Goal: Task Accomplishment & Management: Manage account settings

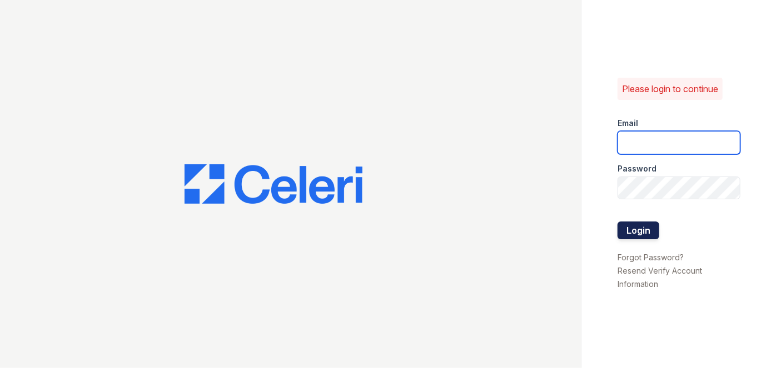
type input "[EMAIL_ADDRESS][PERSON_NAME][DOMAIN_NAME]"
click at [632, 236] on button "Login" at bounding box center [638, 231] width 42 height 18
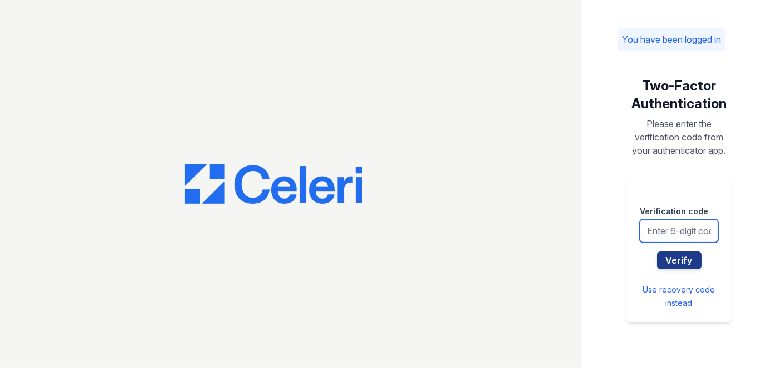
click at [655, 227] on input "text" at bounding box center [679, 230] width 78 height 23
type input "348165"
click at [657, 252] on button "Verify" at bounding box center [679, 261] width 44 height 18
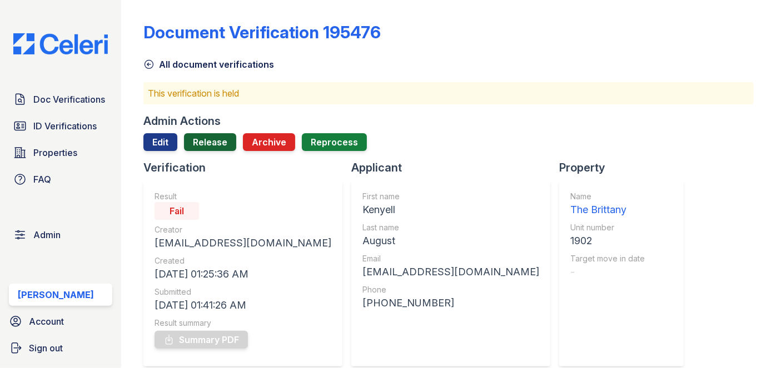
click at [213, 143] on link "Release" at bounding box center [210, 142] width 52 height 18
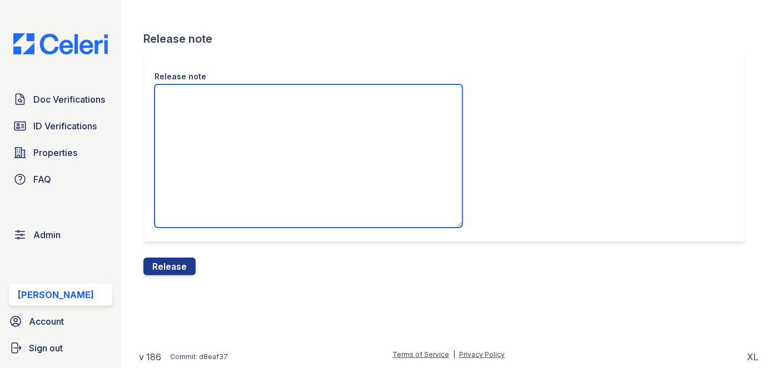
click at [212, 135] on textarea "Release note" at bounding box center [308, 155] width 308 height 143
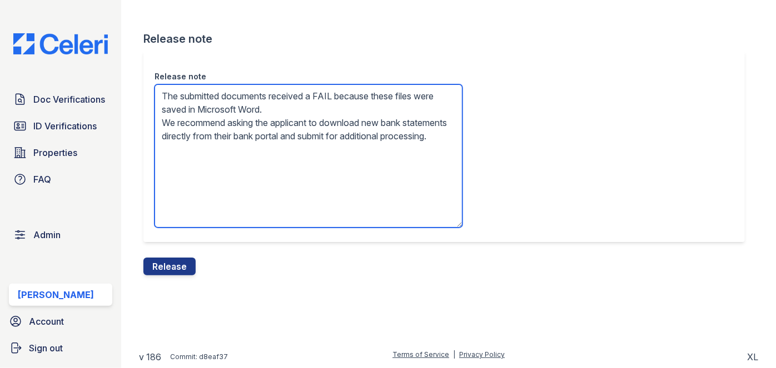
click at [311, 144] on textarea "The submitted documents received a FAIL because these files were saved in Micro…" at bounding box center [308, 155] width 308 height 143
drag, startPoint x: 311, startPoint y: 143, endPoint x: 309, endPoint y: 137, distance: 5.7
click at [311, 142] on textarea "The submitted documents received a FAIL because these files were saved in Micro…" at bounding box center [308, 155] width 308 height 143
click at [309, 137] on textarea "The submitted documents received a FAIL because these files were saved in Micro…" at bounding box center [308, 155] width 308 height 143
click at [305, 126] on textarea "The submitted documents received a FAIL because these files were saved in Micro…" at bounding box center [308, 155] width 308 height 143
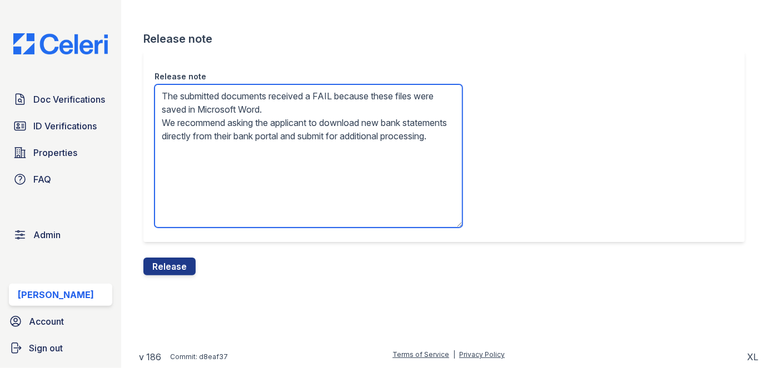
click at [305, 126] on textarea "The submitted documents received a FAIL because these files were saved in Micro…" at bounding box center [308, 155] width 308 height 143
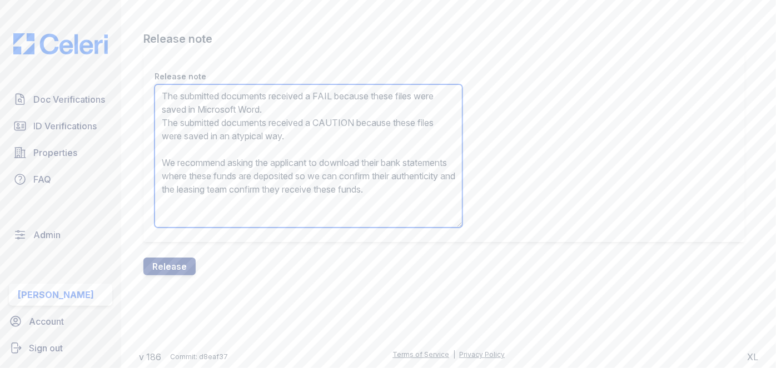
click at [306, 126] on textarea "The submitted documents received a FAIL because these files were saved in Micro…" at bounding box center [308, 155] width 308 height 143
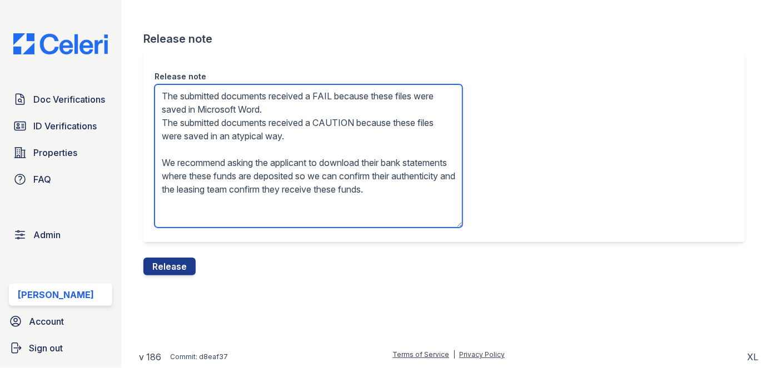
click at [306, 124] on textarea "The submitted documents received a FAIL because these files were saved in Micro…" at bounding box center [308, 155] width 308 height 143
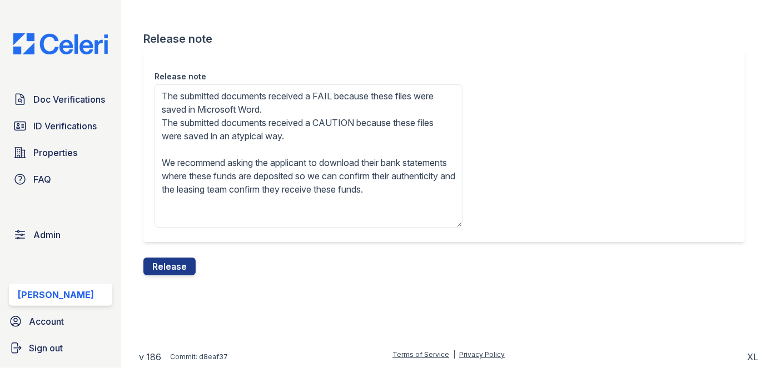
click at [80, 16] on div "Doc Verifications ID Verifications Properties FAQ Admin Darija Dedic Account Si…" at bounding box center [60, 184] width 121 height 368
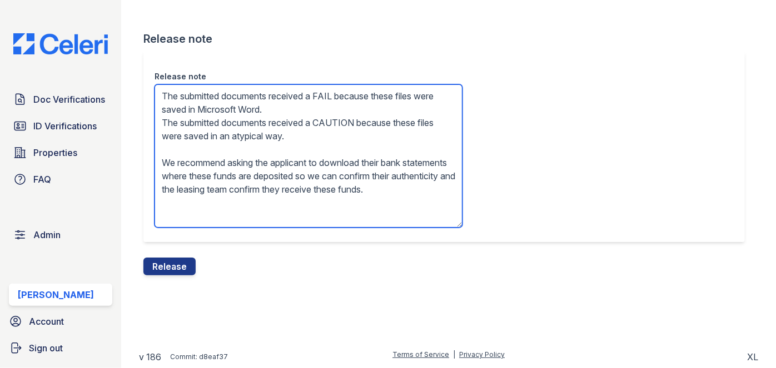
click at [223, 128] on textarea "The submitted documents received a FAIL because these files were saved in Micro…" at bounding box center [308, 155] width 308 height 143
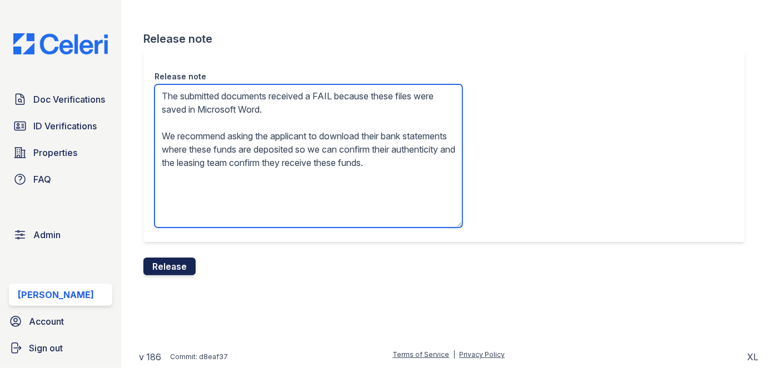
type textarea "The submitted documents received a FAIL because these files were saved in Micro…"
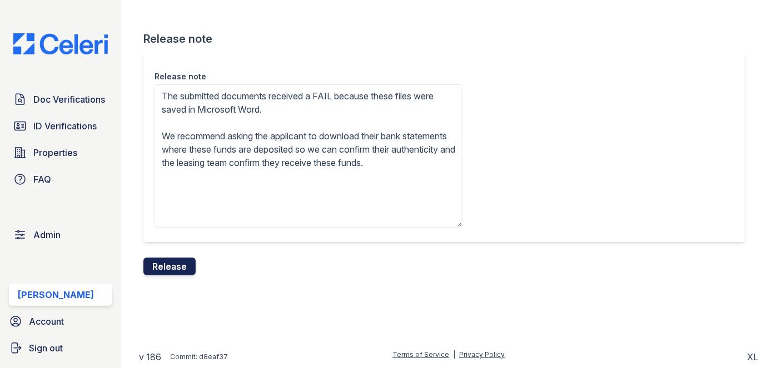
click at [178, 261] on button "Release" at bounding box center [169, 267] width 52 height 18
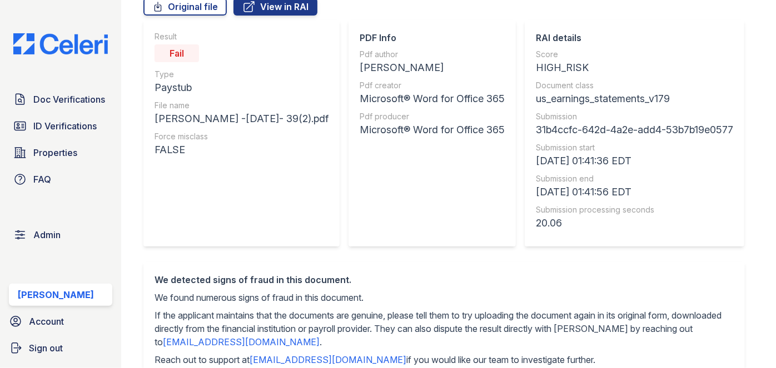
scroll to position [101, 0]
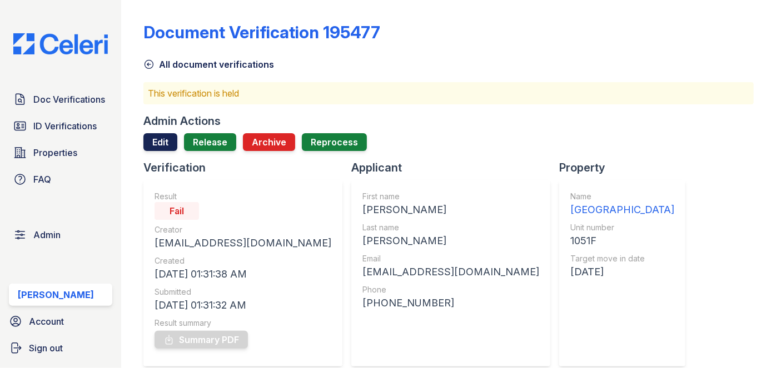
click at [164, 133] on link "Edit" at bounding box center [160, 142] width 34 height 18
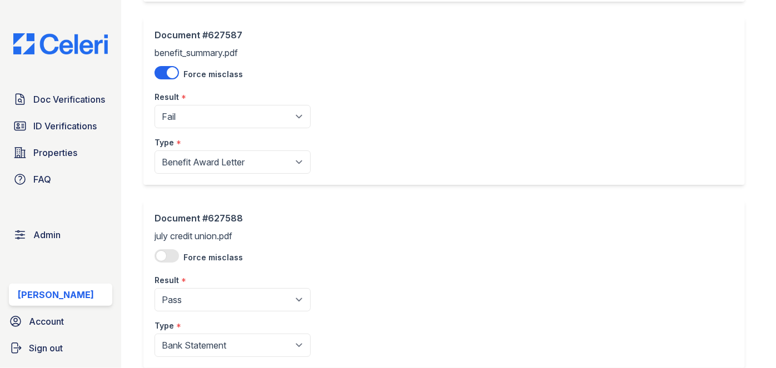
scroll to position [808, 0]
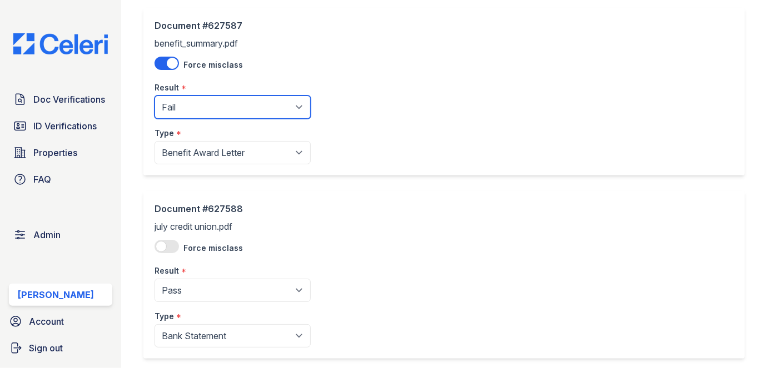
click at [200, 104] on select "Pending Sent Started Processing Pass Fail Caution Error N/A" at bounding box center [232, 107] width 156 height 23
select select "pass"
click at [154, 96] on select "Pending Sent Started Processing Pass Fail Caution Error N/A" at bounding box center [232, 107] width 156 height 23
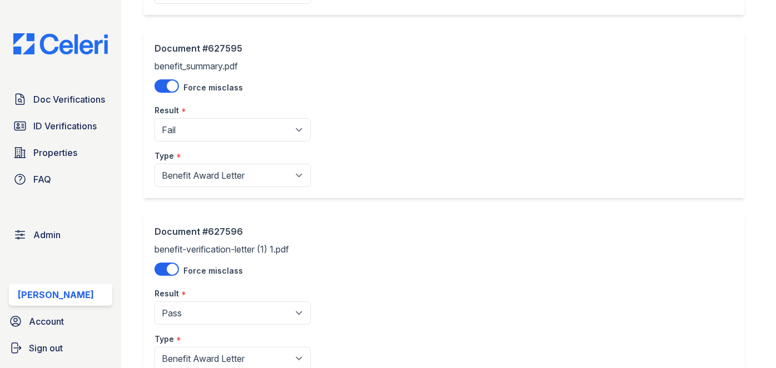
scroll to position [2273, 0]
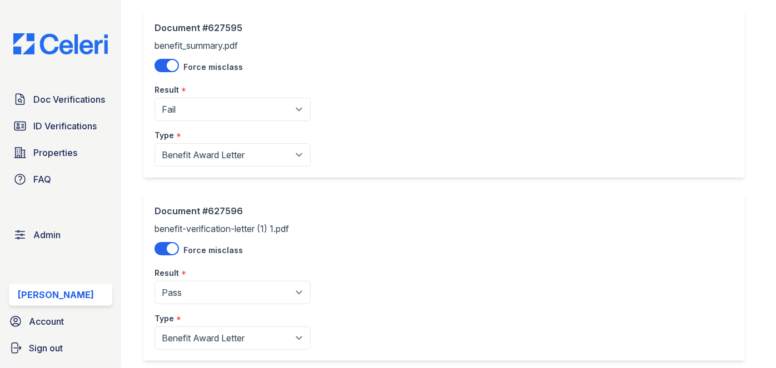
click at [206, 93] on div "Result *" at bounding box center [232, 87] width 156 height 22
click at [204, 101] on select "Pending Sent Started Processing Pass Fail Caution Error N/A" at bounding box center [232, 109] width 156 height 23
select select "pass"
click at [154, 98] on select "Pending Sent Started Processing Pass Fail Caution Error N/A" at bounding box center [232, 109] width 156 height 23
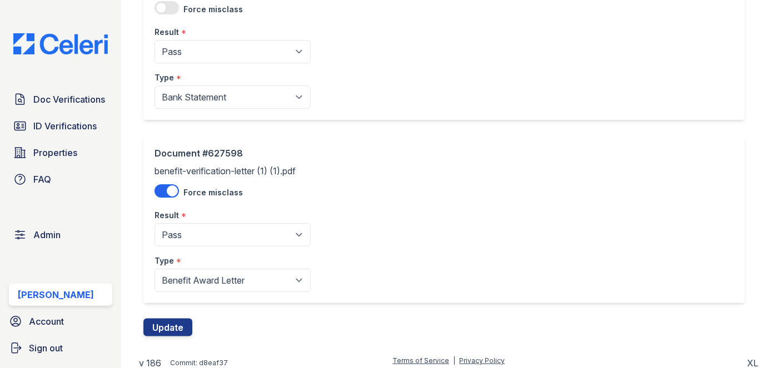
scroll to position [2698, 0]
click at [172, 318] on button "Update" at bounding box center [167, 327] width 49 height 18
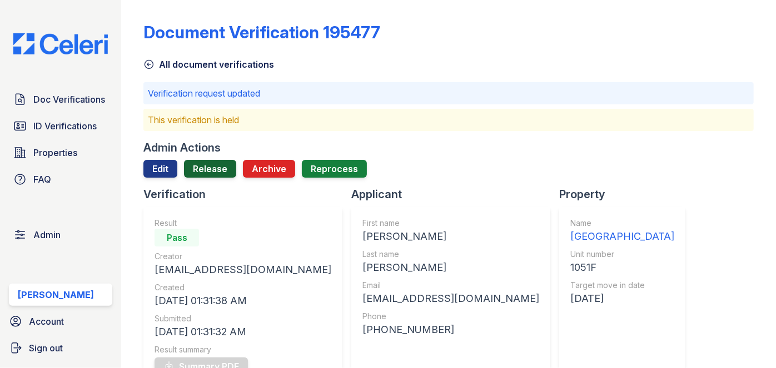
click at [212, 170] on link "Release" at bounding box center [210, 169] width 52 height 18
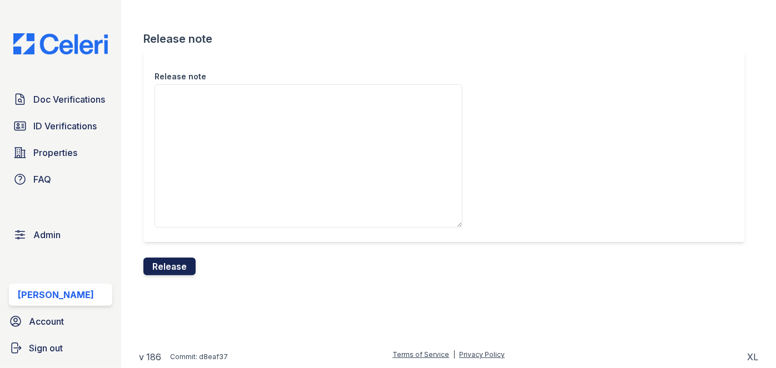
click at [188, 265] on button "Release" at bounding box center [169, 267] width 52 height 18
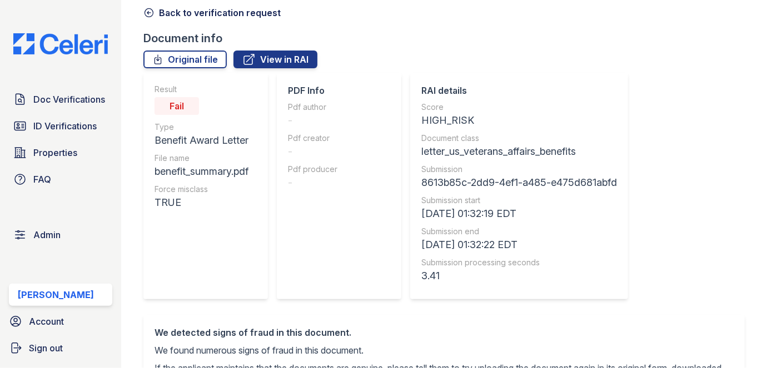
scroll to position [50, 0]
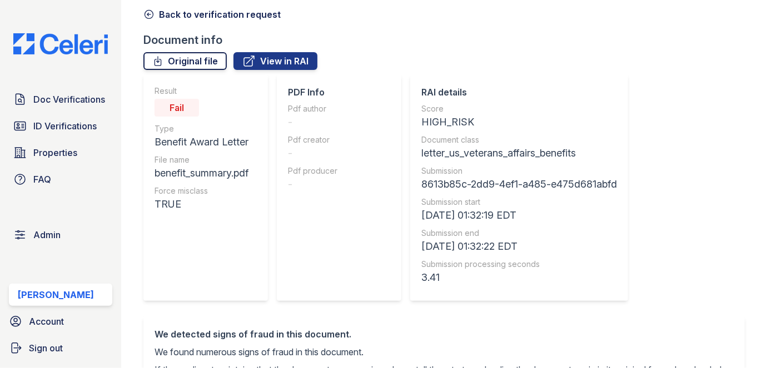
click at [198, 55] on link "Original file" at bounding box center [184, 61] width 83 height 18
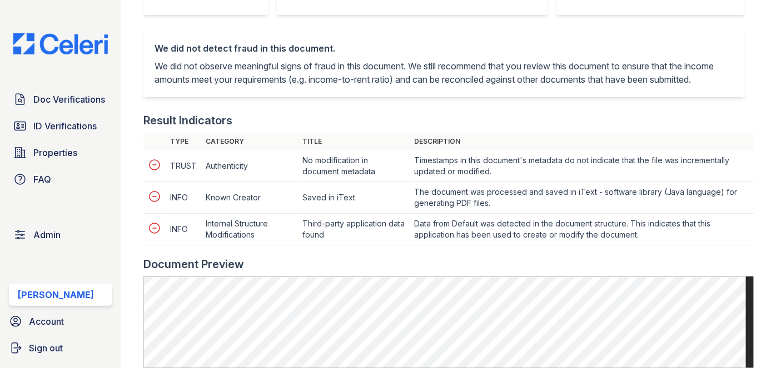
scroll to position [404, 0]
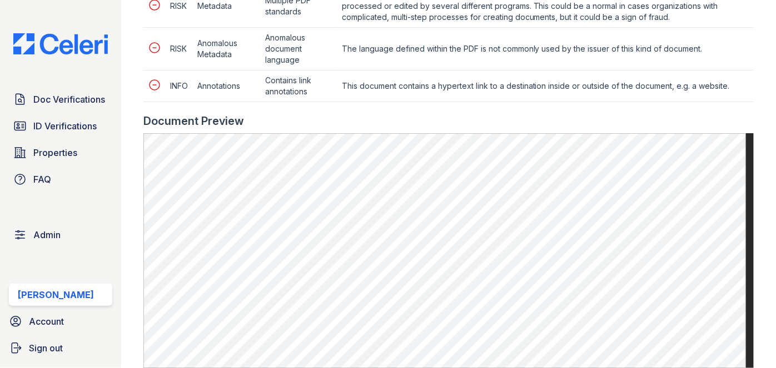
scroll to position [606, 0]
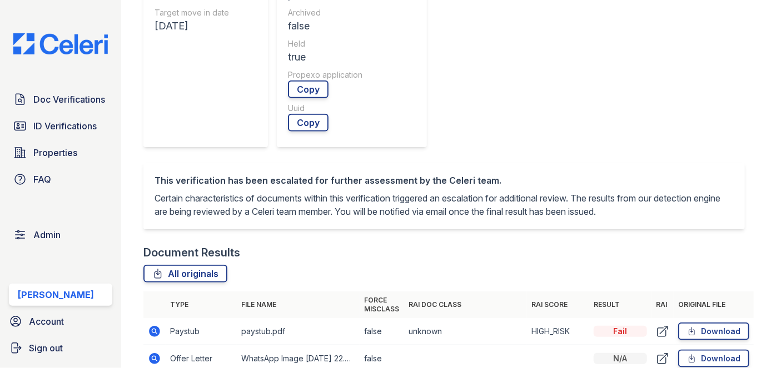
scroll to position [505, 0]
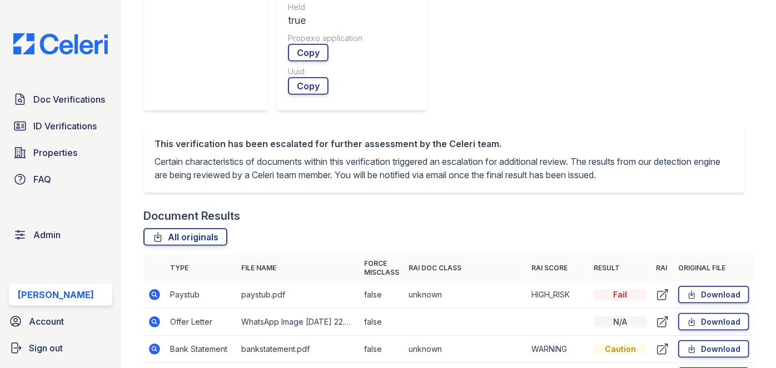
drag, startPoint x: 156, startPoint y: 145, endPoint x: 149, endPoint y: 154, distance: 11.6
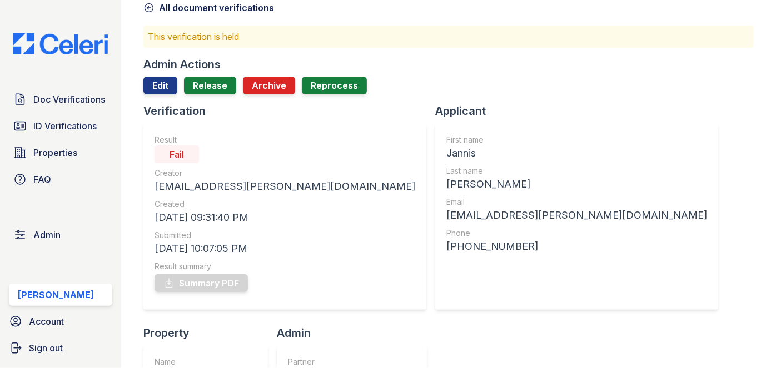
scroll to position [50, 0]
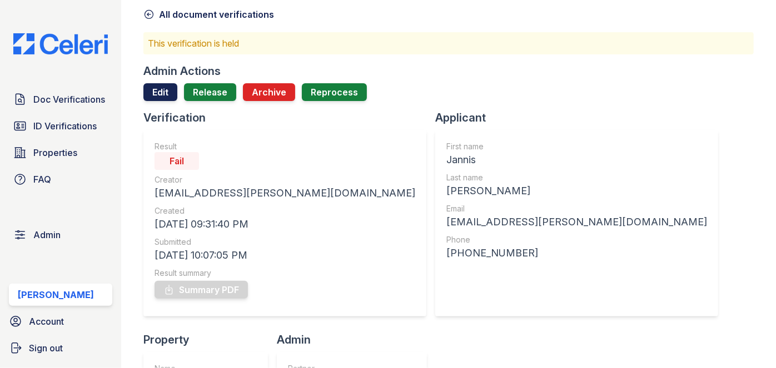
click at [164, 86] on link "Edit" at bounding box center [160, 92] width 34 height 18
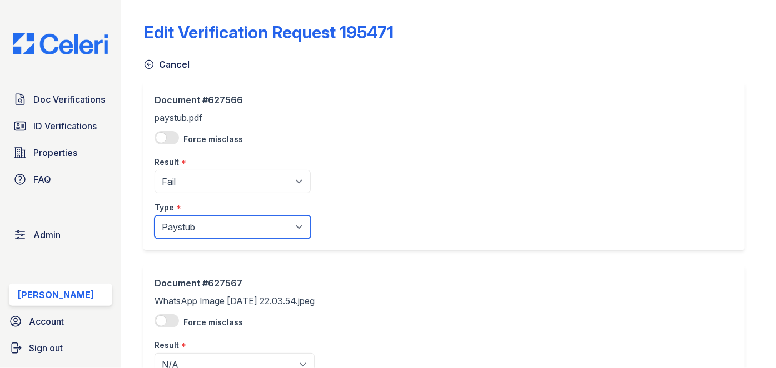
click at [181, 231] on select "Paystub Bank Statement Offer Letter Tax Documents Benefit Award Letter Investme…" at bounding box center [232, 227] width 156 height 23
select select "other"
click at [154, 216] on select "Paystub Bank Statement Offer Letter Tax Documents Benefit Award Letter Investme…" at bounding box center [232, 227] width 156 height 23
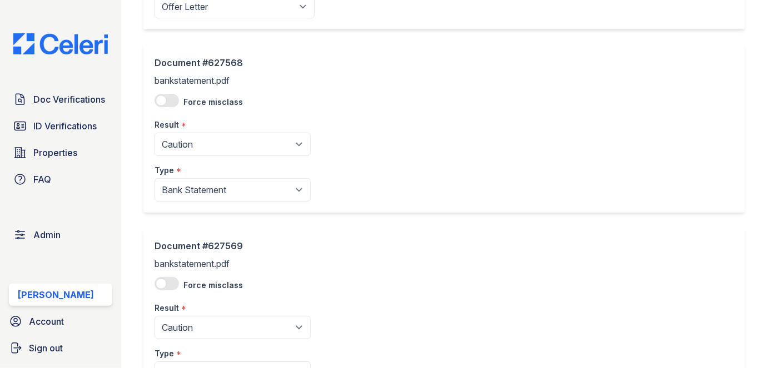
scroll to position [505, 0]
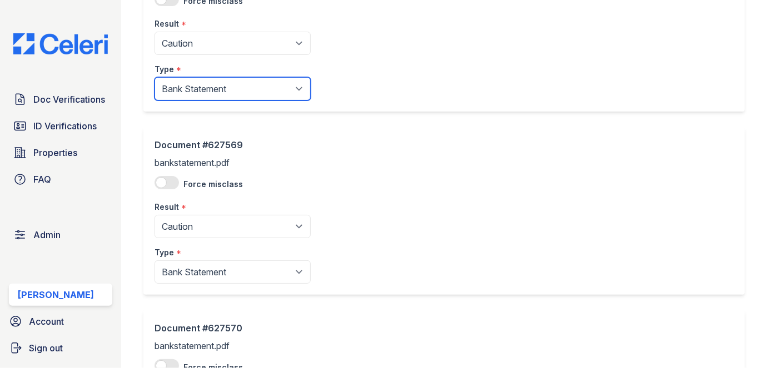
click at [200, 92] on select "Paystub Bank Statement Offer Letter Tax Documents Benefit Award Letter Investme…" at bounding box center [232, 88] width 156 height 23
select select "other"
click at [154, 77] on select "Paystub Bank Statement Offer Letter Tax Documents Benefit Award Letter Investme…" at bounding box center [232, 88] width 156 height 23
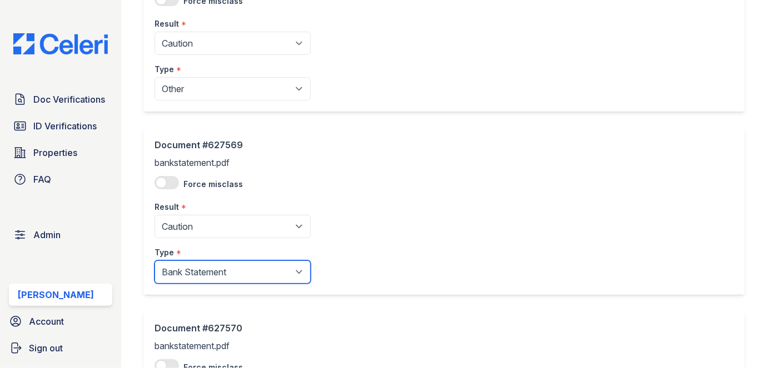
click at [198, 269] on select "Paystub Bank Statement Offer Letter Tax Documents Benefit Award Letter Investme…" at bounding box center [232, 272] width 156 height 23
select select "other"
click at [154, 261] on select "Paystub Bank Statement Offer Letter Tax Documents Benefit Award Letter Investme…" at bounding box center [232, 272] width 156 height 23
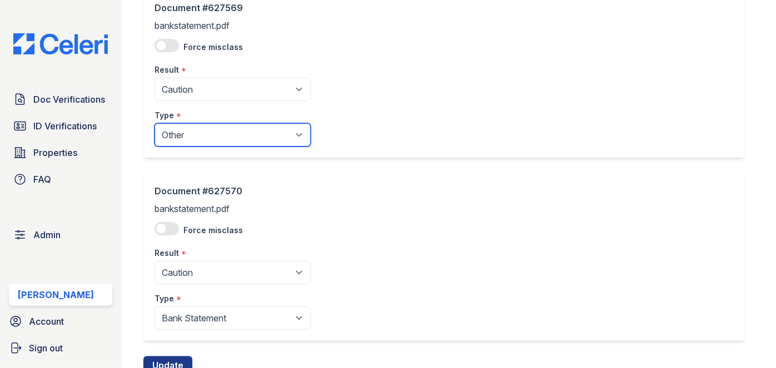
scroll to position [685, 0]
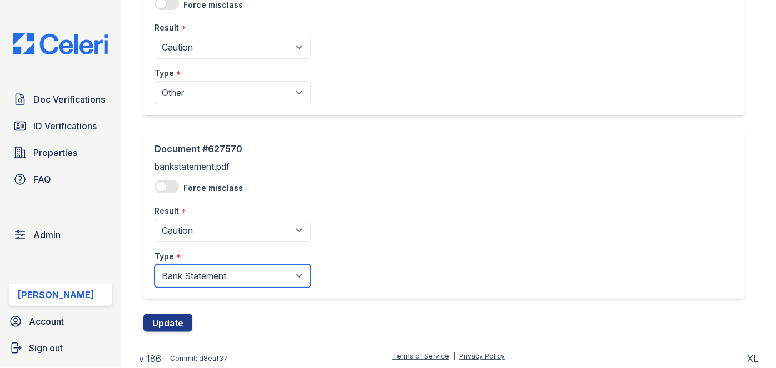
click at [185, 270] on select "Paystub Bank Statement Offer Letter Tax Documents Benefit Award Letter Investme…" at bounding box center [232, 275] width 156 height 23
select select "other"
click at [154, 264] on select "Paystub Bank Statement Offer Letter Tax Documents Benefit Award Letter Investme…" at bounding box center [232, 275] width 156 height 23
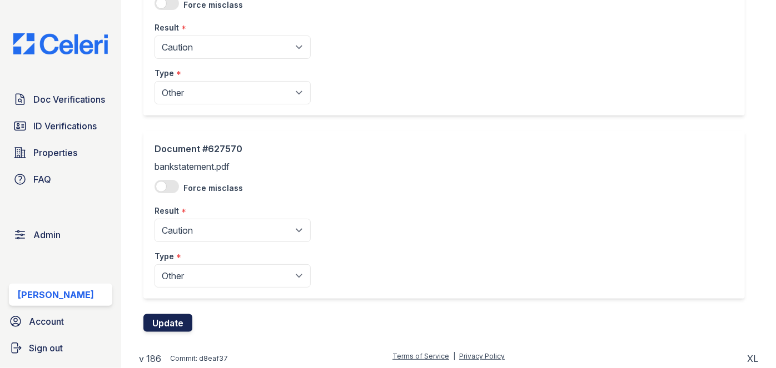
drag, startPoint x: 178, startPoint y: 317, endPoint x: 176, endPoint y: 303, distance: 14.6
click at [178, 317] on button "Update" at bounding box center [167, 323] width 49 height 18
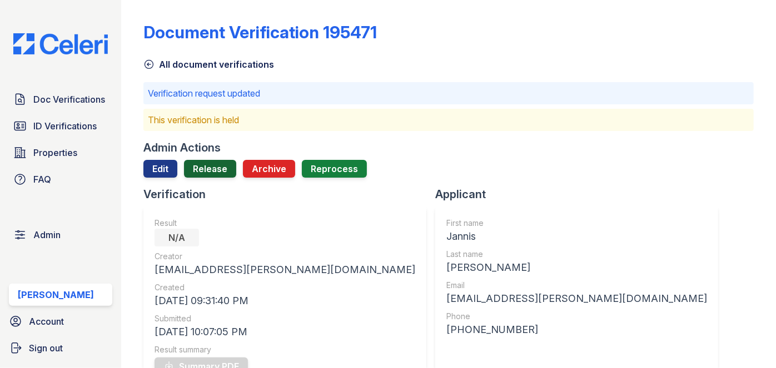
click at [220, 167] on link "Release" at bounding box center [210, 169] width 52 height 18
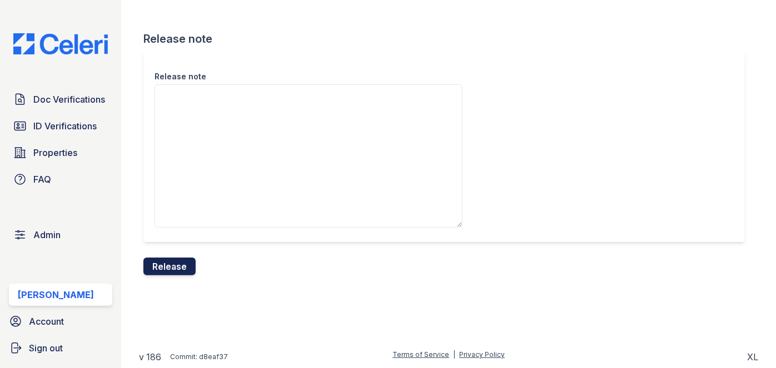
click at [183, 262] on button "Release" at bounding box center [169, 267] width 52 height 18
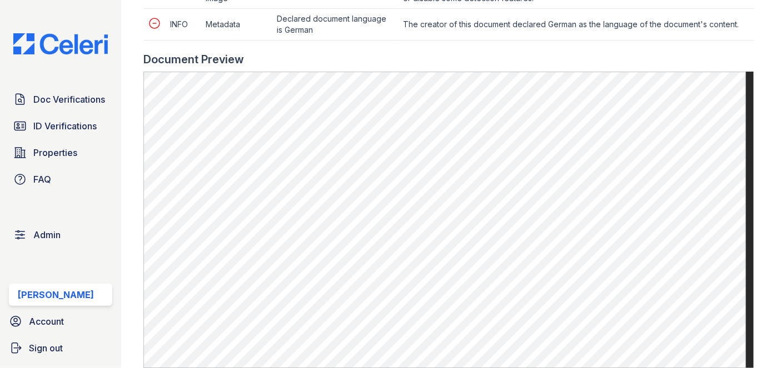
scroll to position [656, 0]
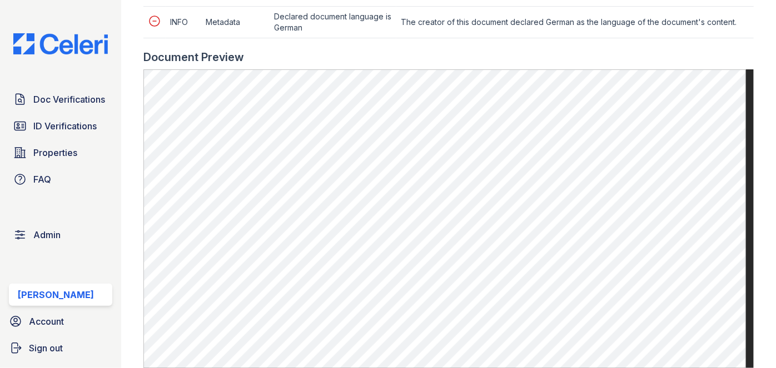
scroll to position [858, 0]
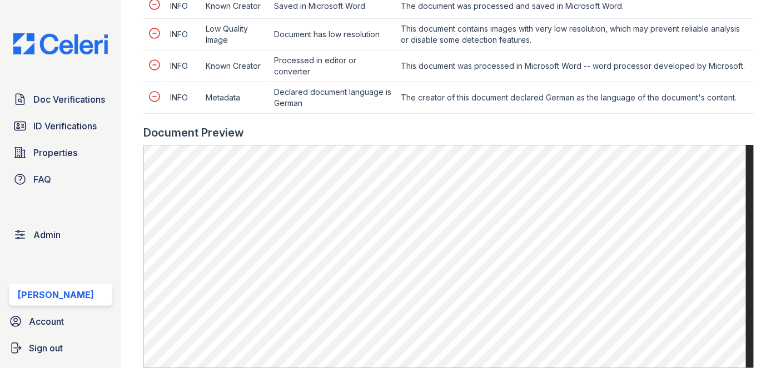
scroll to position [656, 0]
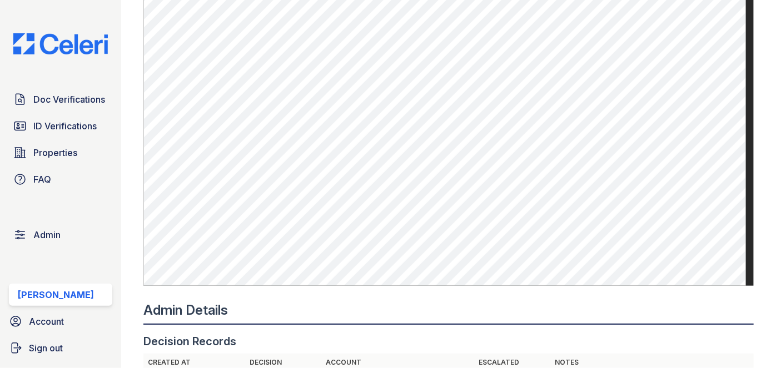
scroll to position [808, 0]
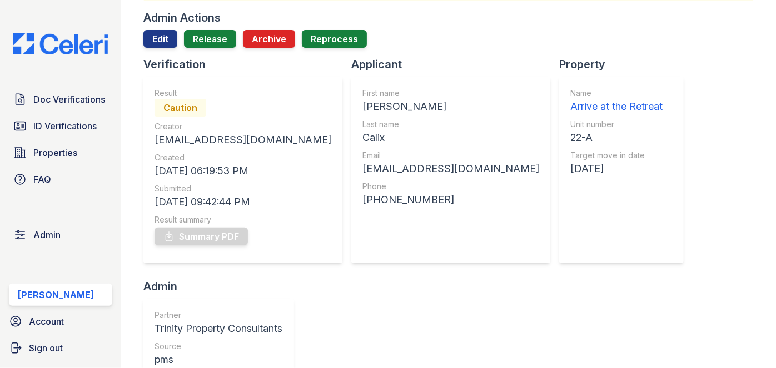
scroll to position [50, 0]
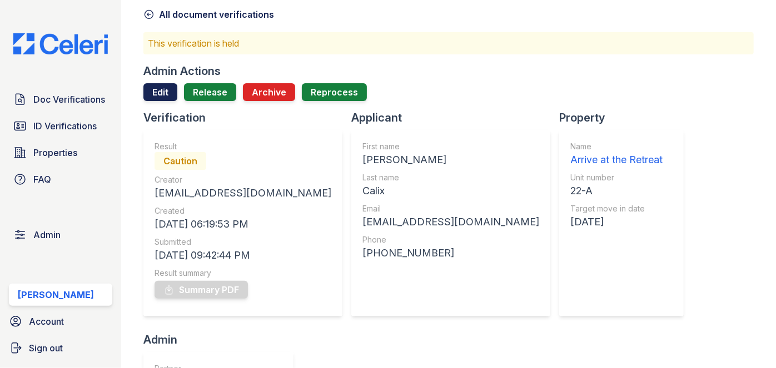
click at [154, 85] on link "Edit" at bounding box center [160, 92] width 34 height 18
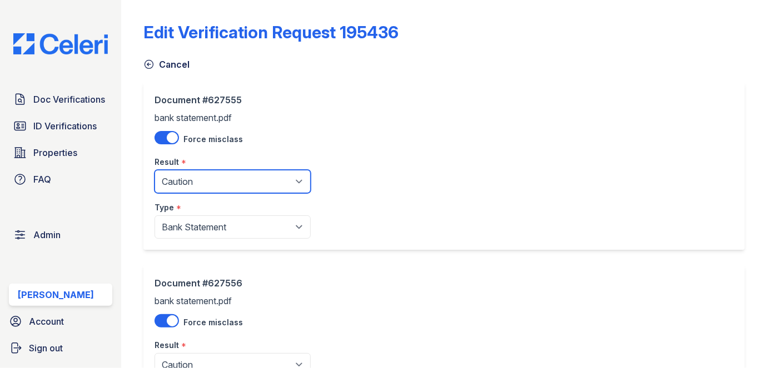
click at [203, 180] on select "Pending Sent Started Processing Pass Fail Caution Error N/A" at bounding box center [232, 181] width 156 height 23
select select "fail"
click at [154, 170] on select "Pending Sent Started Processing Pass Fail Caution Error N/A" at bounding box center [232, 181] width 156 height 23
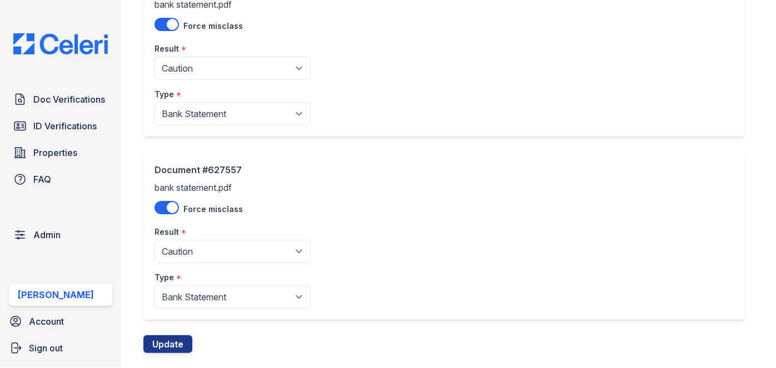
scroll to position [303, 0]
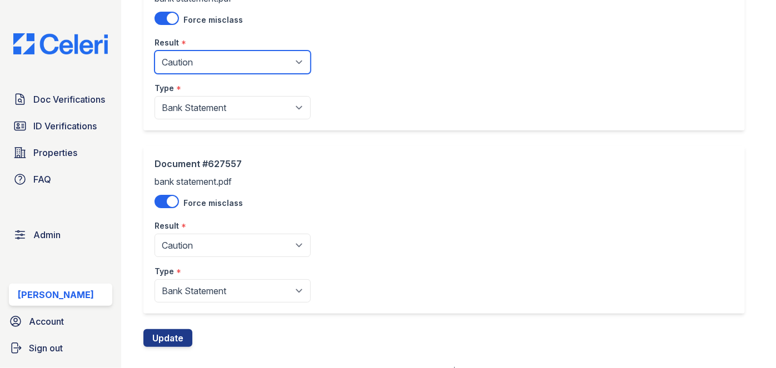
click at [174, 59] on select "Pending Sent Started Processing Pass Fail Caution Error N/A" at bounding box center [232, 62] width 156 height 23
select select "fail"
click at [154, 51] on select "Pending Sent Started Processing Pass Fail Caution Error N/A" at bounding box center [232, 62] width 156 height 23
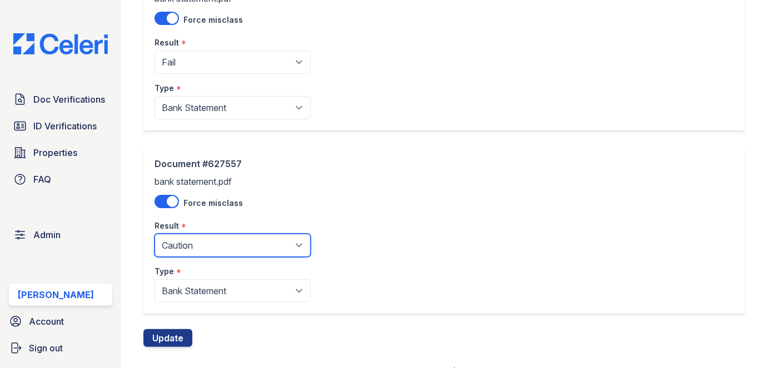
click at [189, 247] on select "Pending Sent Started Processing Pass Fail Caution Error N/A" at bounding box center [232, 245] width 156 height 23
select select "fail"
click at [154, 234] on select "Pending Sent Started Processing Pass Fail Caution Error N/A" at bounding box center [232, 245] width 156 height 23
click at [176, 182] on div "Document #627557 bank statement.pdf Force misclass Result * Pending Sent Starte…" at bounding box center [232, 230] width 156 height 146
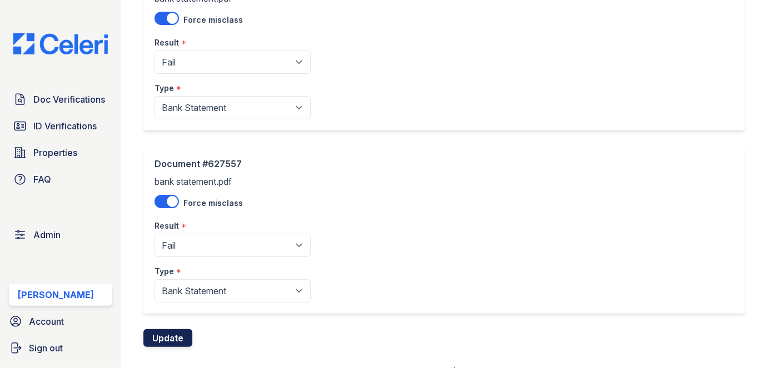
click at [172, 329] on button "Update" at bounding box center [167, 338] width 49 height 18
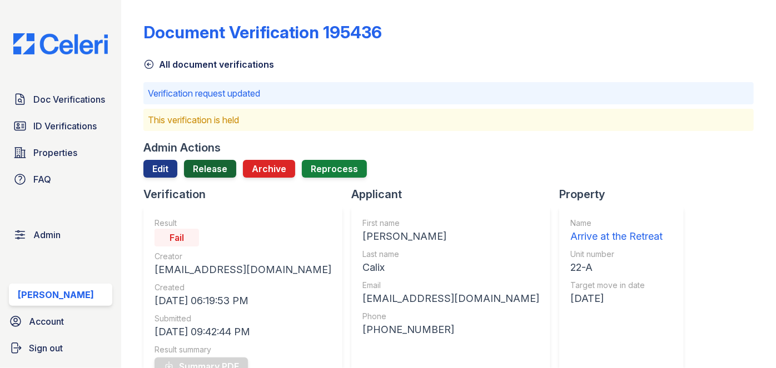
click at [204, 168] on link "Release" at bounding box center [210, 169] width 52 height 18
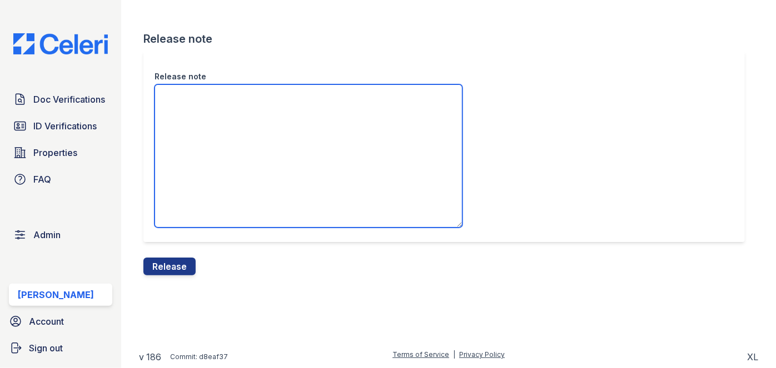
click at [216, 138] on textarea "Release note" at bounding box center [308, 155] width 308 height 143
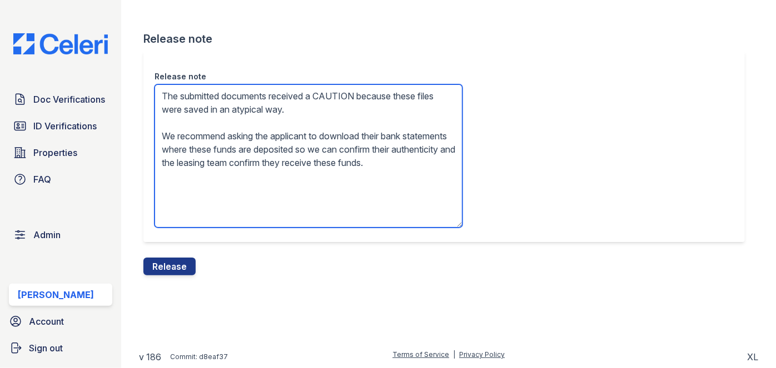
click at [339, 93] on textarea "The submitted documents received a CAUTION because these files were saved in an…" at bounding box center [308, 155] width 308 height 143
click at [284, 161] on textarea "The submitted documents received a FAIL because these files were saved in an at…" at bounding box center [308, 155] width 308 height 143
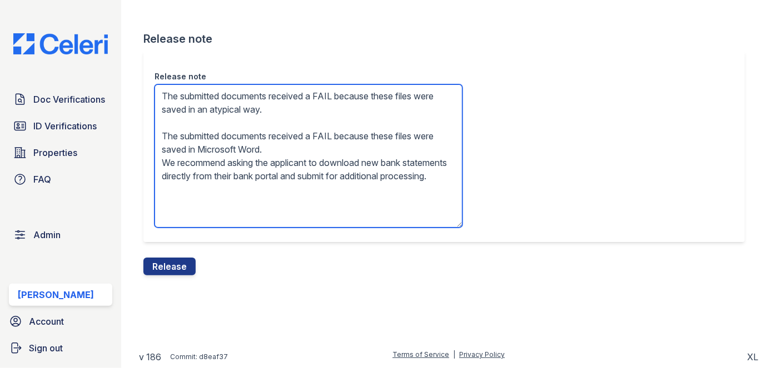
click at [269, 143] on textarea "The submitted documents received a FAIL because these files were saved in an at…" at bounding box center [308, 155] width 308 height 143
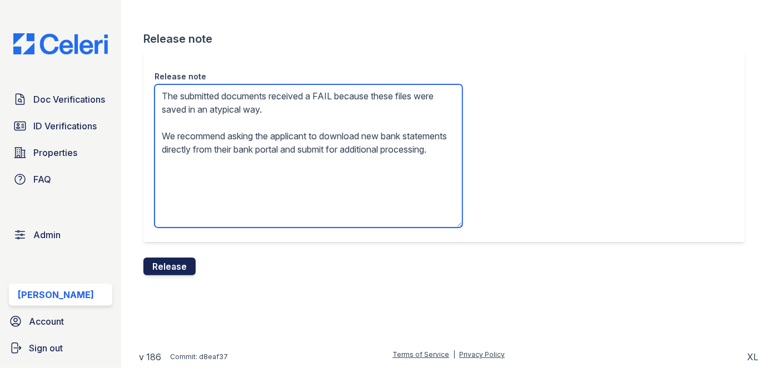
type textarea "The submitted documents received a FAIL because these files were saved in an at…"
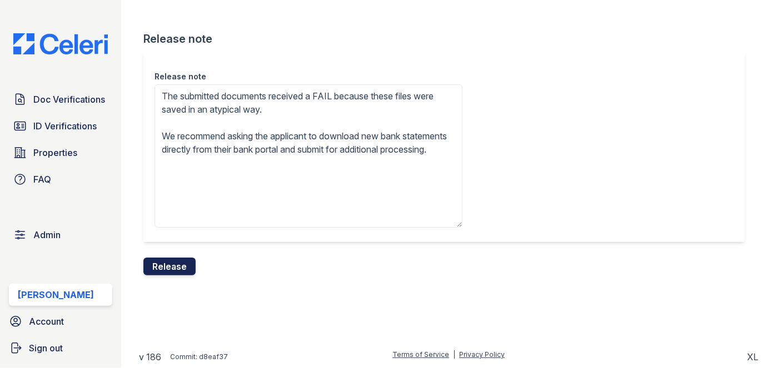
click at [178, 268] on button "Release" at bounding box center [169, 267] width 52 height 18
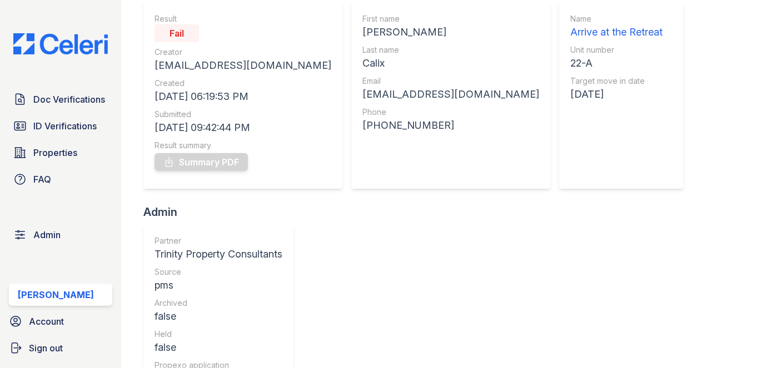
scroll to position [202, 0]
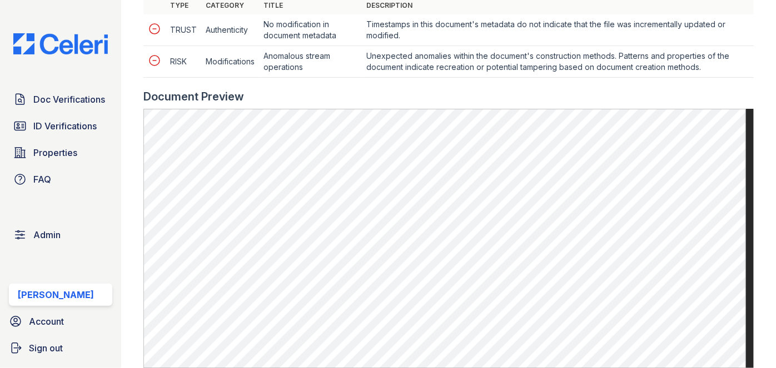
scroll to position [556, 0]
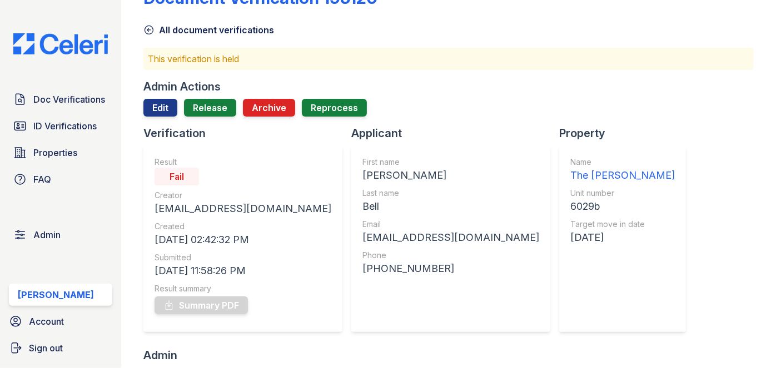
scroll to position [50, 0]
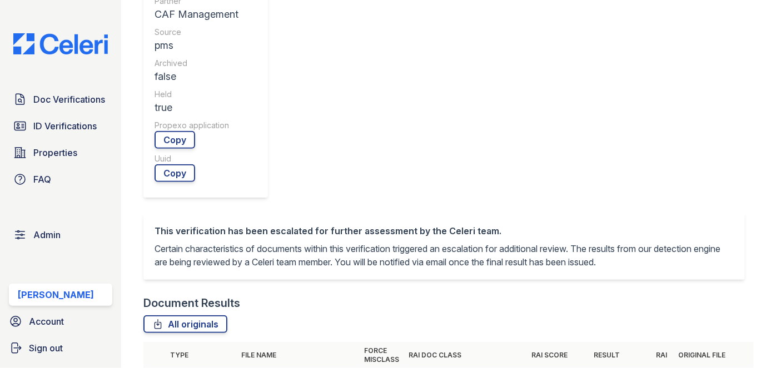
scroll to position [455, 0]
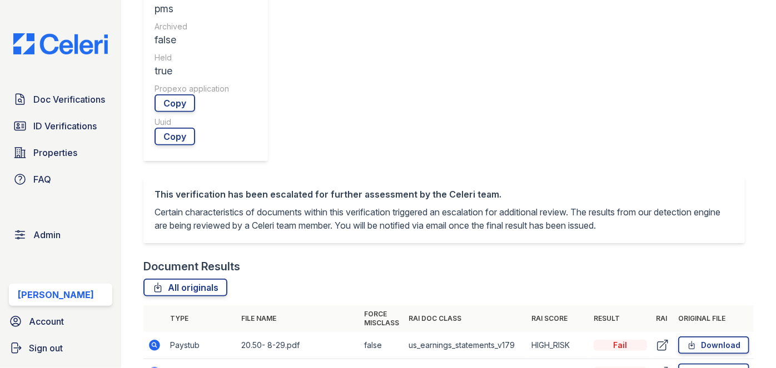
click link "Download"
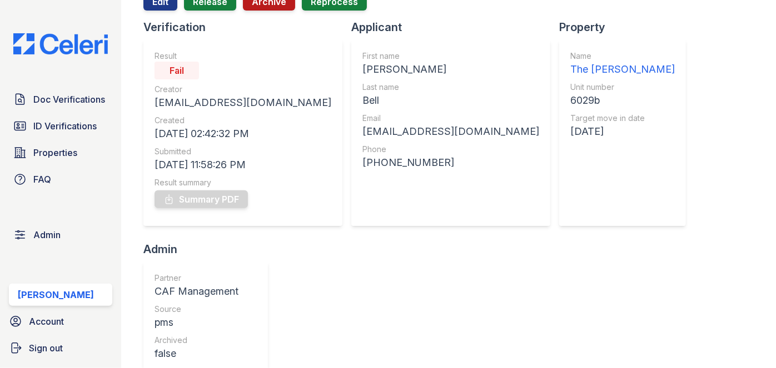
scroll to position [0, 0]
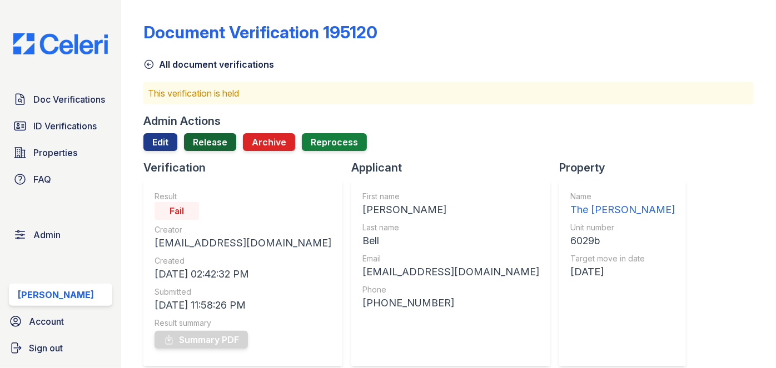
click link "Release"
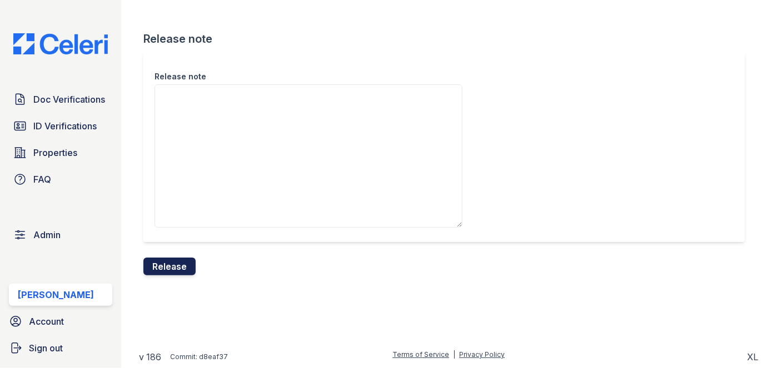
click button "Release"
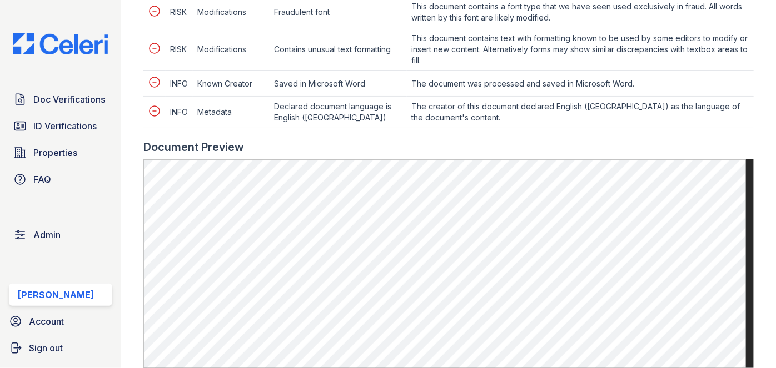
scroll to position [455, 0]
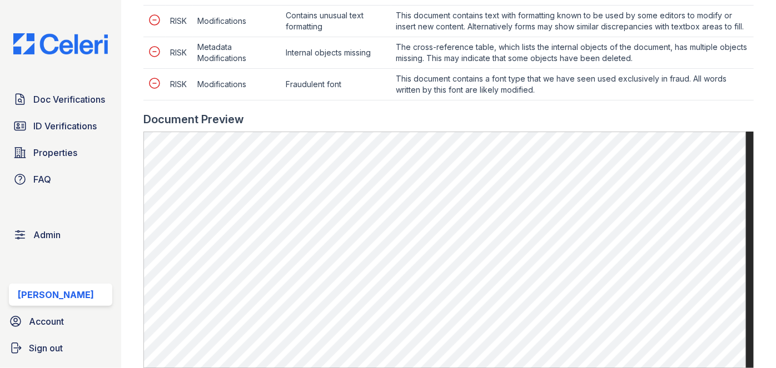
scroll to position [757, 0]
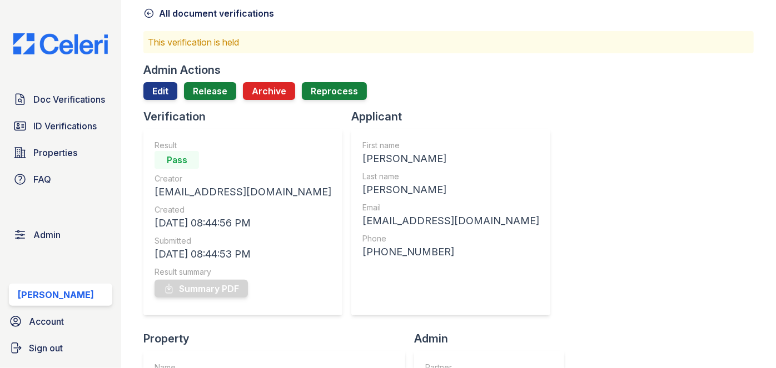
scroll to position [50, 0]
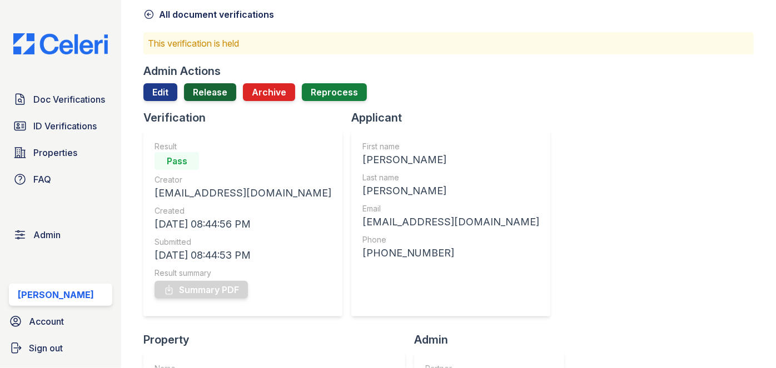
click at [221, 94] on link "Release" at bounding box center [210, 92] width 52 height 18
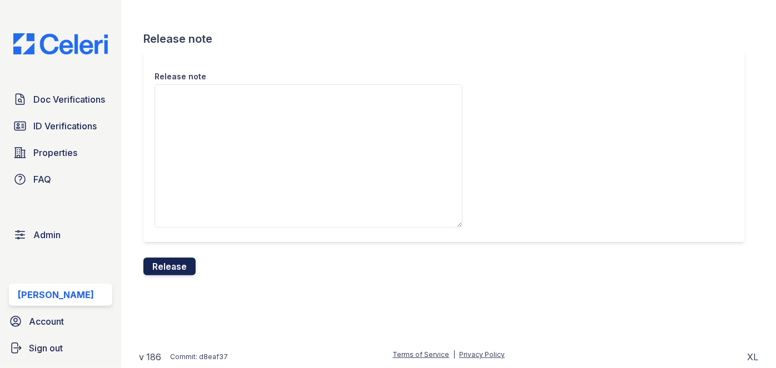
click at [179, 261] on button "Release" at bounding box center [169, 267] width 52 height 18
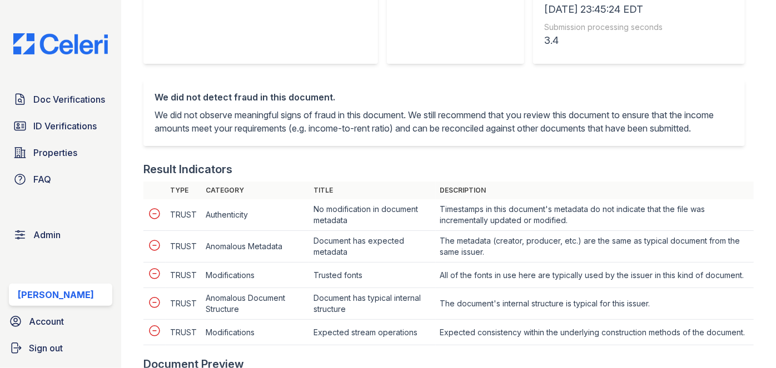
scroll to position [556, 0]
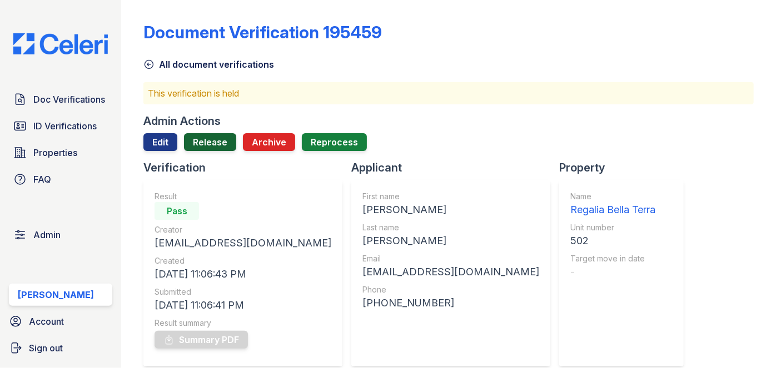
click at [208, 144] on link "Release" at bounding box center [210, 142] width 52 height 18
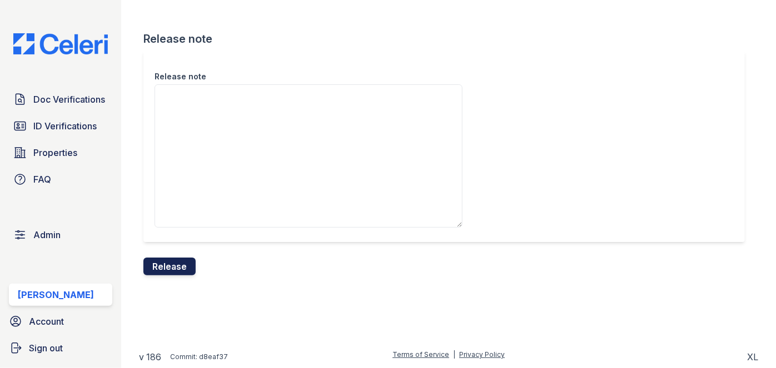
click at [189, 271] on button "Release" at bounding box center [169, 267] width 52 height 18
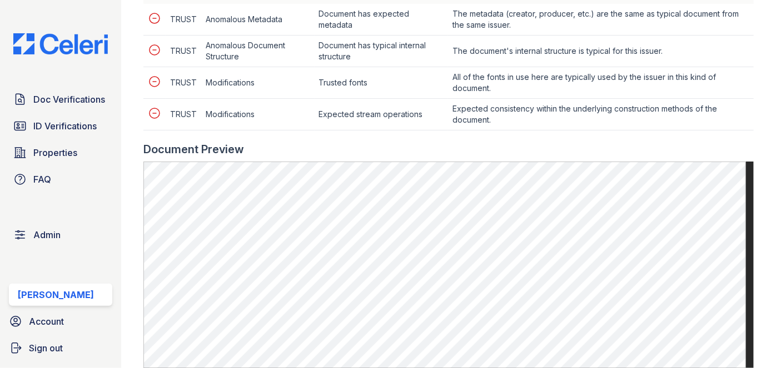
scroll to position [505, 0]
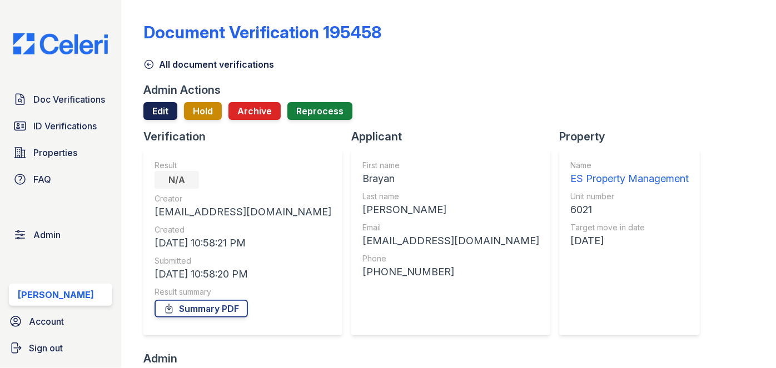
click at [158, 109] on link "Edit" at bounding box center [160, 111] width 34 height 18
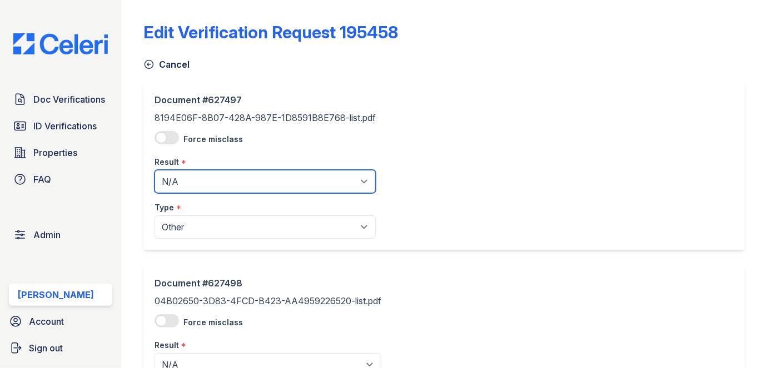
click at [189, 178] on select "Pending Sent Started Processing Pass Fail Caution Error N/A" at bounding box center [264, 181] width 221 height 23
select select "caution"
click at [154, 170] on select "Pending Sent Started Processing Pass Fail Caution Error N/A" at bounding box center [264, 181] width 221 height 23
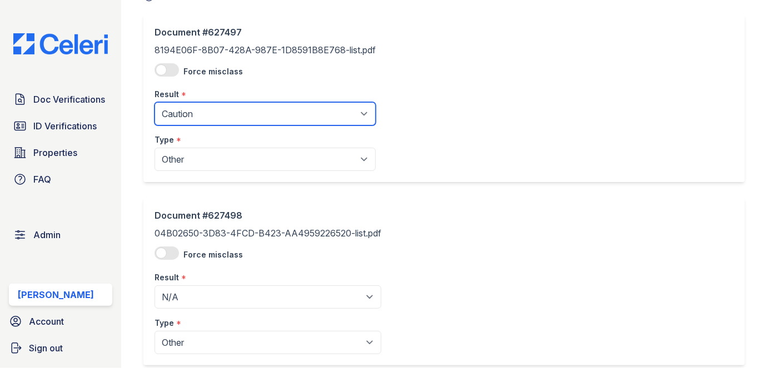
scroll to position [202, 0]
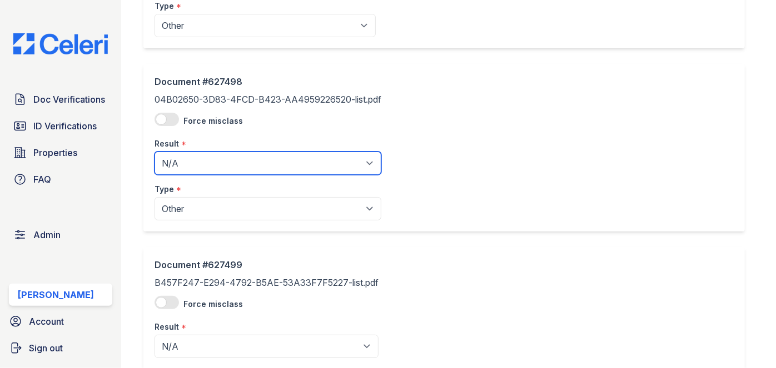
click at [197, 159] on select "Pending Sent Started Processing Pass Fail Caution Error N/A" at bounding box center [267, 163] width 227 height 23
select select "caution"
click at [154, 152] on select "Pending Sent Started Processing Pass Fail Caution Error N/A" at bounding box center [267, 163] width 227 height 23
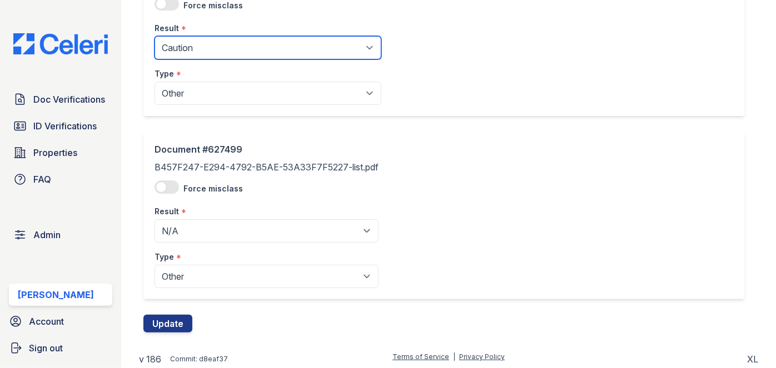
scroll to position [318, 0]
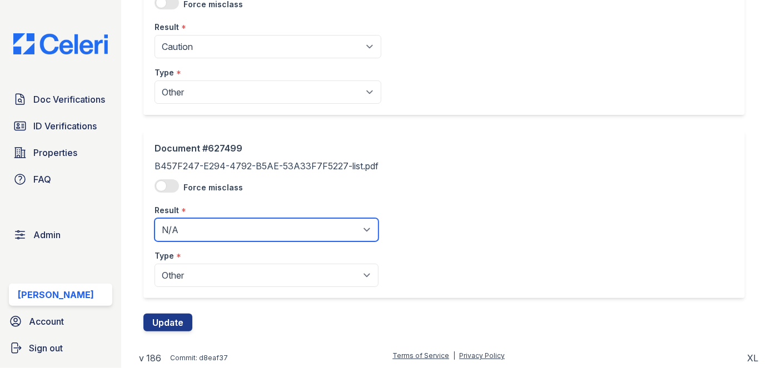
click at [203, 227] on select "Pending Sent Started Processing Pass Fail Caution Error N/A" at bounding box center [266, 229] width 224 height 23
select select "caution"
click at [154, 218] on select "Pending Sent Started Processing Pass Fail Caution Error N/A" at bounding box center [266, 229] width 224 height 23
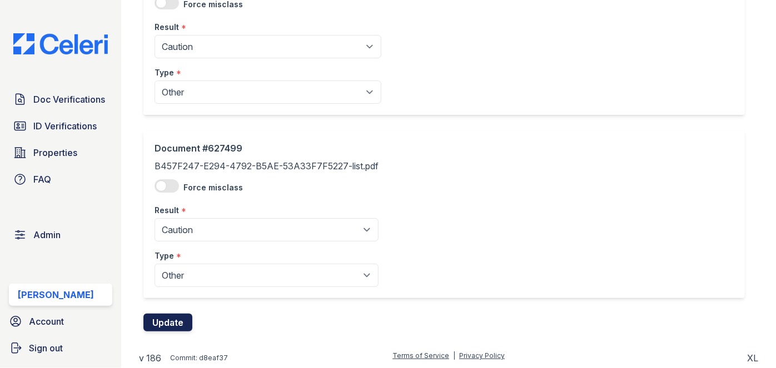
click at [175, 320] on button "Update" at bounding box center [167, 323] width 49 height 18
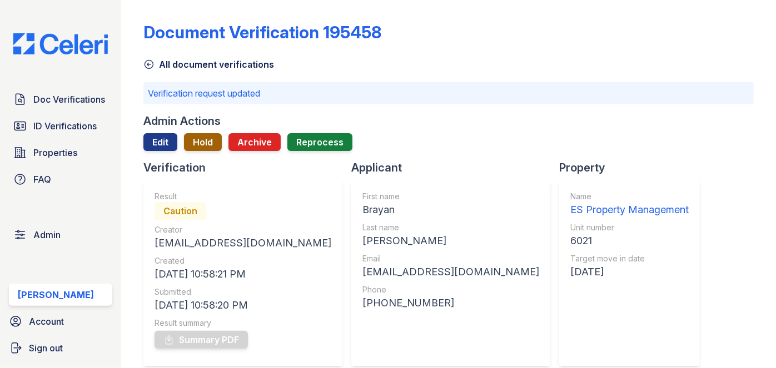
click at [210, 141] on button "Hold" at bounding box center [203, 142] width 38 height 18
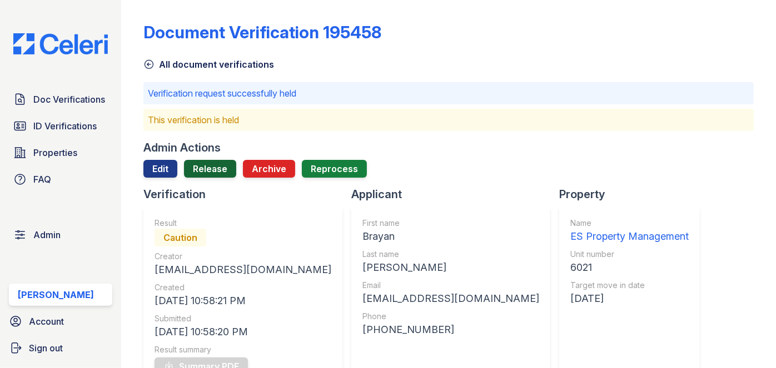
click at [210, 171] on link "Release" at bounding box center [210, 169] width 52 height 18
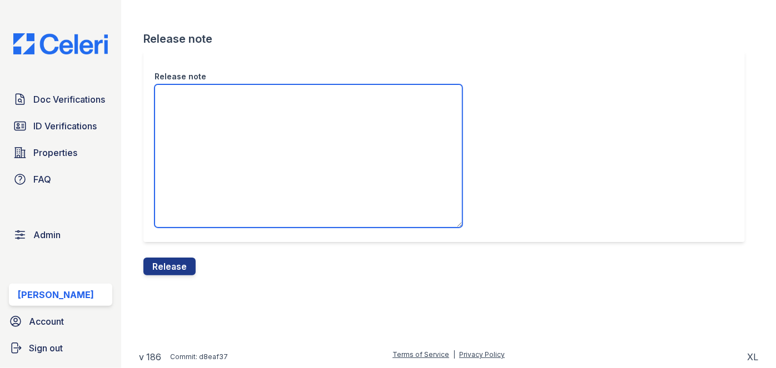
drag, startPoint x: 209, startPoint y: 159, endPoint x: 207, endPoint y: 151, distance: 8.1
click at [209, 158] on textarea "Release note" at bounding box center [308, 155] width 308 height 143
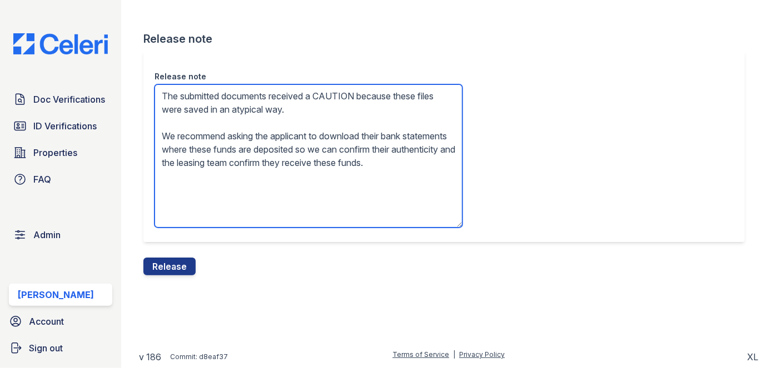
click at [187, 169] on textarea "The submitted documents received a CAUTION because these files were saved in an…" at bounding box center [308, 155] width 308 height 143
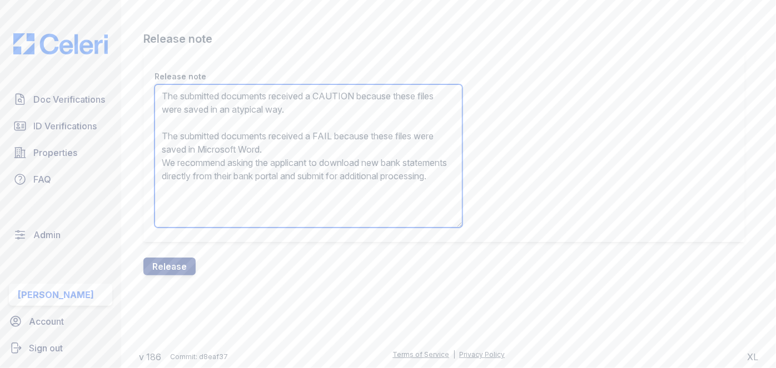
click at [205, 145] on textarea "The submitted documents received a CAUTION because these files were saved in an…" at bounding box center [308, 155] width 308 height 143
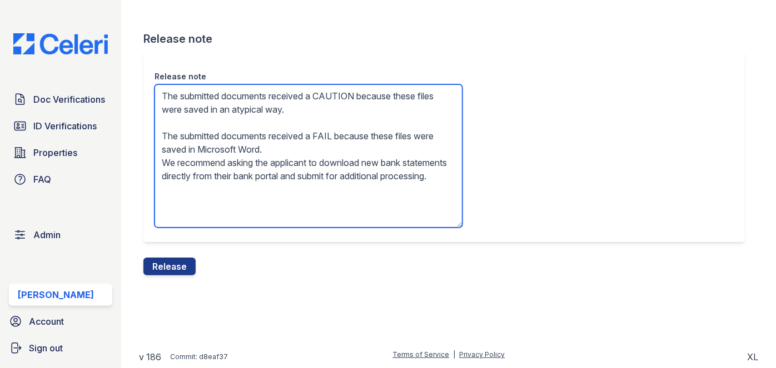
click at [205, 145] on textarea "The submitted documents received a CAUTION because these files were saved in an…" at bounding box center [308, 155] width 308 height 143
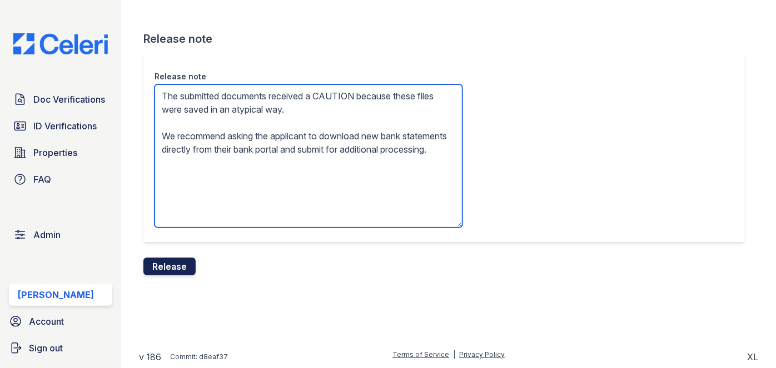
type textarea "The submitted documents received a CAUTION because these files were saved in an…"
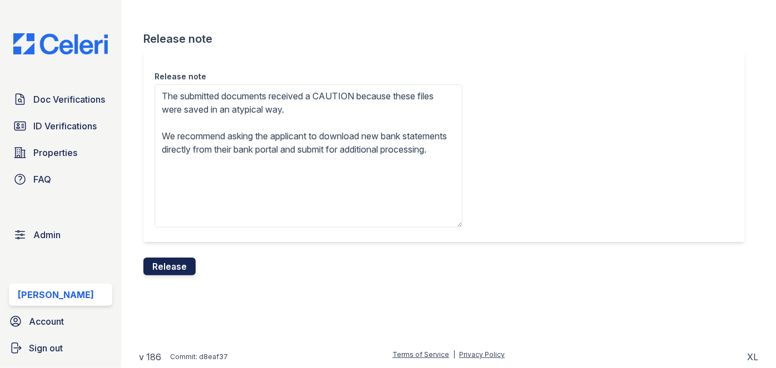
click at [178, 264] on button "Release" at bounding box center [169, 267] width 52 height 18
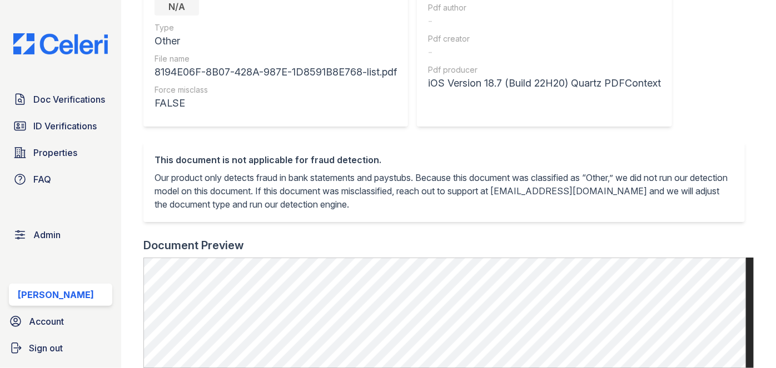
scroll to position [1, 0]
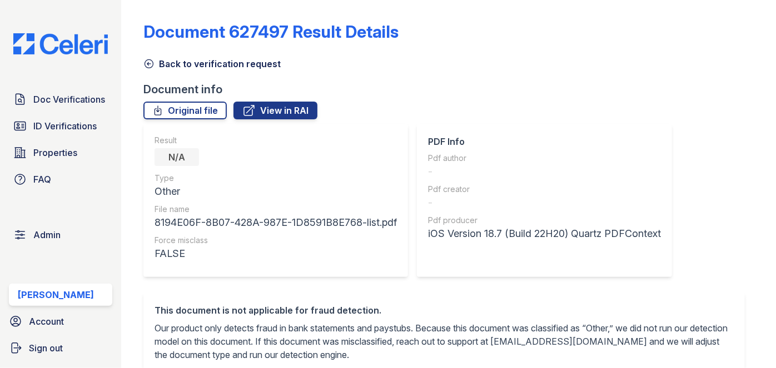
drag, startPoint x: 382, startPoint y: 129, endPoint x: 413, endPoint y: 158, distance: 42.1
click at [413, 158] on div "Result N/A Type Other File name 8194E06F-8B07-428A-987E-1D8591B8E768-list.pdf F…" at bounding box center [279, 208] width 273 height 169
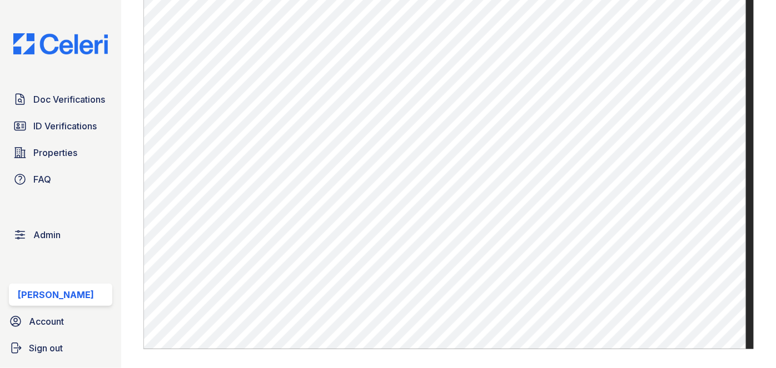
scroll to position [455, 0]
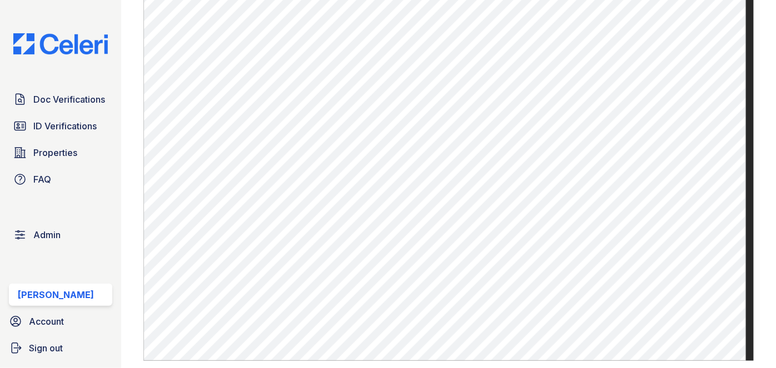
scroll to position [455, 0]
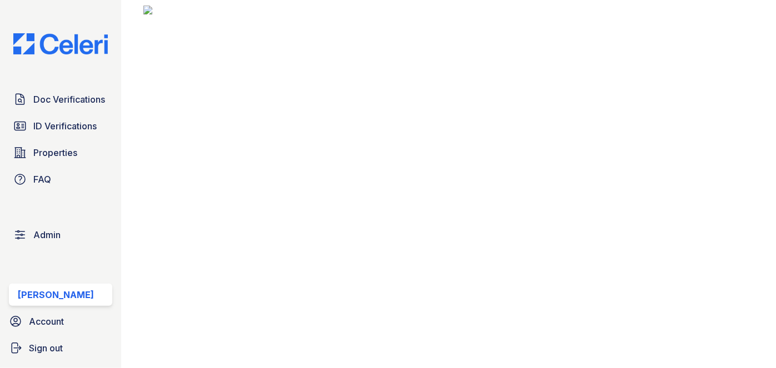
scroll to position [404, 0]
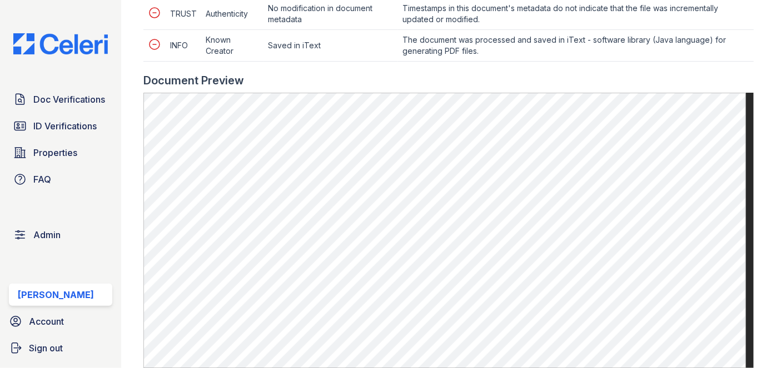
scroll to position [505, 0]
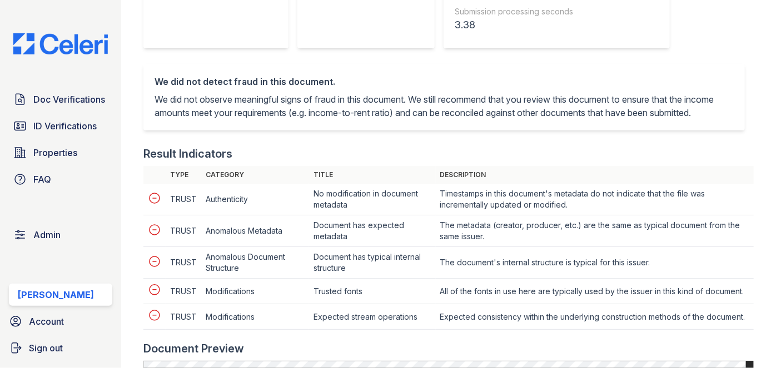
scroll to position [505, 0]
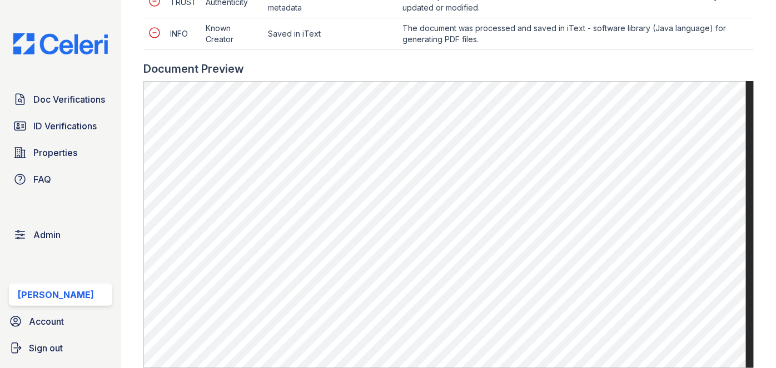
scroll to position [505, 0]
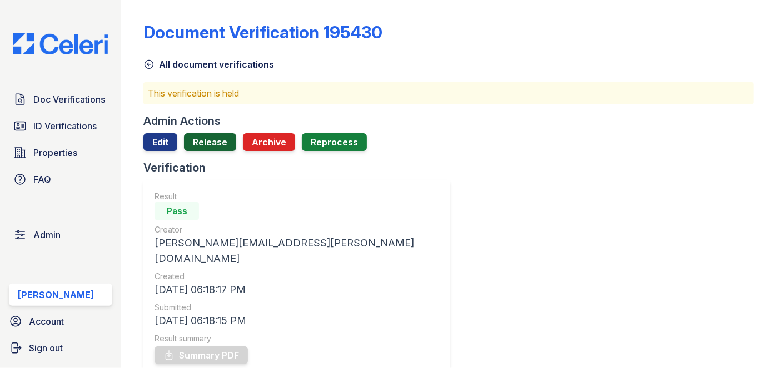
click at [210, 146] on link "Release" at bounding box center [210, 142] width 52 height 18
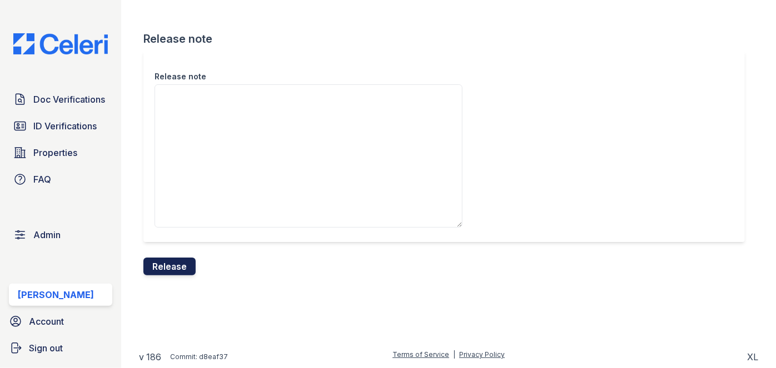
drag, startPoint x: 178, startPoint y: 267, endPoint x: 433, endPoint y: 55, distance: 331.9
click at [178, 267] on button "Release" at bounding box center [169, 267] width 52 height 18
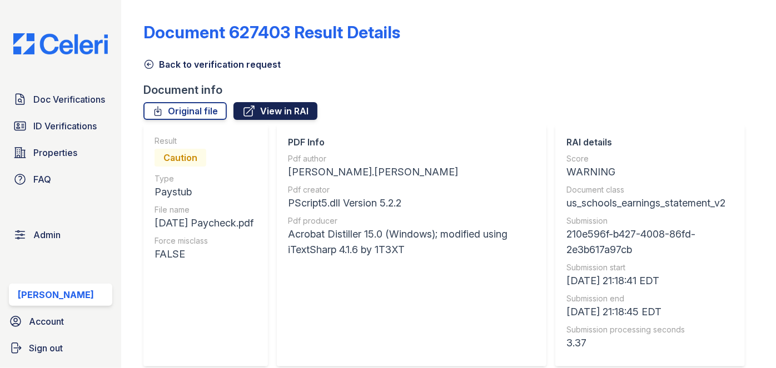
click at [270, 103] on link "View in RAI" at bounding box center [275, 111] width 84 height 18
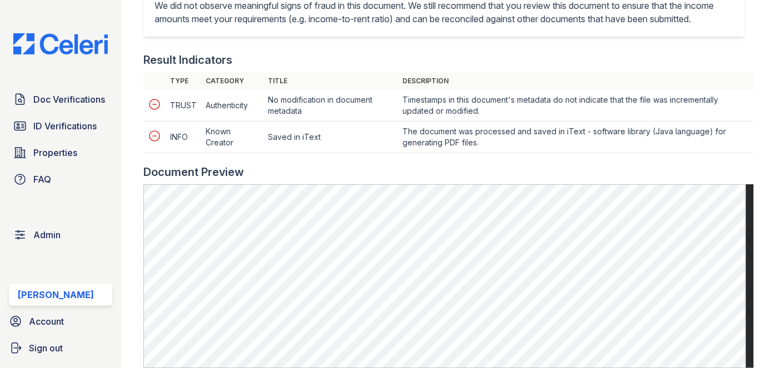
scroll to position [455, 0]
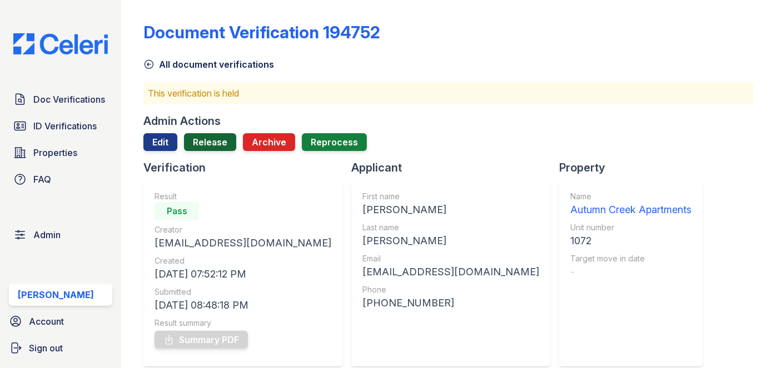
click at [209, 142] on link "Release" at bounding box center [210, 142] width 52 height 18
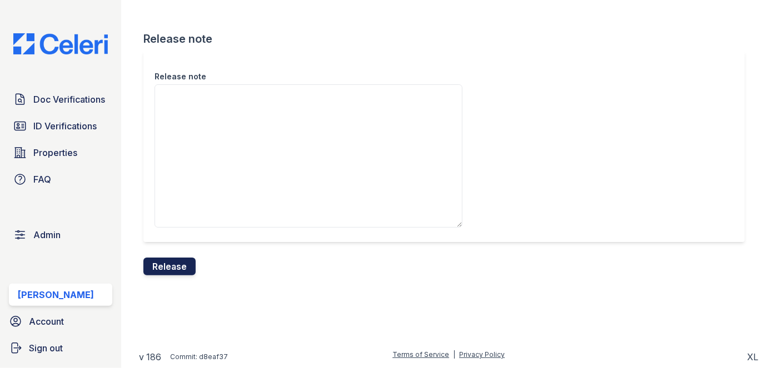
click at [174, 264] on button "Release" at bounding box center [169, 267] width 52 height 18
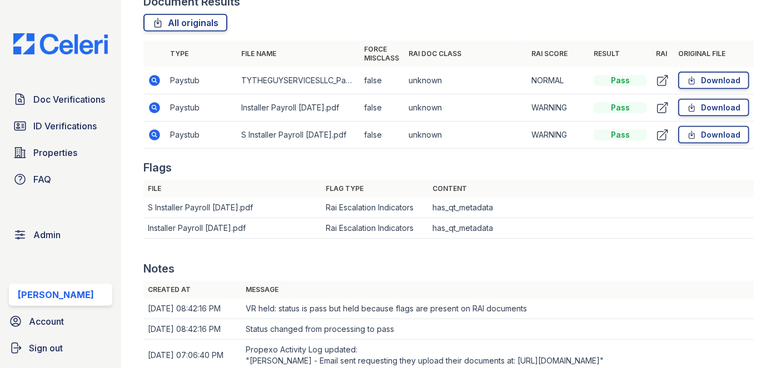
scroll to position [656, 0]
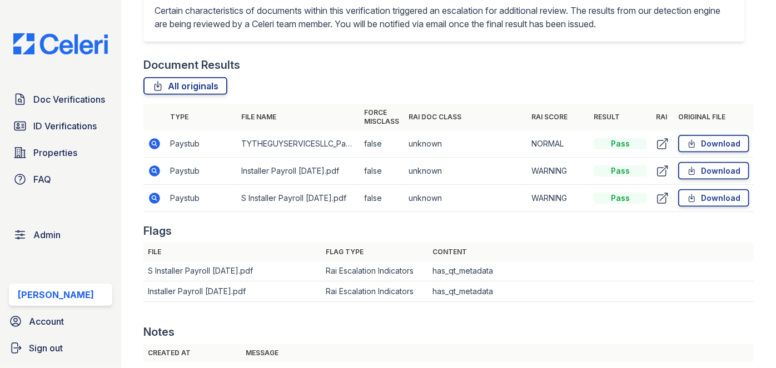
drag, startPoint x: 154, startPoint y: 168, endPoint x: 174, endPoint y: 164, distance: 20.4
click at [173, 172] on td "Paystub" at bounding box center [201, 171] width 71 height 27
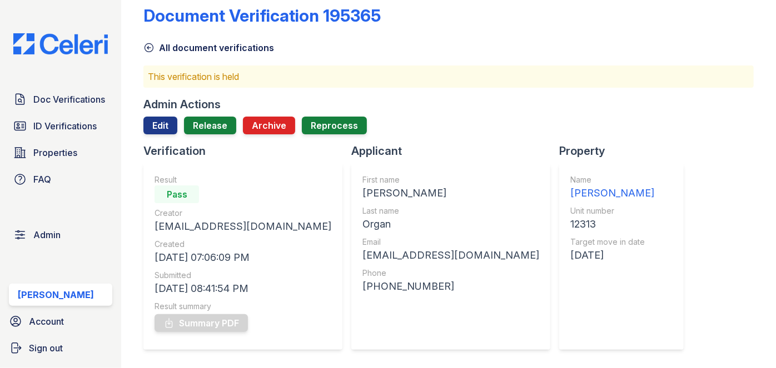
scroll to position [0, 0]
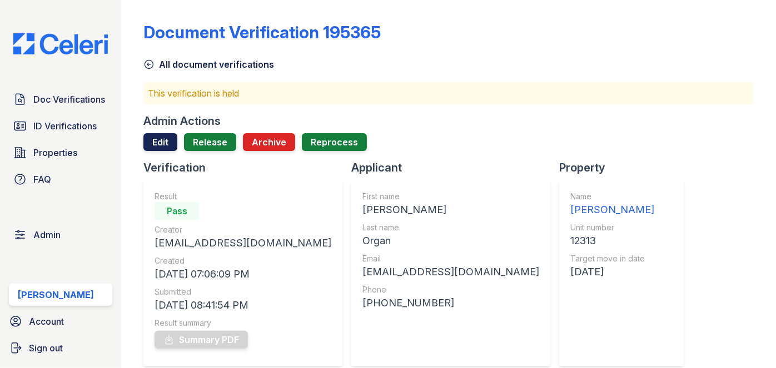
click at [167, 138] on link "Edit" at bounding box center [160, 142] width 34 height 18
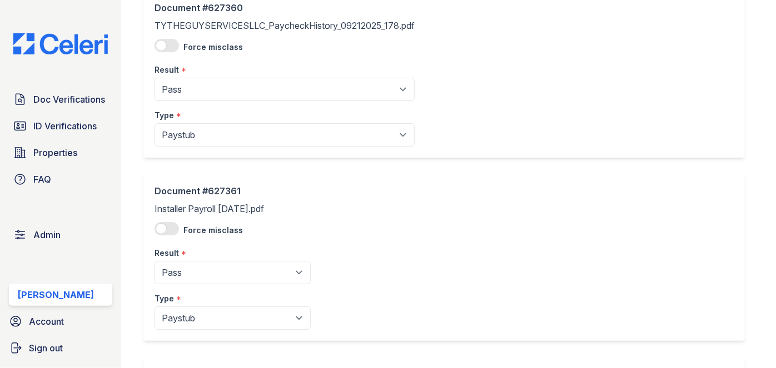
scroll to position [101, 0]
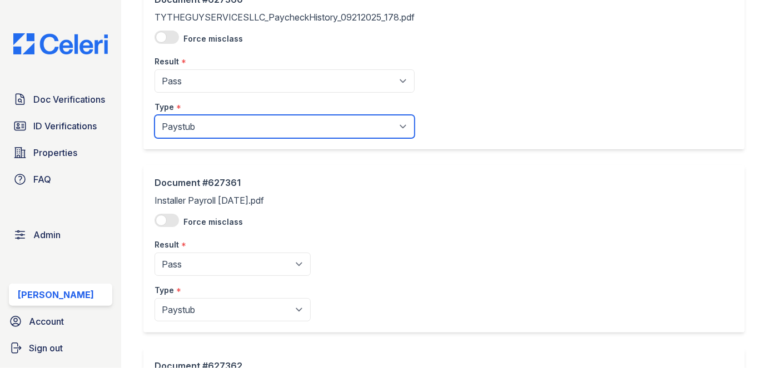
click at [185, 122] on select "Paystub Bank Statement Offer Letter Tax Documents Benefit Award Letter Investme…" at bounding box center [284, 126] width 260 height 23
select select "other"
click at [154, 115] on select "Paystub Bank Statement Offer Letter Tax Documents Benefit Award Letter Investme…" at bounding box center [284, 126] width 260 height 23
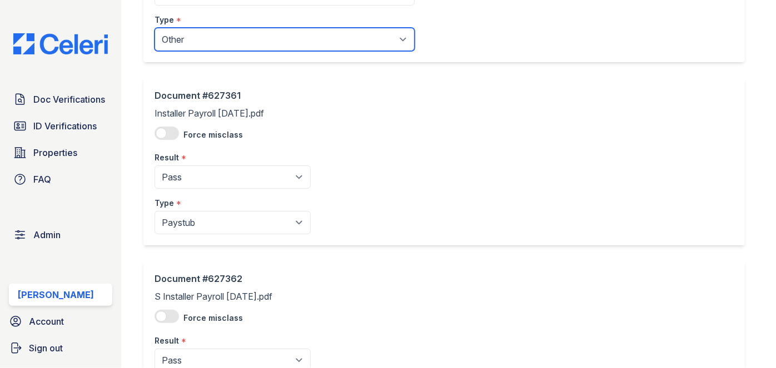
scroll to position [303, 0]
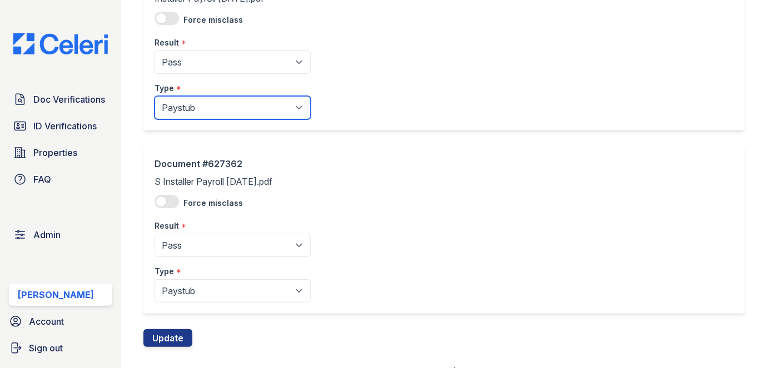
click at [180, 99] on select "Paystub Bank Statement Offer Letter Tax Documents Benefit Award Letter Investme…" at bounding box center [232, 107] width 156 height 23
drag, startPoint x: 180, startPoint y: 103, endPoint x: 179, endPoint y: 109, distance: 6.1
click at [180, 103] on select "Paystub Bank Statement Offer Letter Tax Documents Benefit Award Letter Investme…" at bounding box center [232, 107] width 156 height 23
select select "other"
click at [154, 96] on select "Paystub Bank Statement Offer Letter Tax Documents Benefit Award Letter Investme…" at bounding box center [232, 107] width 156 height 23
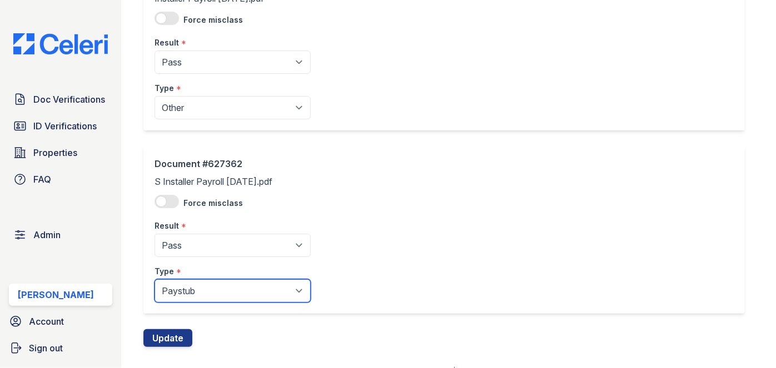
drag, startPoint x: 183, startPoint y: 291, endPoint x: 183, endPoint y: 284, distance: 6.1
click at [183, 289] on select "Paystub Bank Statement Offer Letter Tax Documents Benefit Award Letter Investme…" at bounding box center [232, 290] width 156 height 23
select select "other"
click at [154, 279] on select "Paystub Bank Statement Offer Letter Tax Documents Benefit Award Letter Investme…" at bounding box center [232, 290] width 156 height 23
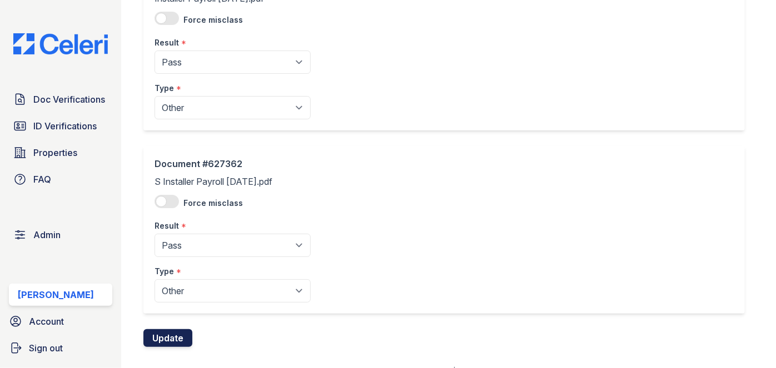
click at [178, 339] on button "Update" at bounding box center [167, 338] width 49 height 18
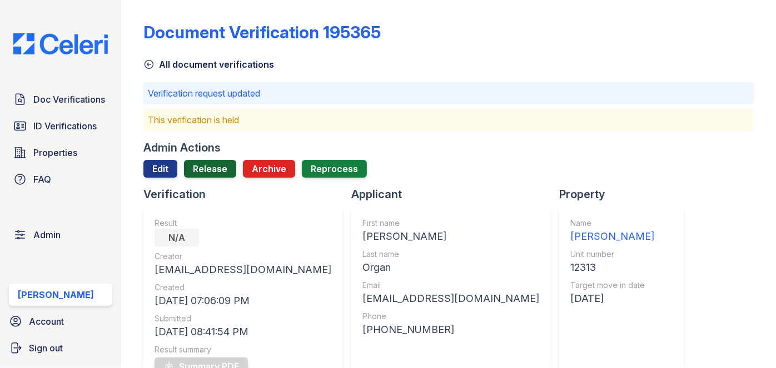
click at [207, 169] on link "Release" at bounding box center [210, 169] width 52 height 18
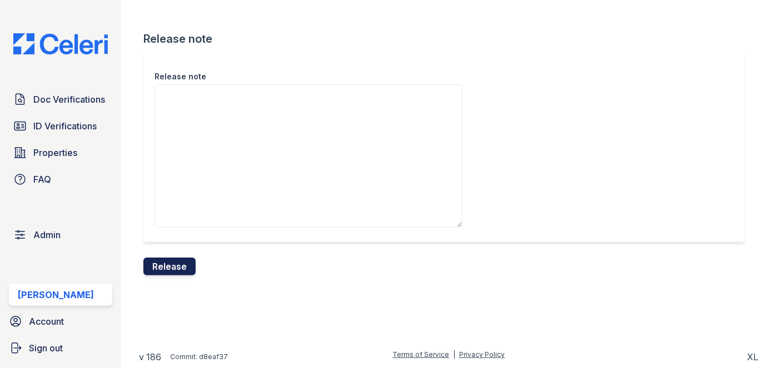
click at [176, 267] on button "Release" at bounding box center [169, 267] width 52 height 18
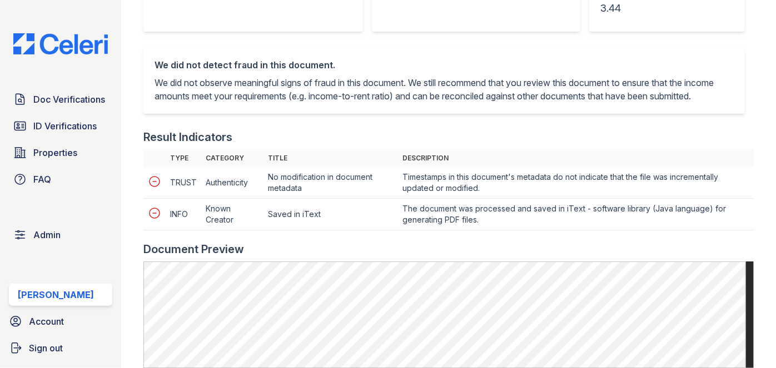
scroll to position [455, 0]
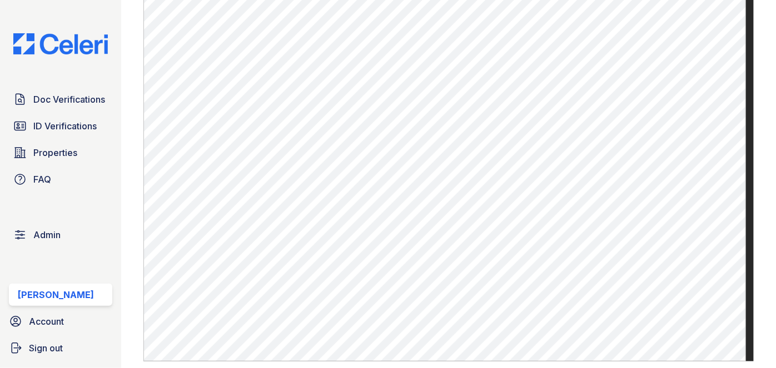
scroll to position [556, 0]
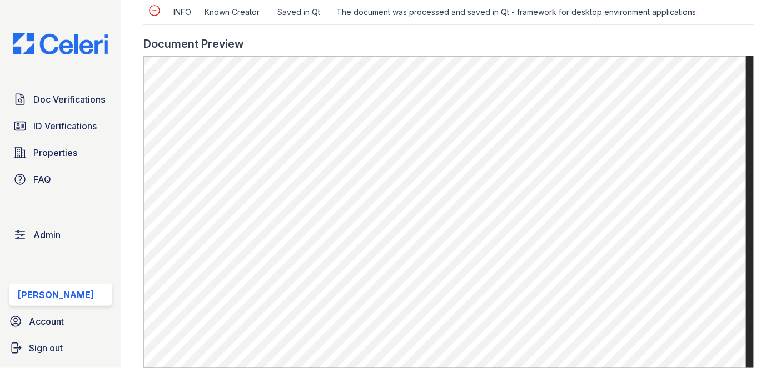
scroll to position [556, 0]
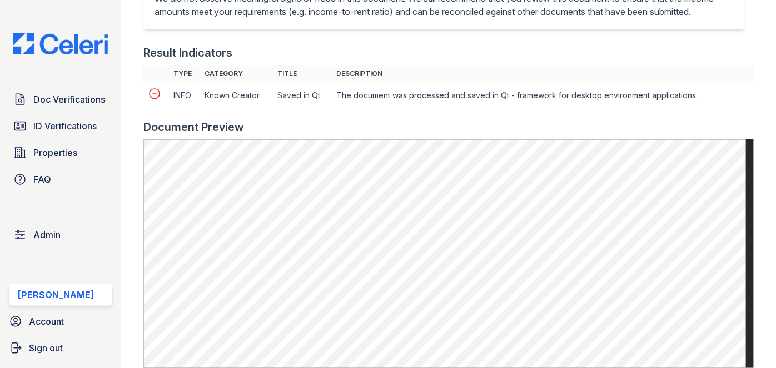
scroll to position [656, 0]
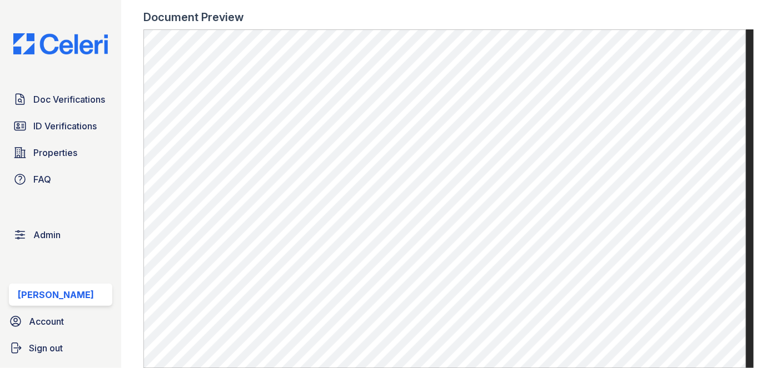
scroll to position [556, 0]
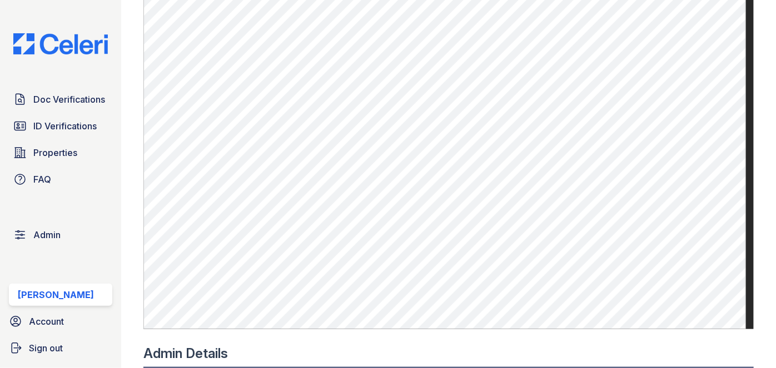
scroll to position [656, 0]
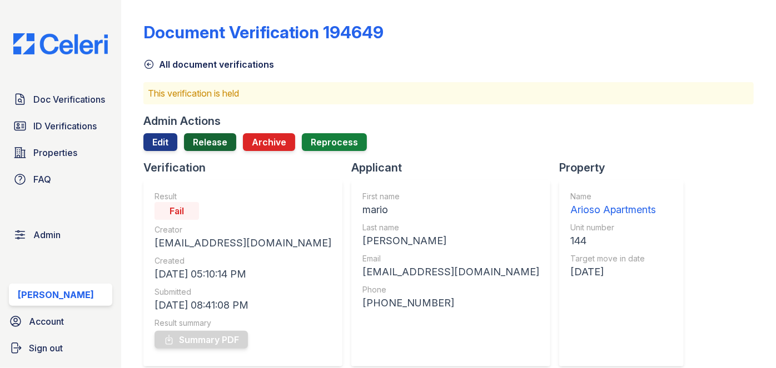
click at [216, 147] on link "Release" at bounding box center [210, 142] width 52 height 18
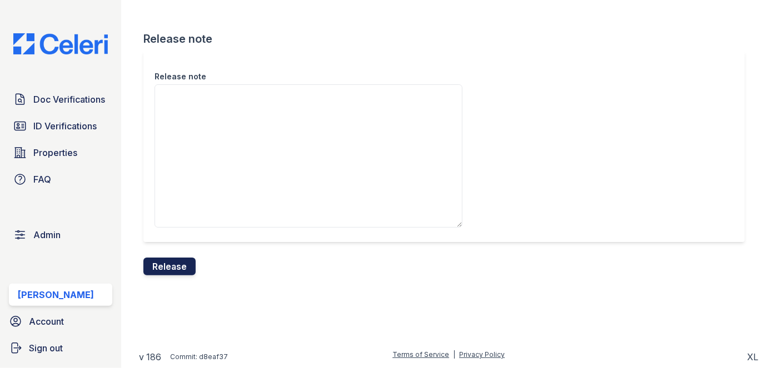
click at [185, 266] on button "Release" at bounding box center [169, 267] width 52 height 18
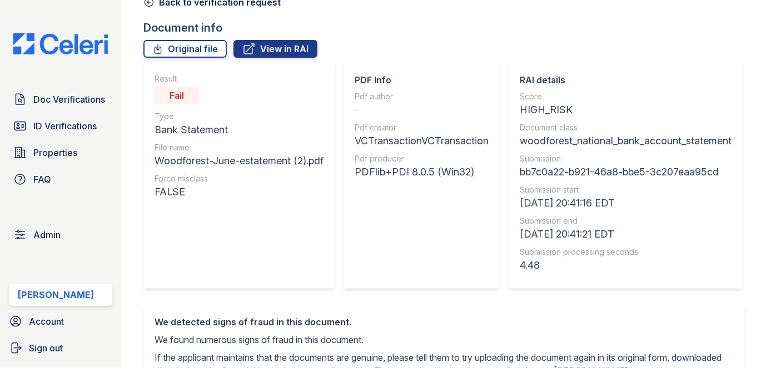
scroll to position [50, 0]
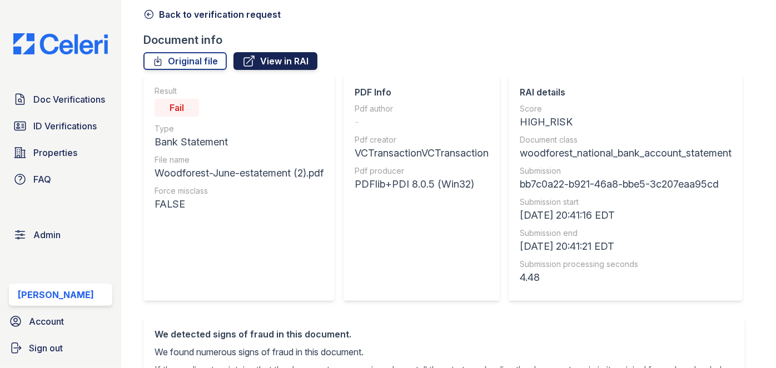
click at [274, 60] on link "View in RAI" at bounding box center [275, 61] width 84 height 18
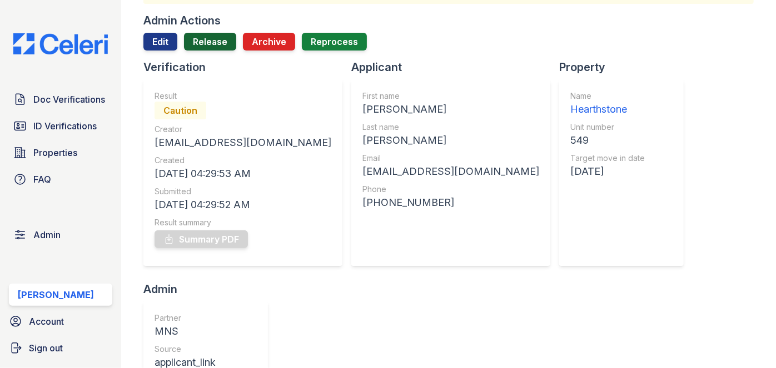
scroll to position [50, 0]
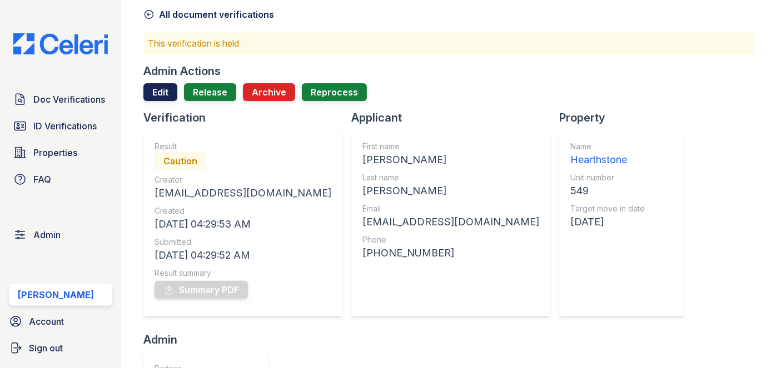
click at [153, 86] on link "Edit" at bounding box center [160, 92] width 34 height 18
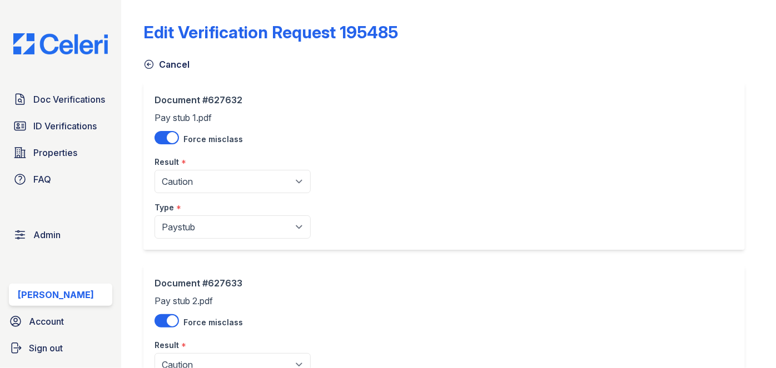
scroll to position [101, 0]
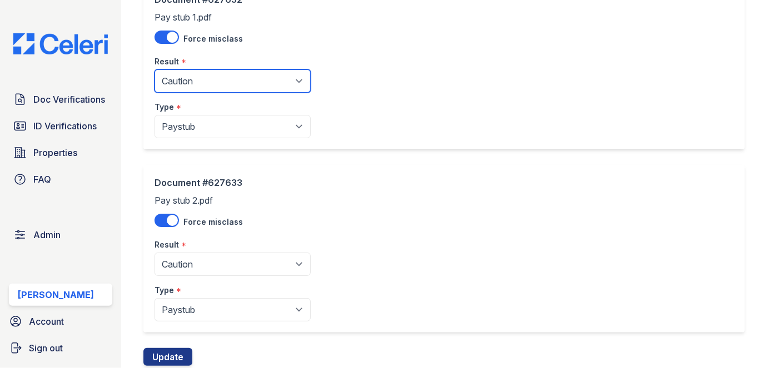
click at [181, 83] on select "Pending Sent Started Processing Pass Fail Caution Error N/A" at bounding box center [232, 80] width 156 height 23
select select "fail"
click at [154, 69] on select "Pending Sent Started Processing Pass Fail Caution Error N/A" at bounding box center [232, 80] width 156 height 23
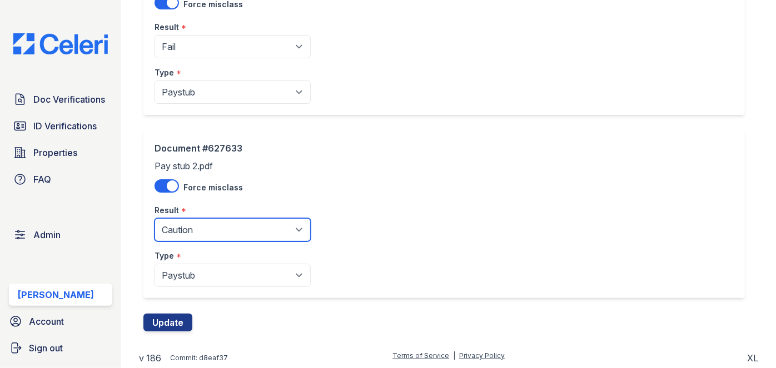
drag, startPoint x: 185, startPoint y: 239, endPoint x: 185, endPoint y: 231, distance: 7.8
click at [185, 239] on select "Pending Sent Started Processing Pass Fail Caution Error N/A" at bounding box center [232, 229] width 156 height 23
select select "fail"
click at [154, 218] on select "Pending Sent Started Processing Pass Fail Caution Error N/A" at bounding box center [232, 229] width 156 height 23
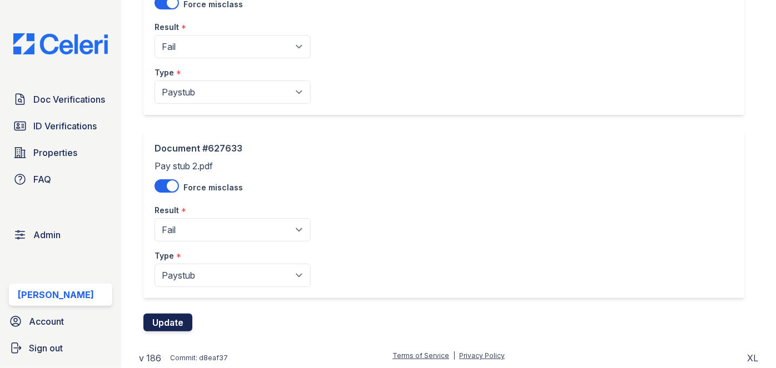
click at [169, 319] on button "Update" at bounding box center [167, 323] width 49 height 18
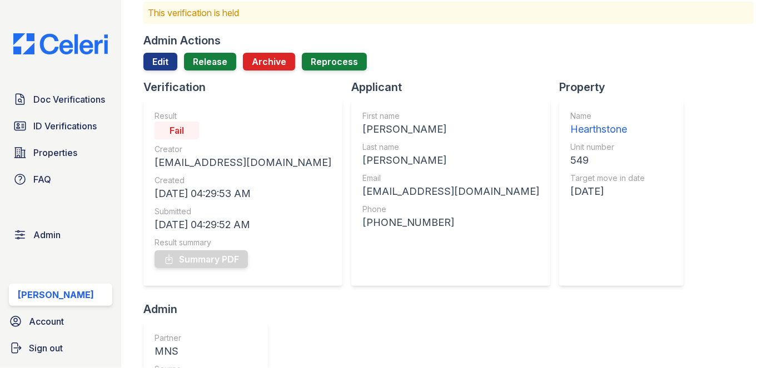
scroll to position [50, 0]
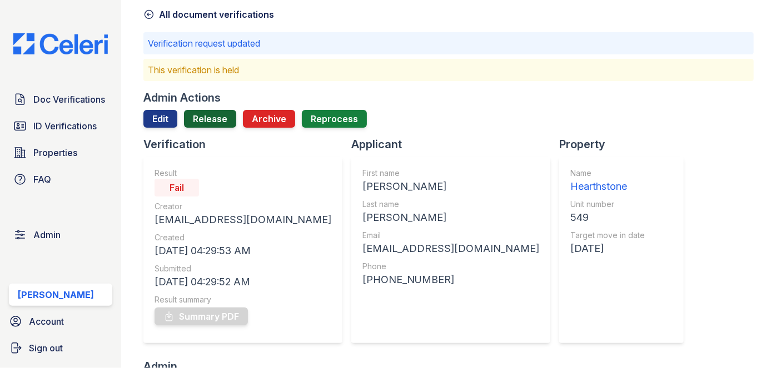
click at [212, 113] on link "Release" at bounding box center [210, 119] width 52 height 18
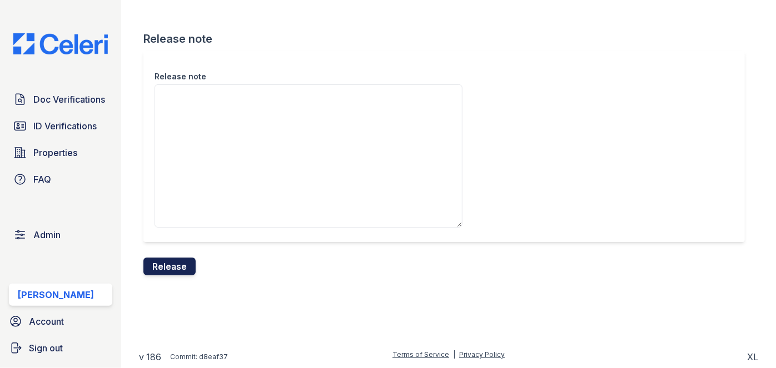
click at [179, 269] on button "Release" at bounding box center [169, 267] width 52 height 18
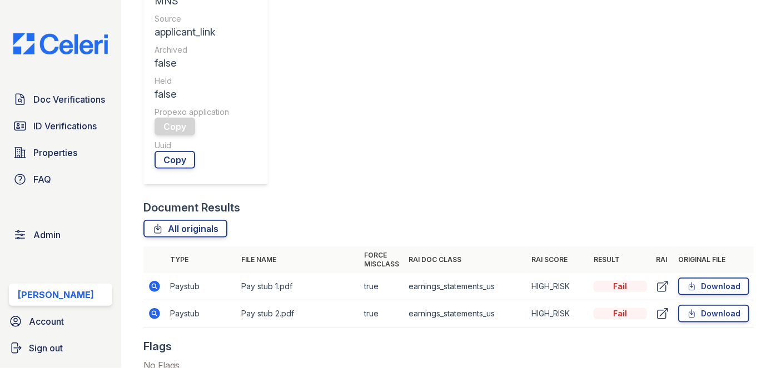
scroll to position [455, 0]
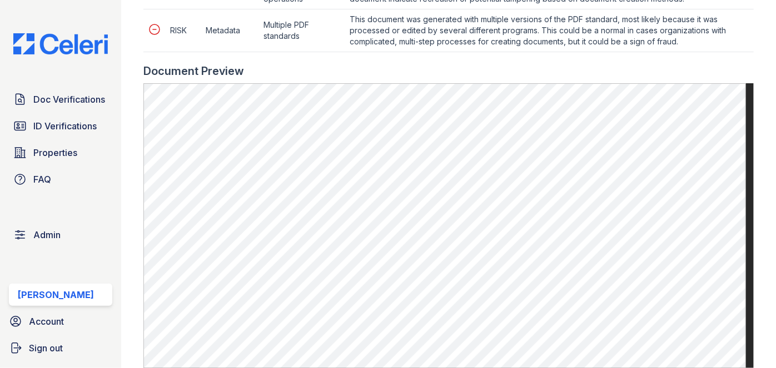
scroll to position [606, 0]
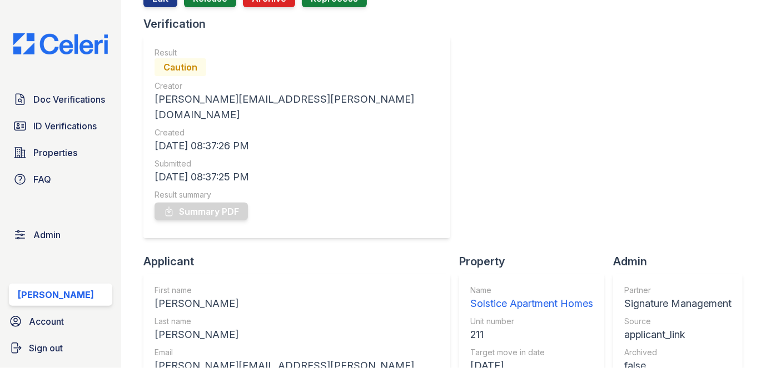
scroll to position [101, 0]
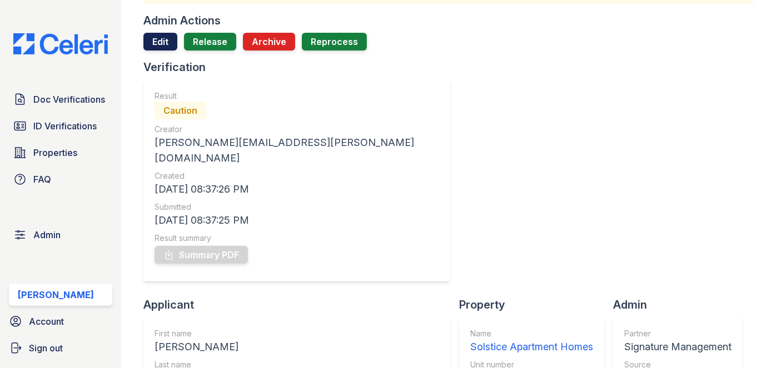
click at [160, 36] on link "Edit" at bounding box center [160, 42] width 34 height 18
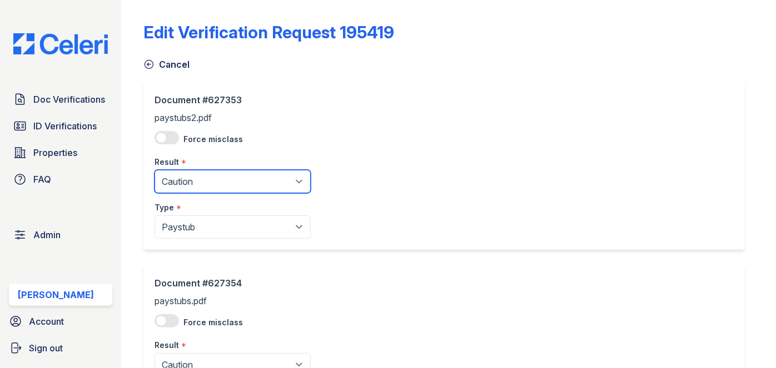
click at [201, 182] on select "Pending Sent Started Processing Pass Fail Caution Error N/A" at bounding box center [232, 181] width 156 height 23
click at [205, 179] on select "Pending Sent Started Processing Pass Fail Caution Error N/A" at bounding box center [232, 181] width 156 height 23
select select "pass"
click at [154, 170] on select "Pending Sent Started Processing Pass Fail Caution Error N/A" at bounding box center [232, 181] width 156 height 23
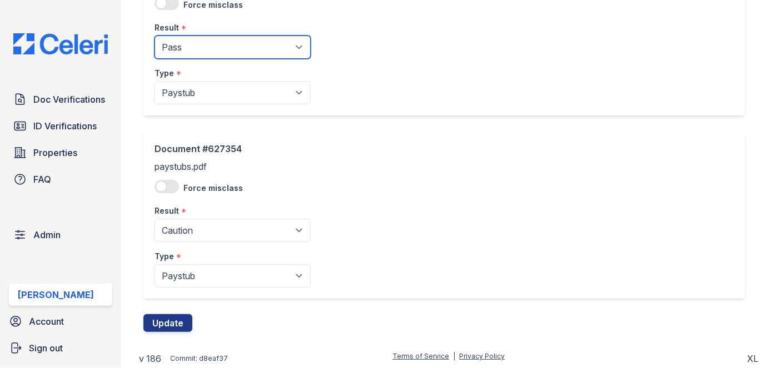
scroll to position [135, 0]
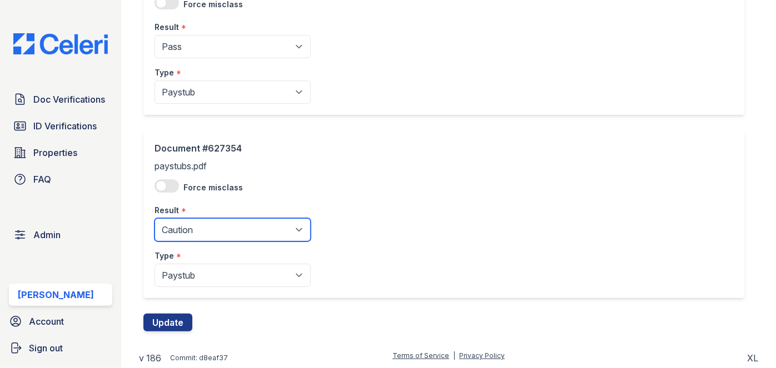
click at [221, 228] on select "Pending Sent Started Processing Pass Fail Caution Error N/A" at bounding box center [232, 229] width 156 height 23
select select "pass"
click at [154, 218] on select "Pending Sent Started Processing Pass Fail Caution Error N/A" at bounding box center [232, 229] width 156 height 23
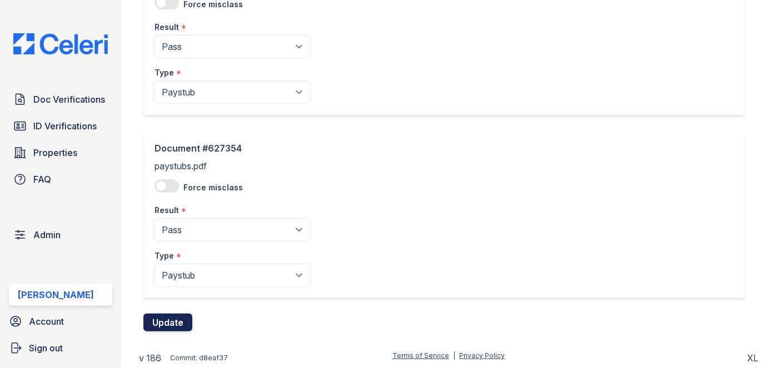
click at [160, 319] on button "Update" at bounding box center [167, 323] width 49 height 18
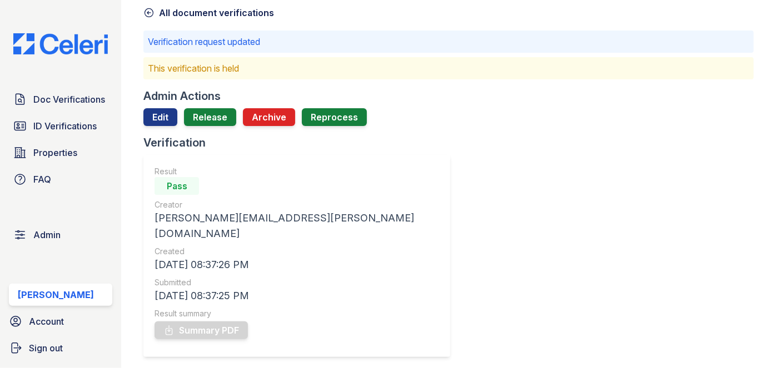
scroll to position [50, 0]
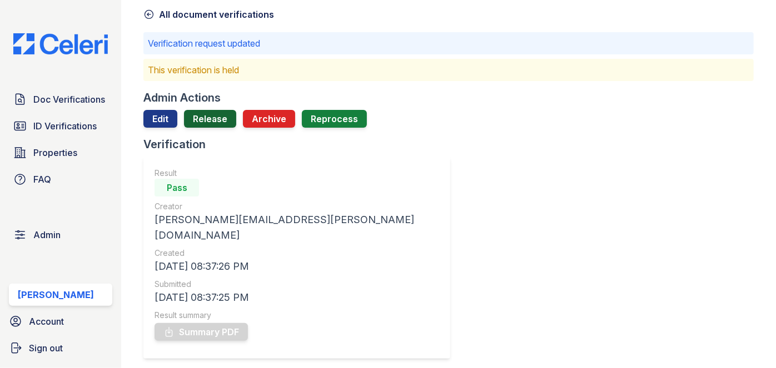
click at [216, 114] on link "Release" at bounding box center [210, 119] width 52 height 18
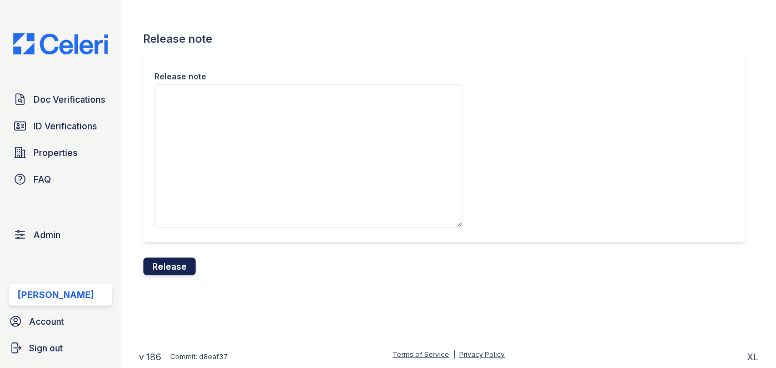
click at [181, 259] on button "Release" at bounding box center [169, 267] width 52 height 18
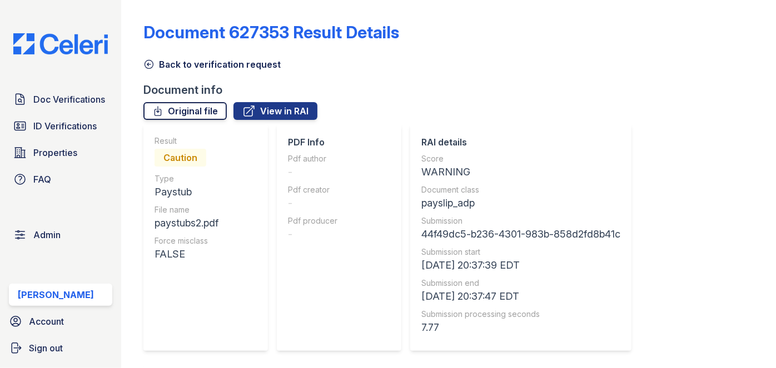
click at [204, 114] on link "Original file" at bounding box center [184, 111] width 83 height 18
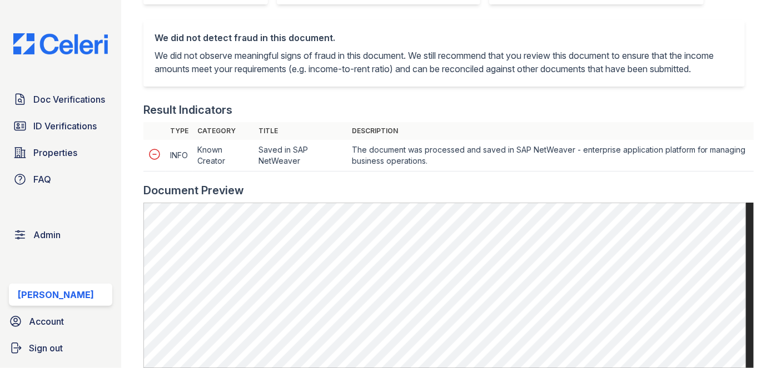
scroll to position [353, 0]
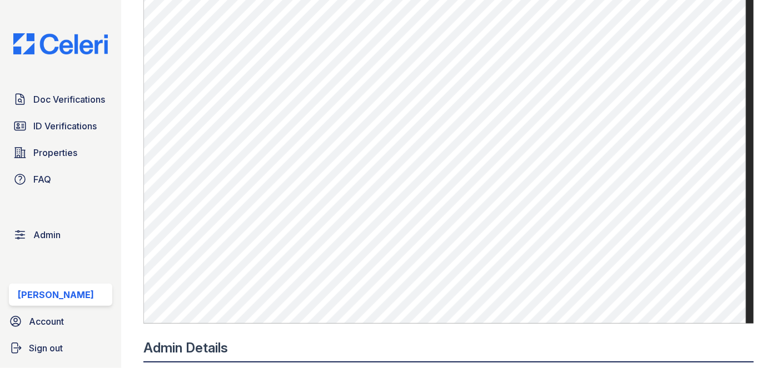
scroll to position [455, 0]
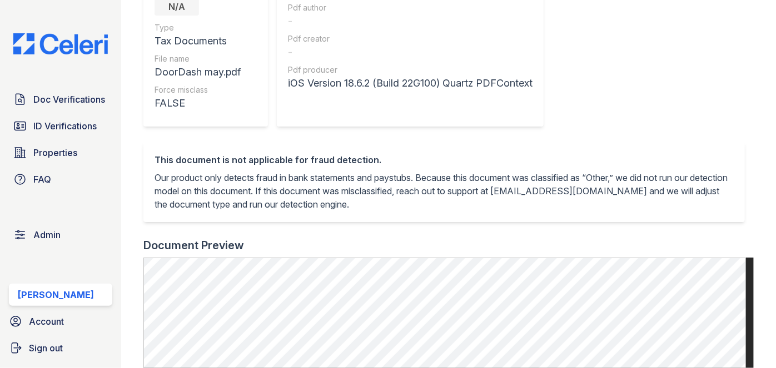
scroll to position [252, 0]
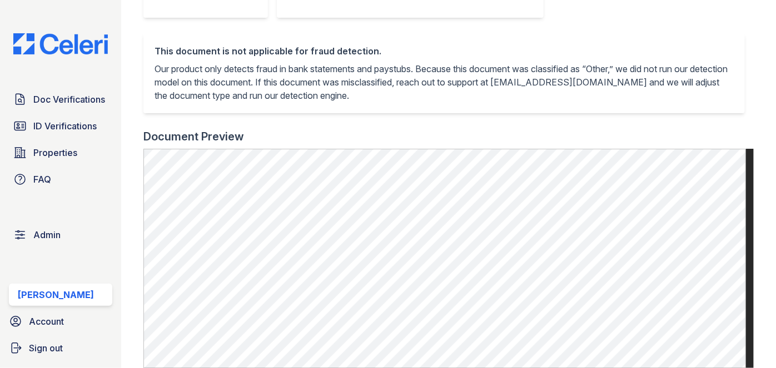
scroll to position [303, 0]
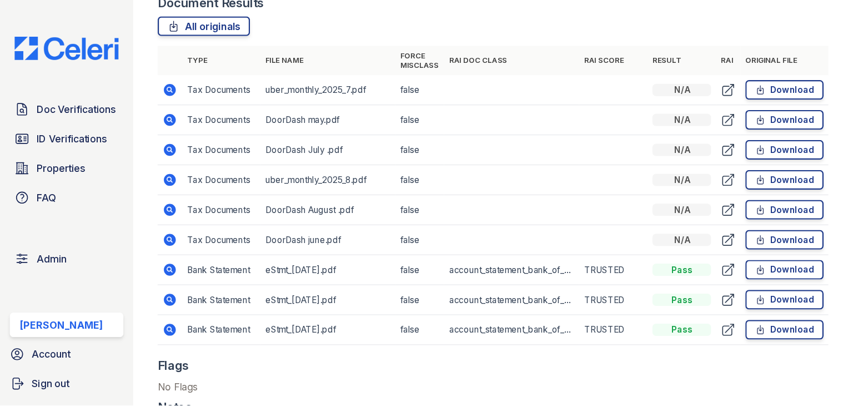
scroll to position [606, 0]
drag, startPoint x: 156, startPoint y: 73, endPoint x: 152, endPoint y: 81, distance: 8.5
drag, startPoint x: 151, startPoint y: 215, endPoint x: 174, endPoint y: 221, distance: 24.0
click at [174, 221] on td "Tax Documents" at bounding box center [201, 217] width 71 height 27
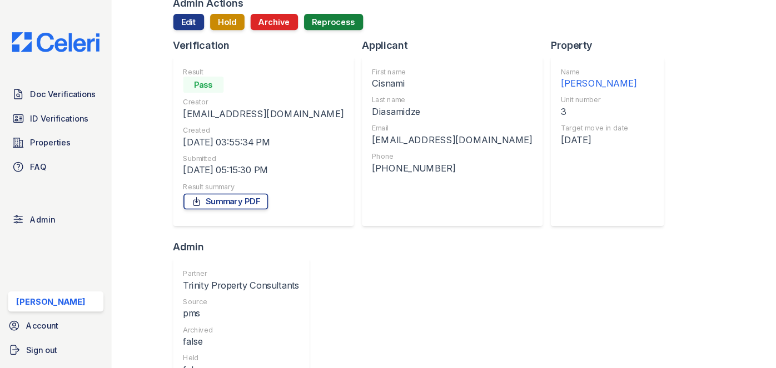
scroll to position [0, 0]
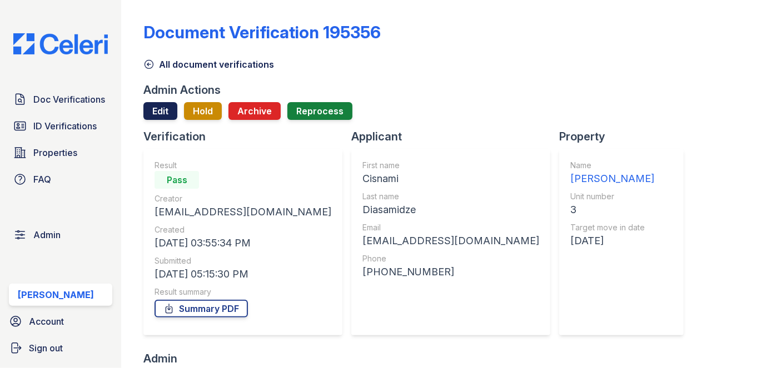
click at [148, 108] on link "Edit" at bounding box center [160, 111] width 34 height 18
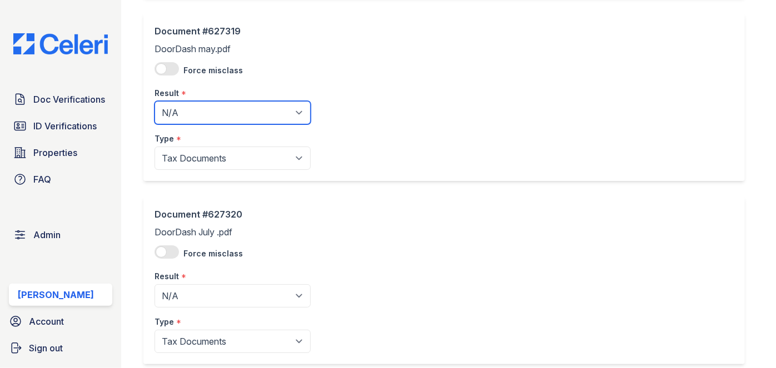
click at [198, 119] on select "Pending Sent Started Processing Pass Fail Caution Error N/A" at bounding box center [232, 112] width 156 height 23
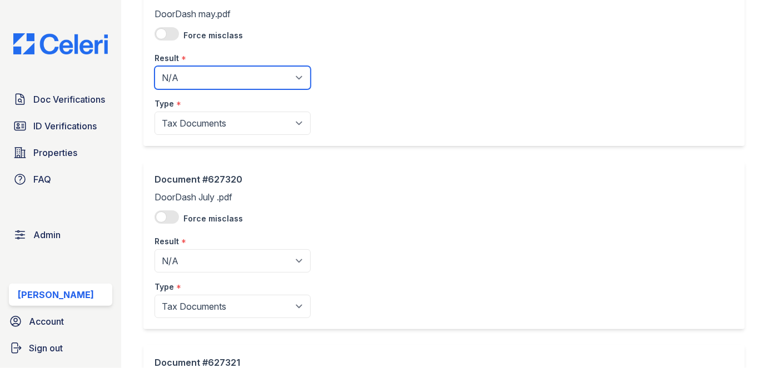
scroll to position [303, 0]
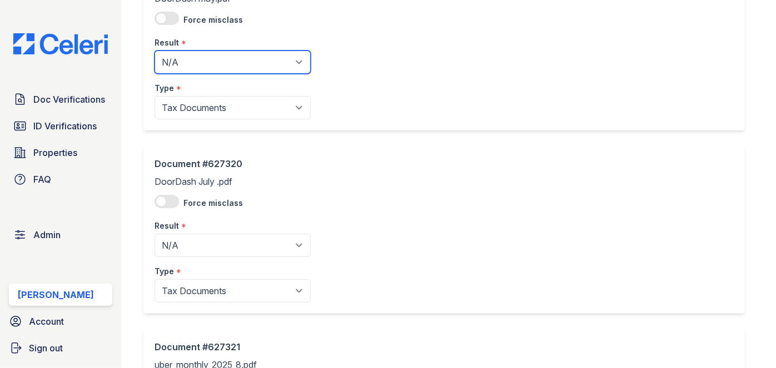
click at [179, 64] on select "Pending Sent Started Processing Pass Fail Caution Error N/A" at bounding box center [232, 62] width 156 height 23
select select "caution"
click at [154, 51] on select "Pending Sent Started Processing Pass Fail Caution Error N/A" at bounding box center [232, 62] width 156 height 23
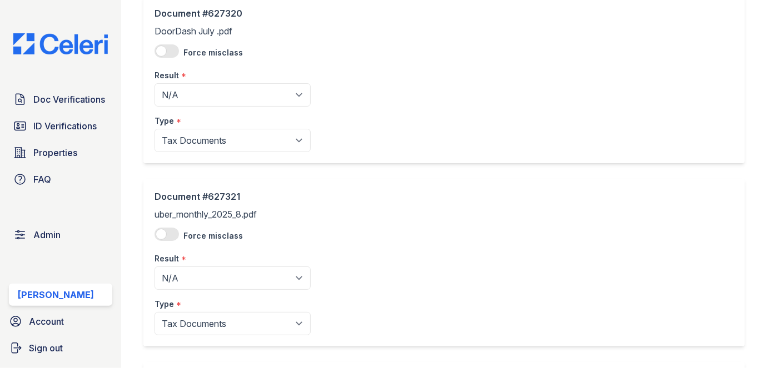
scroll to position [455, 0]
click at [193, 91] on select "Pending Sent Started Processing Pass Fail Caution Error N/A" at bounding box center [232, 93] width 156 height 23
select select "caution"
click at [154, 82] on select "Pending Sent Started Processing Pass Fail Caution Error N/A" at bounding box center [232, 93] width 156 height 23
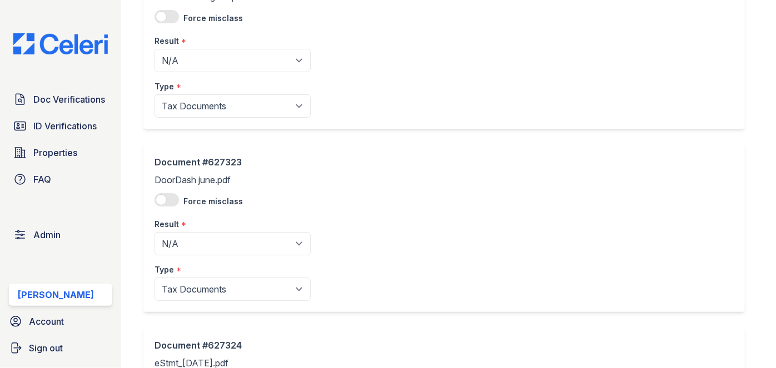
scroll to position [858, 0]
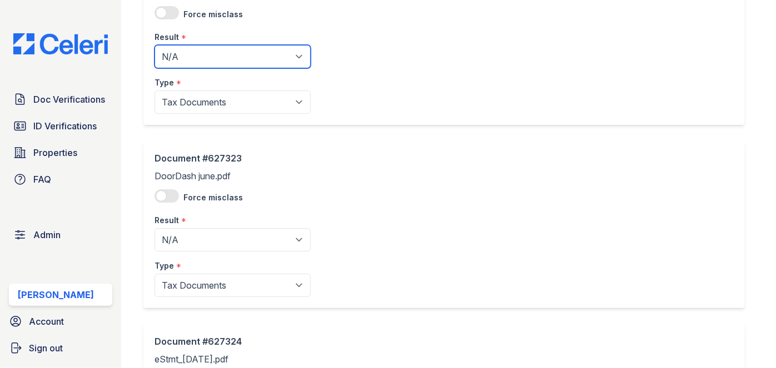
click at [198, 49] on select "Pending Sent Started Processing Pass Fail Caution Error N/A" at bounding box center [232, 56] width 156 height 23
select select "caution"
click at [154, 45] on select "Pending Sent Started Processing Pass Fail Caution Error N/A" at bounding box center [232, 56] width 156 height 23
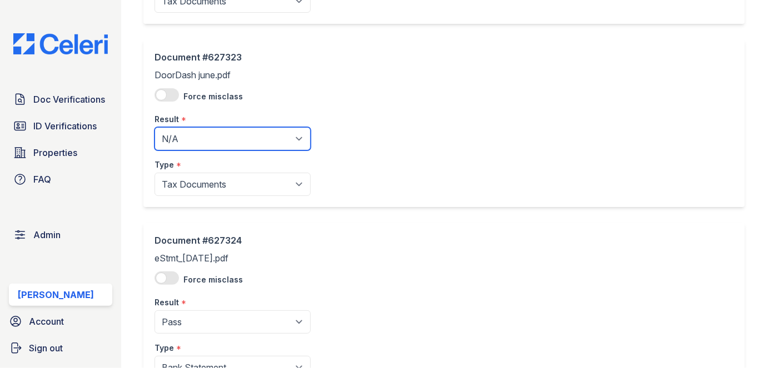
click at [188, 135] on select "Pending Sent Started Processing Pass Fail Caution Error N/A" at bounding box center [232, 138] width 156 height 23
select select "caution"
click at [154, 127] on select "Pending Sent Started Processing Pass Fail Caution Error N/A" at bounding box center [232, 138] width 156 height 23
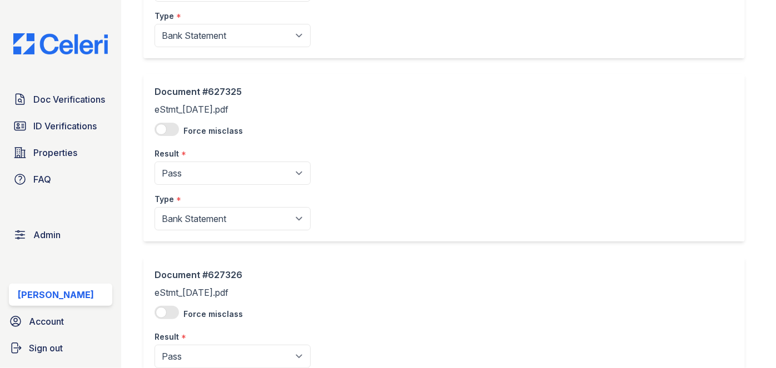
scroll to position [1416, 0]
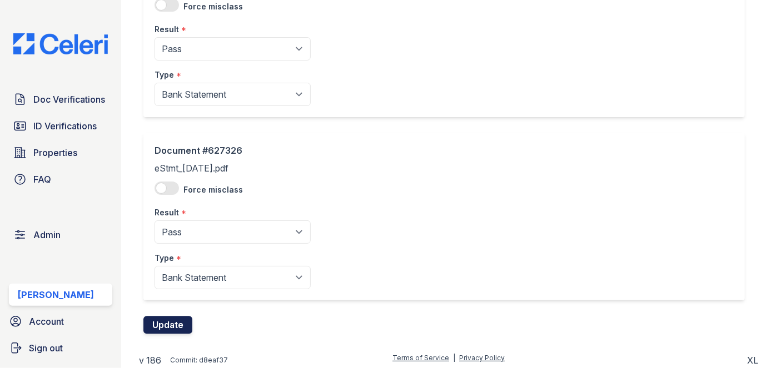
click at [183, 325] on button "Update" at bounding box center [167, 325] width 49 height 18
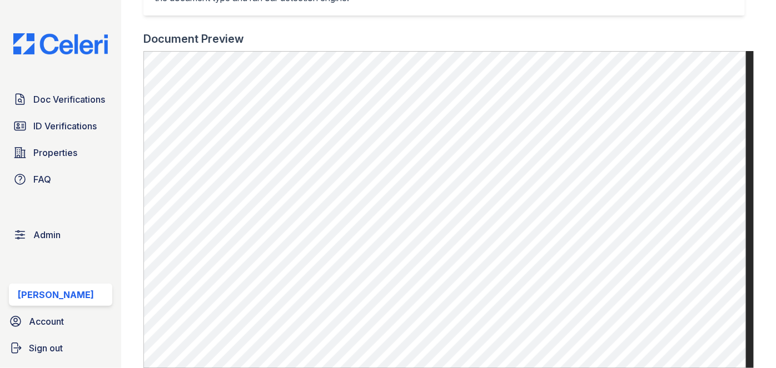
scroll to position [353, 0]
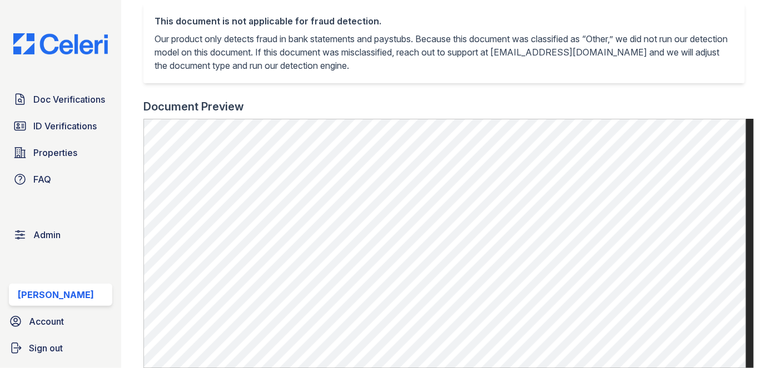
scroll to position [404, 0]
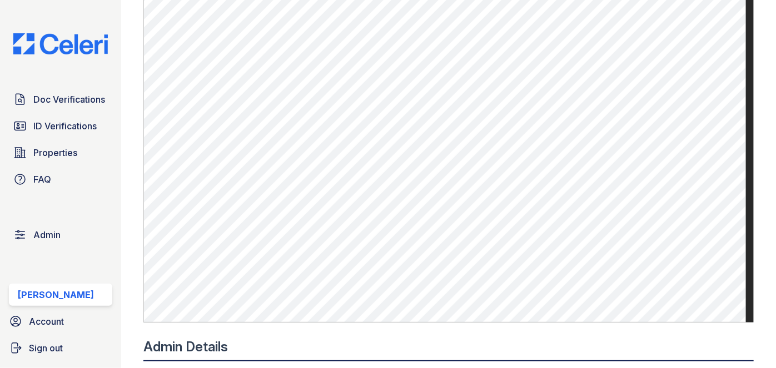
scroll to position [252, 0]
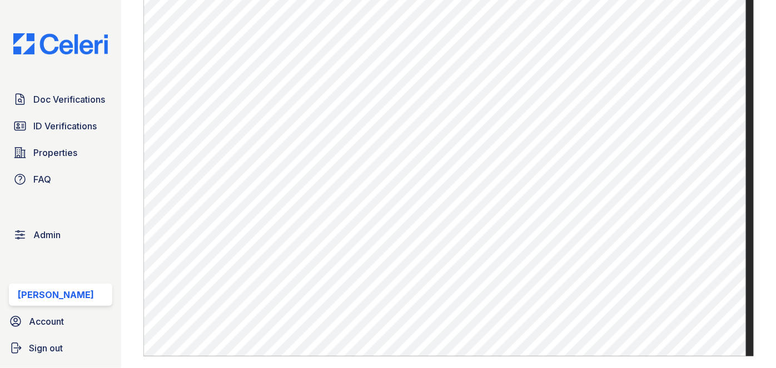
scroll to position [404, 0]
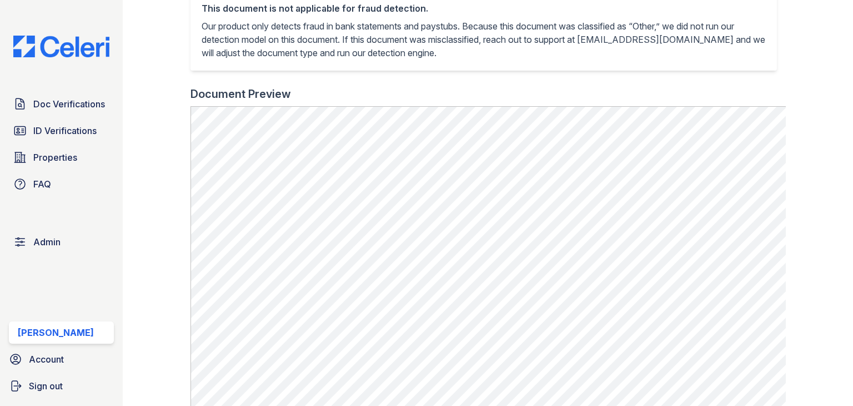
scroll to position [303, 0]
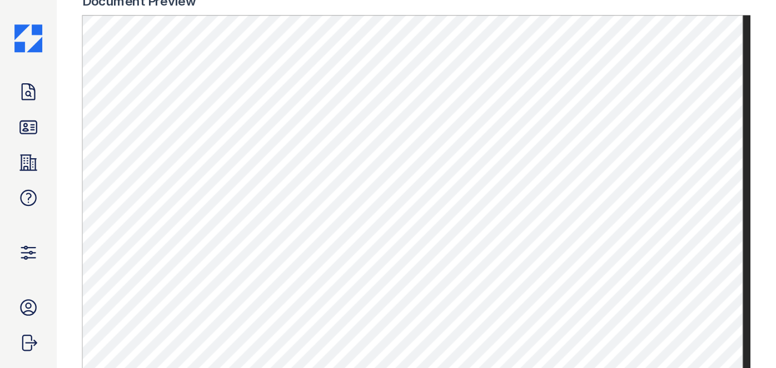
scroll to position [445, 0]
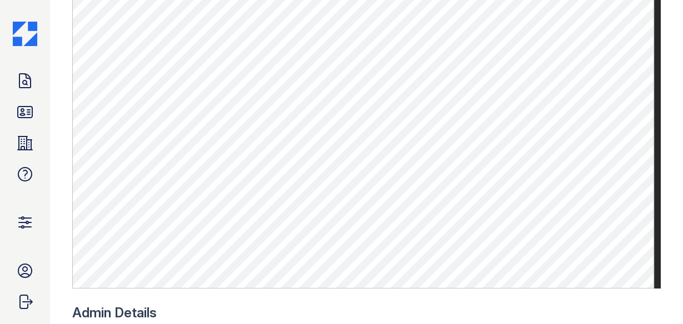
click at [667, 47] on main "Document 627323 Result Details Back to verification request Document info Origi…" at bounding box center [366, 162] width 633 height 324
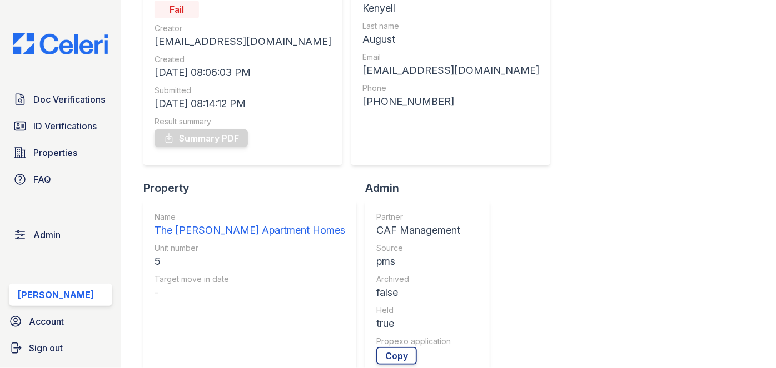
scroll to position [101, 0]
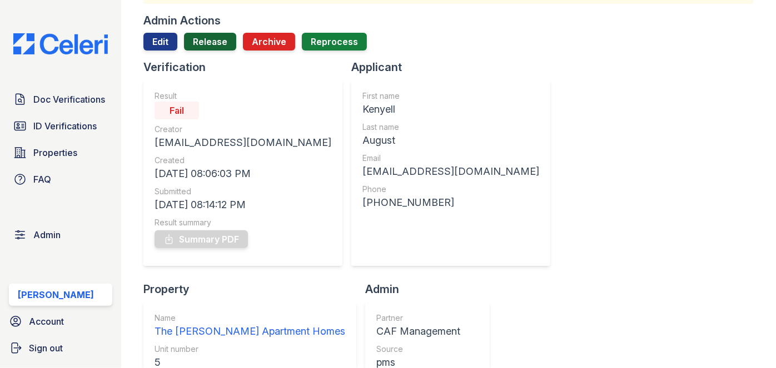
click at [211, 38] on link "Release" at bounding box center [210, 42] width 52 height 18
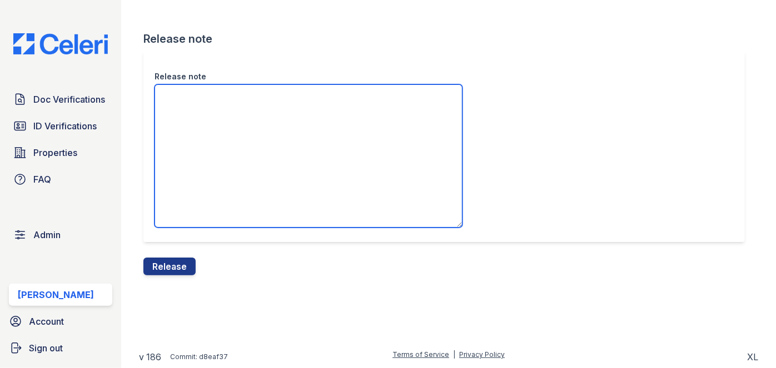
click at [227, 102] on textarea "Release note" at bounding box center [308, 155] width 308 height 143
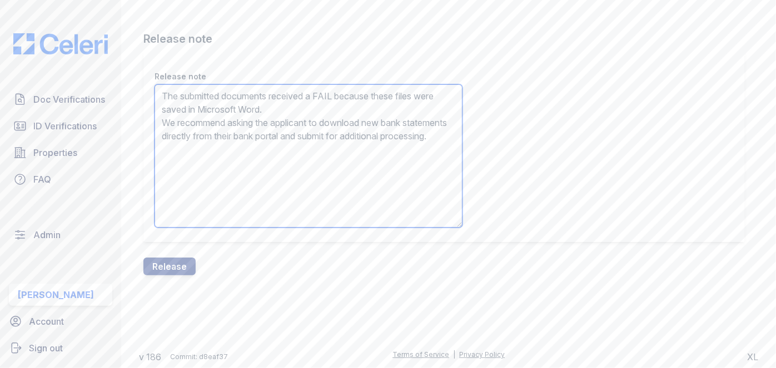
click at [206, 139] on textarea "The submitted documents received a FAIL because these files were saved in Micro…" at bounding box center [308, 155] width 308 height 143
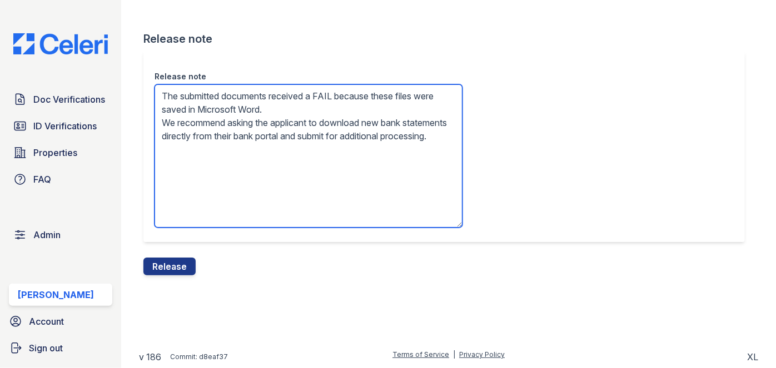
click at [206, 139] on textarea "The submitted documents received a FAIL because these files were saved in Micro…" at bounding box center [308, 155] width 308 height 143
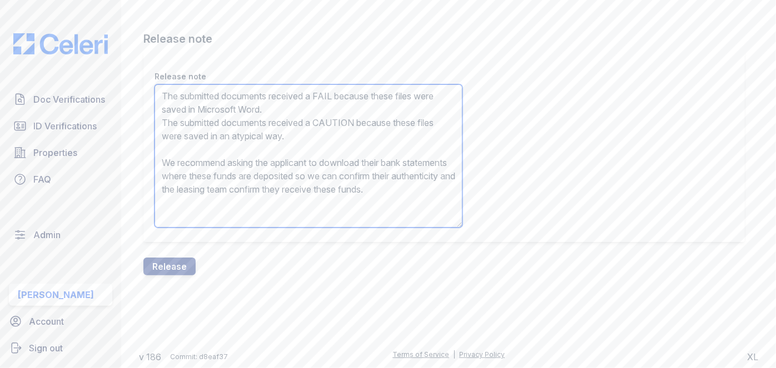
click at [210, 127] on textarea "The submitted documents received a FAIL because these files were saved in Micro…" at bounding box center [308, 155] width 308 height 143
click at [209, 126] on textarea "The submitted documents received a FAIL because these files were saved in Micro…" at bounding box center [308, 155] width 308 height 143
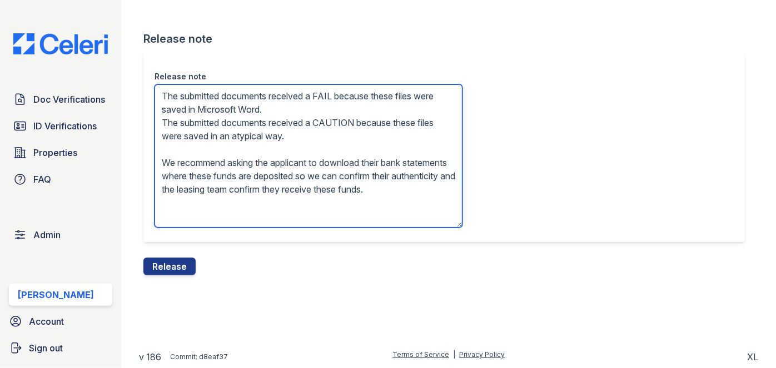
click at [209, 126] on textarea "The submitted documents received a FAIL because these files were saved in Micro…" at bounding box center [308, 155] width 308 height 143
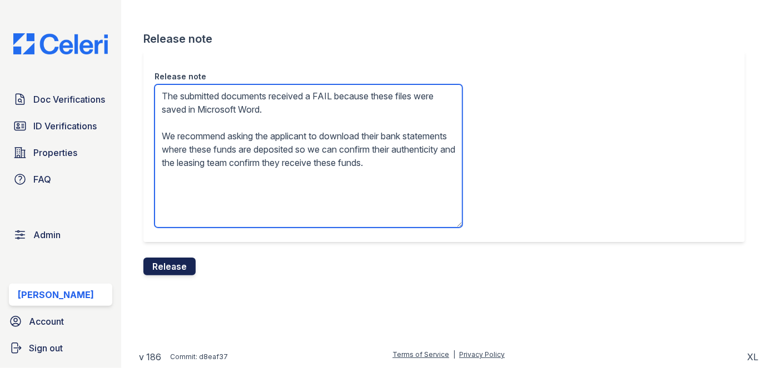
type textarea "The submitted documents received a FAIL because these files were saved in Micro…"
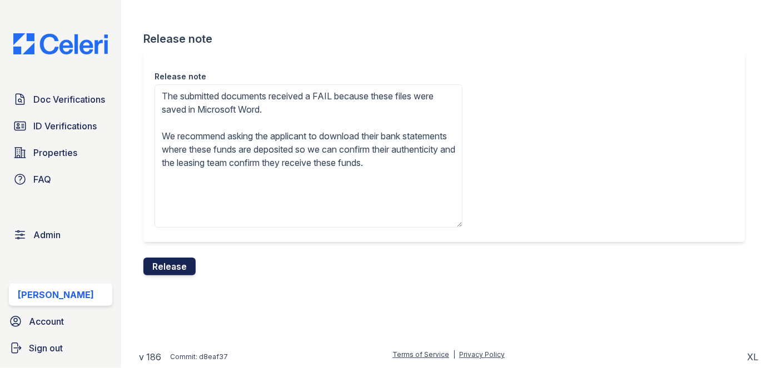
click at [167, 273] on button "Release" at bounding box center [169, 267] width 52 height 18
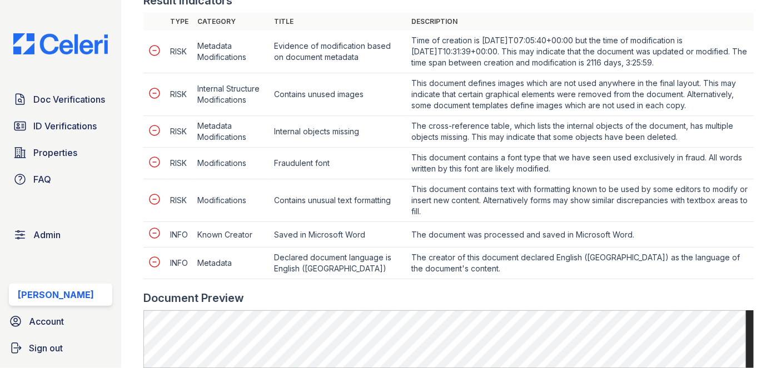
scroll to position [656, 0]
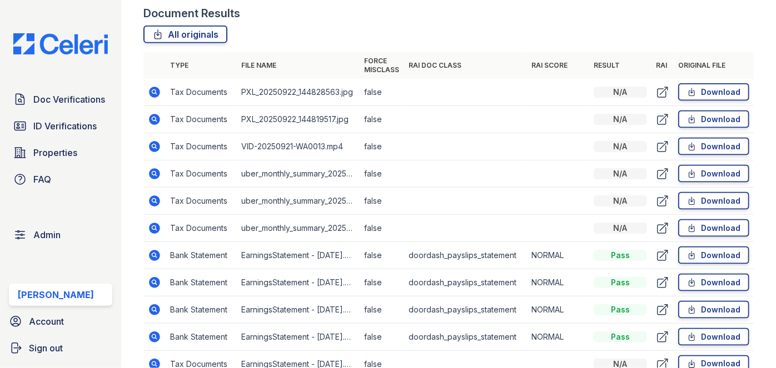
scroll to position [707, 0]
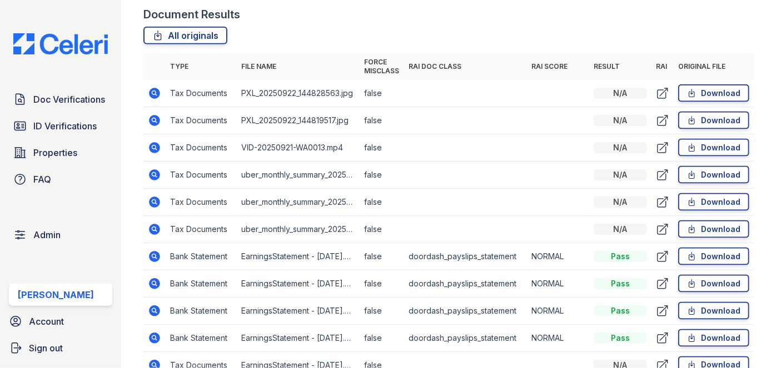
drag, startPoint x: 154, startPoint y: 92, endPoint x: 223, endPoint y: 58, distance: 76.8
click at [171, 103] on td "Tax Documents" at bounding box center [201, 93] width 71 height 27
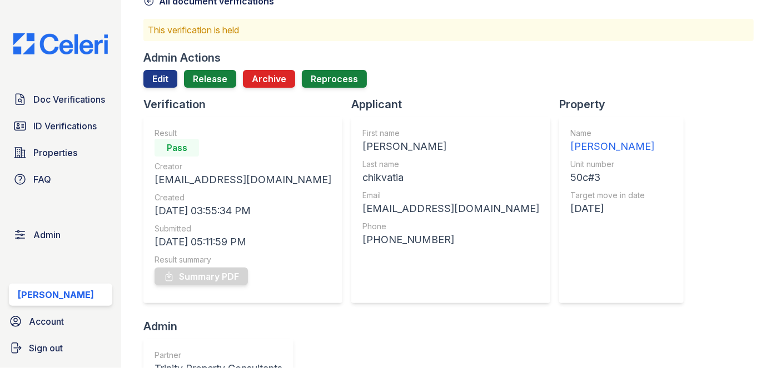
scroll to position [0, 0]
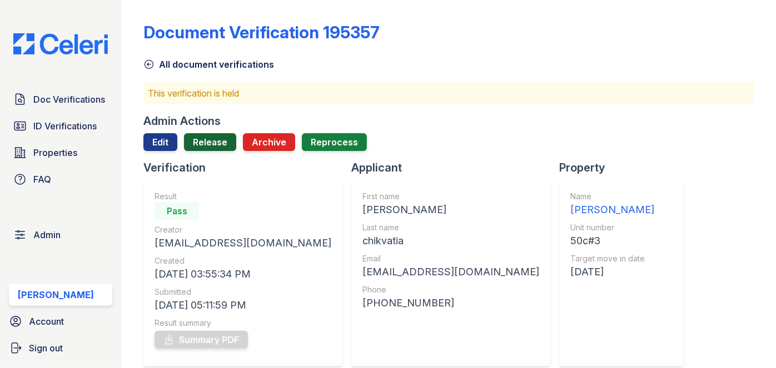
click at [216, 141] on link "Release" at bounding box center [210, 142] width 52 height 18
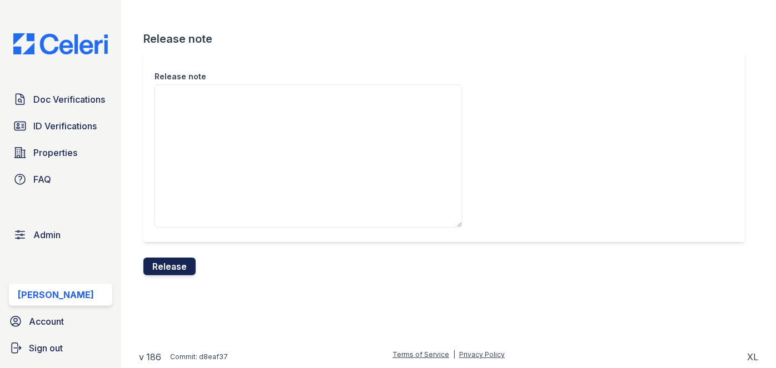
click at [179, 259] on button "Release" at bounding box center [169, 267] width 52 height 18
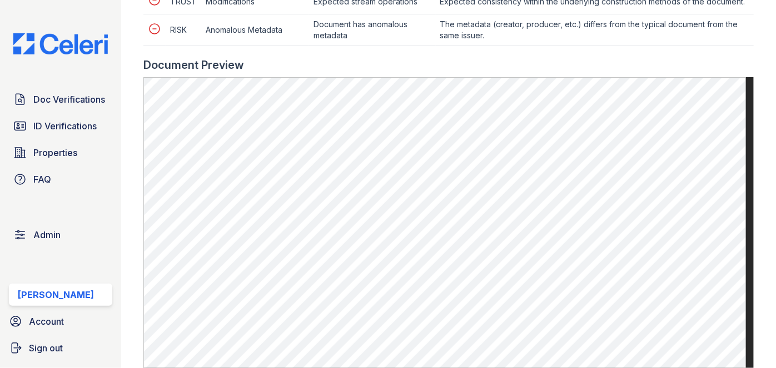
scroll to position [656, 0]
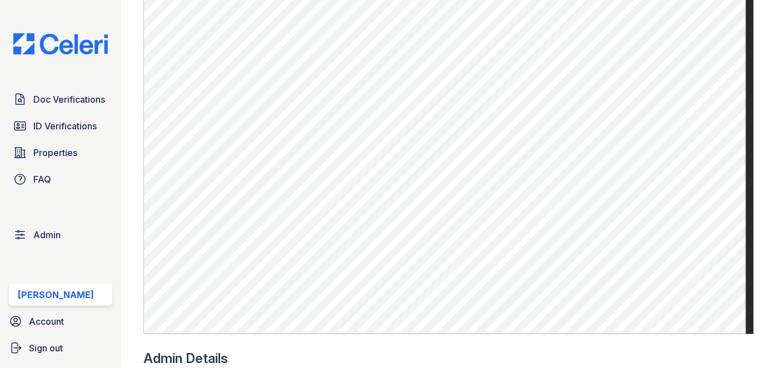
scroll to position [707, 0]
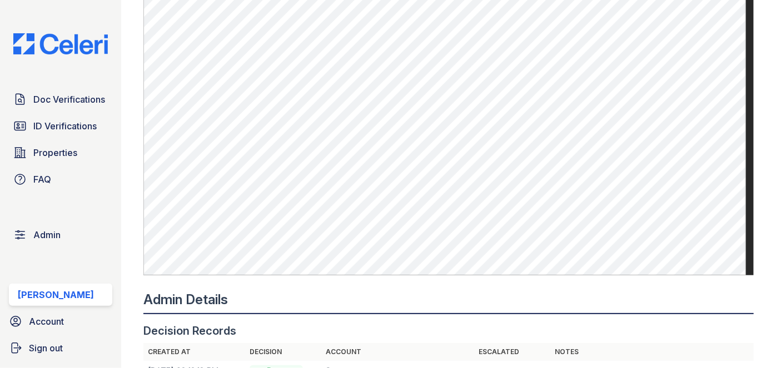
scroll to position [757, 0]
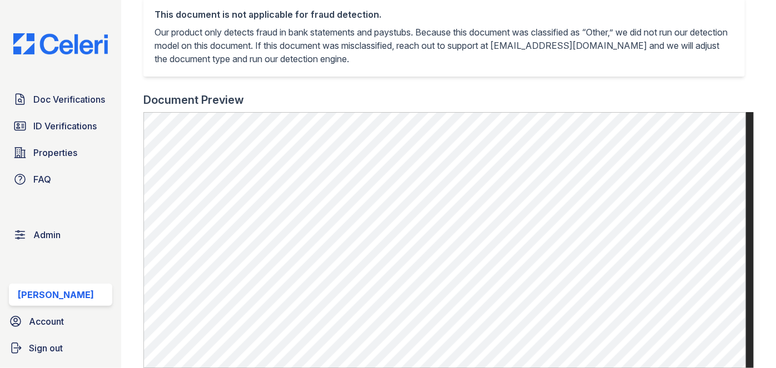
scroll to position [404, 0]
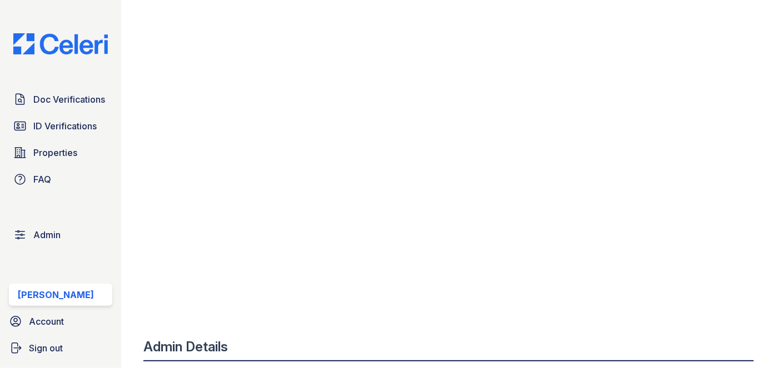
scroll to position [606, 0]
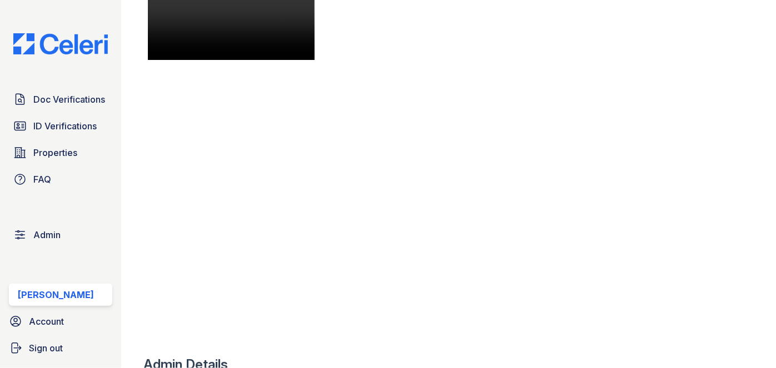
scroll to position [455, 0]
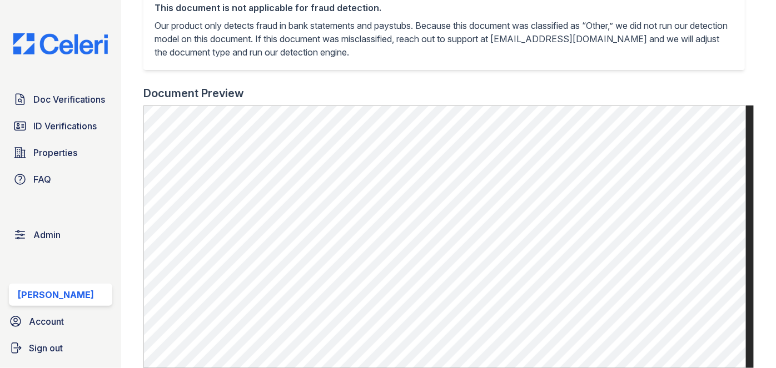
scroll to position [303, 0]
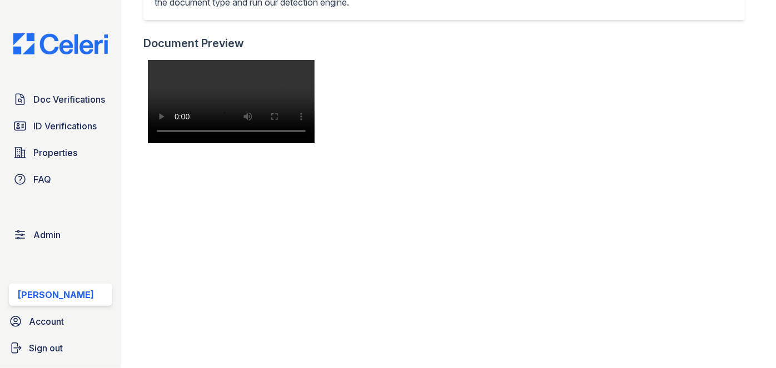
scroll to position [404, 0]
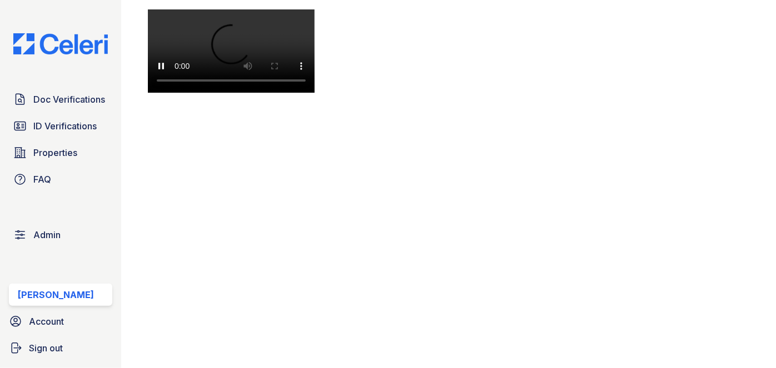
scroll to position [455, 0]
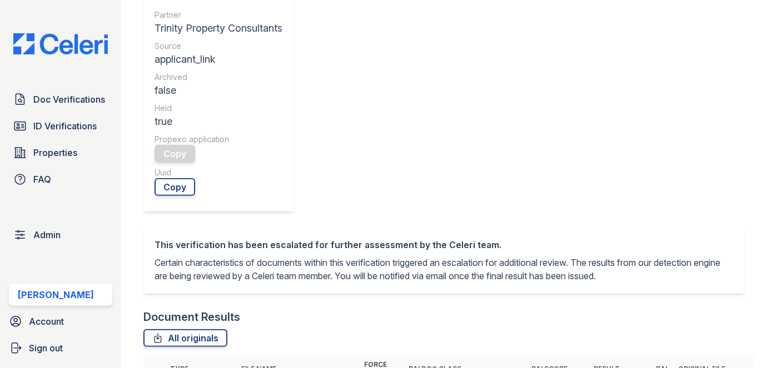
scroll to position [505, 0]
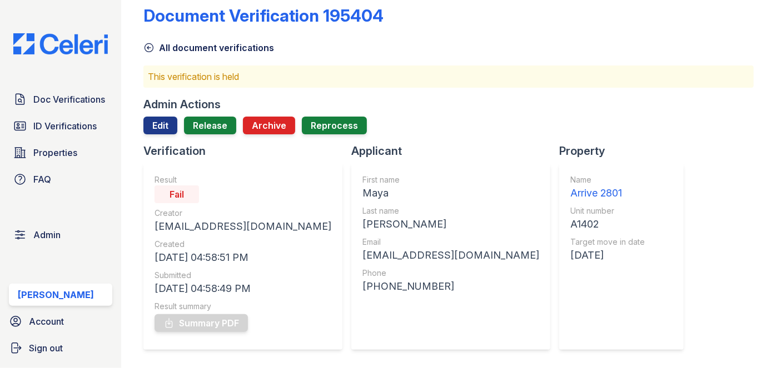
scroll to position [0, 0]
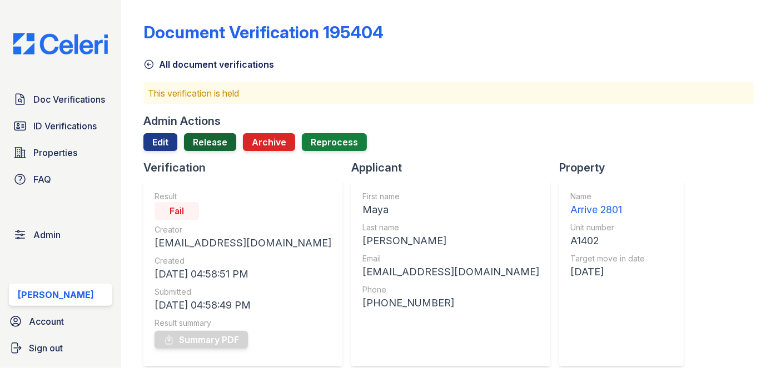
click at [223, 141] on link "Release" at bounding box center [210, 142] width 52 height 18
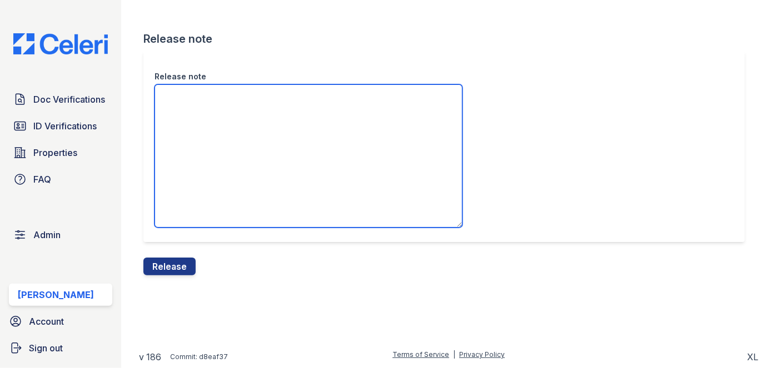
click at [221, 129] on textarea "Release note" at bounding box center [308, 155] width 308 height 143
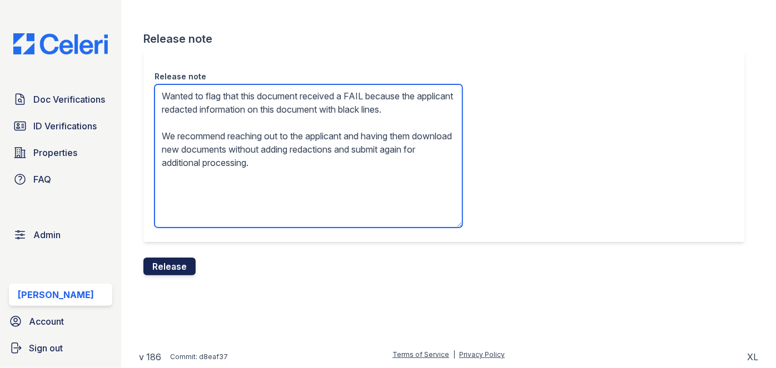
type textarea "Wanted to flag that this document received a FAIL because the applicant redacte…"
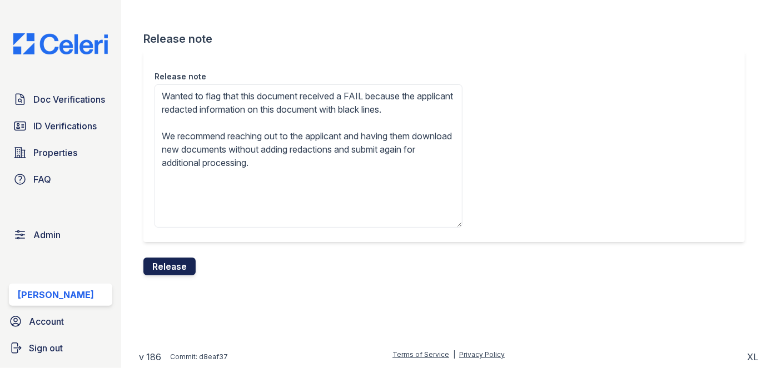
click at [178, 265] on button "Release" at bounding box center [169, 267] width 52 height 18
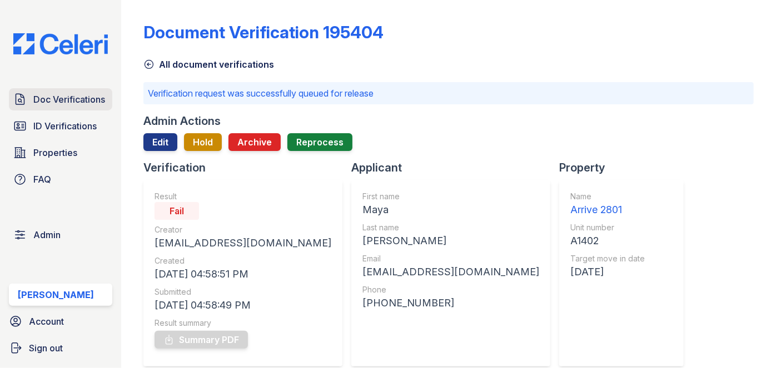
click at [69, 94] on span "Doc Verifications" at bounding box center [69, 99] width 72 height 13
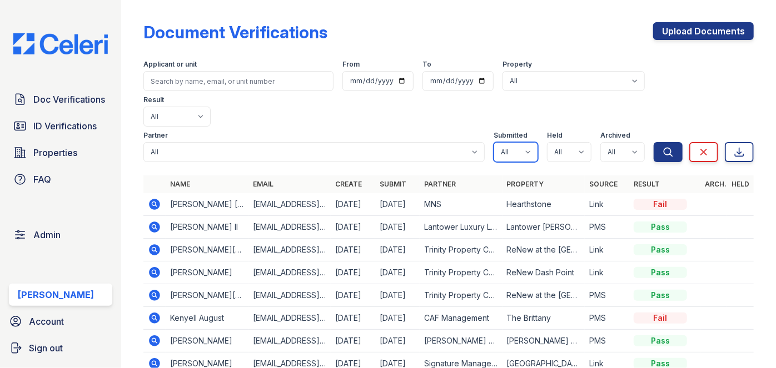
click at [527, 142] on select "All true false" at bounding box center [515, 152] width 44 height 20
select select "true"
click at [493, 142] on select "All true false" at bounding box center [515, 152] width 44 height 20
click at [575, 142] on select "All true false" at bounding box center [569, 152] width 44 height 20
select select "true"
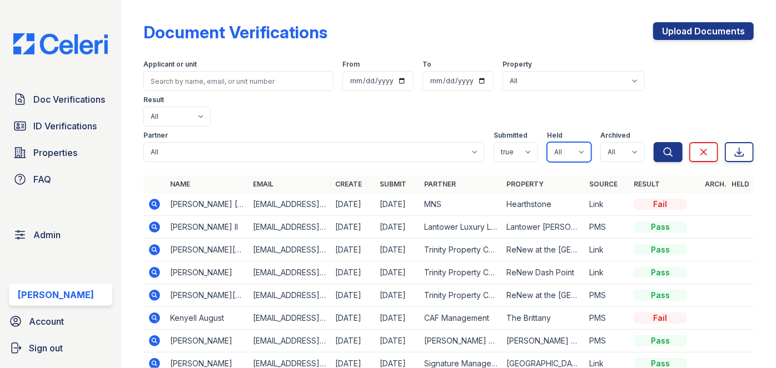
click at [547, 142] on select "All true false" at bounding box center [569, 152] width 44 height 20
click at [628, 142] on select "All true false" at bounding box center [622, 152] width 44 height 20
select select "false"
click at [600, 142] on select "All true false" at bounding box center [622, 152] width 44 height 20
click at [662, 147] on icon "submit" at bounding box center [667, 152] width 11 height 11
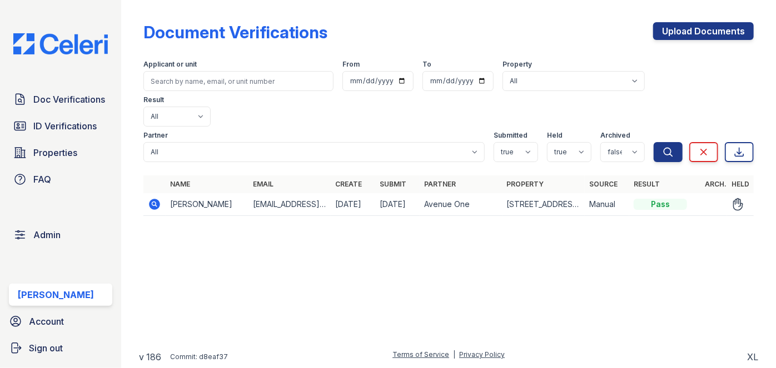
click at [149, 198] on icon at bounding box center [154, 204] width 13 height 13
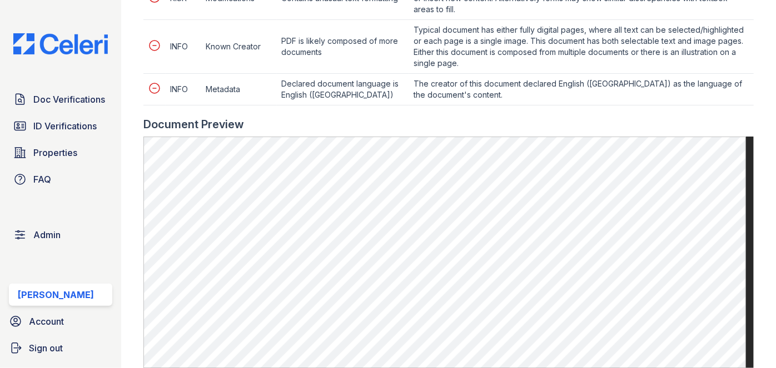
scroll to position [808, 0]
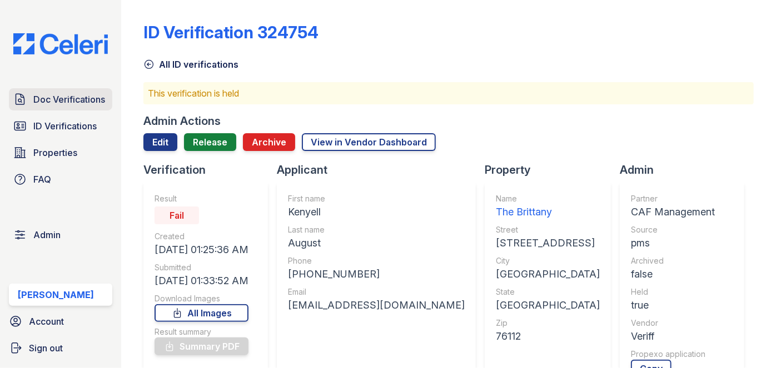
click at [68, 99] on span "Doc Verifications" at bounding box center [69, 99] width 72 height 13
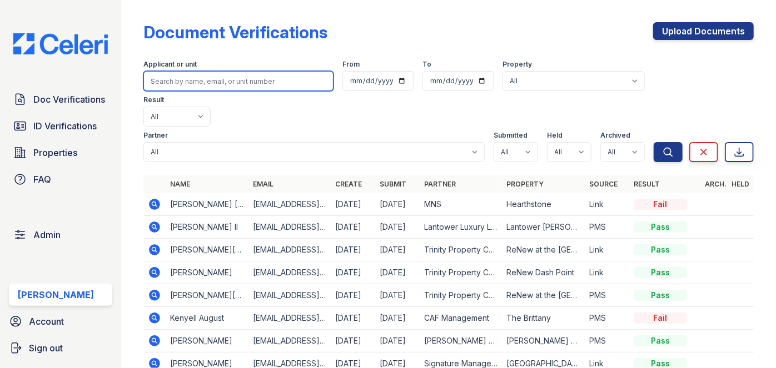
click at [191, 76] on input "search" at bounding box center [238, 81] width 190 height 20
paste input "[PERSON_NAME]"
type input "[PERSON_NAME]"
click at [653, 142] on button "Search" at bounding box center [667, 152] width 29 height 20
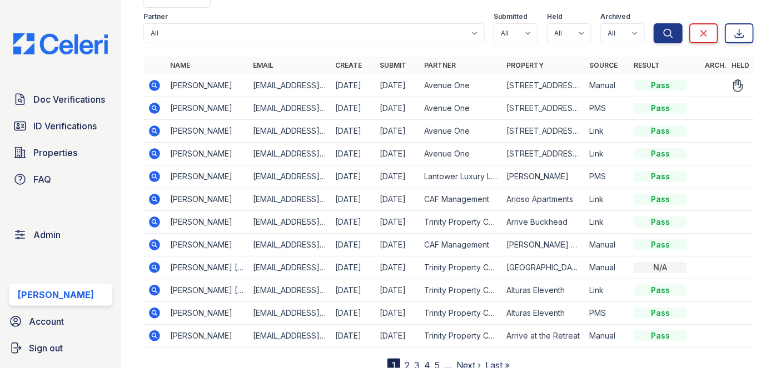
scroll to position [123, 0]
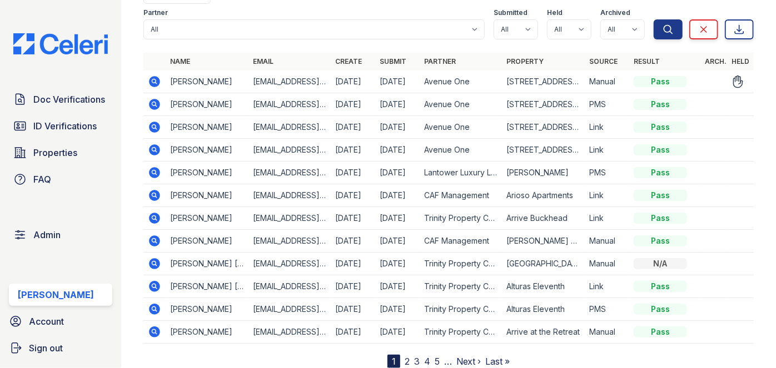
click at [158, 76] on icon at bounding box center [154, 81] width 11 height 11
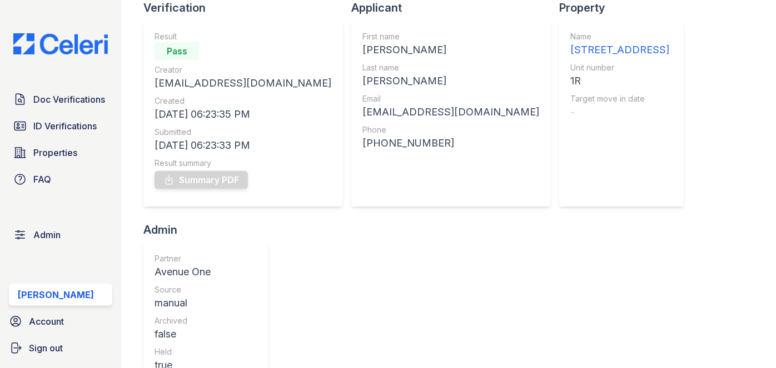
scroll to position [72, 0]
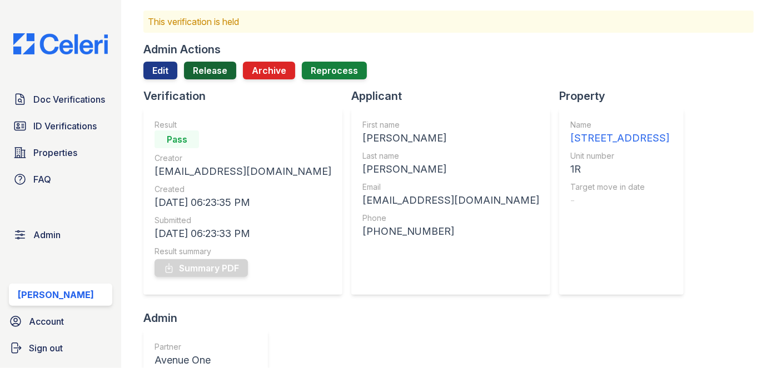
click at [215, 66] on link "Release" at bounding box center [210, 71] width 52 height 18
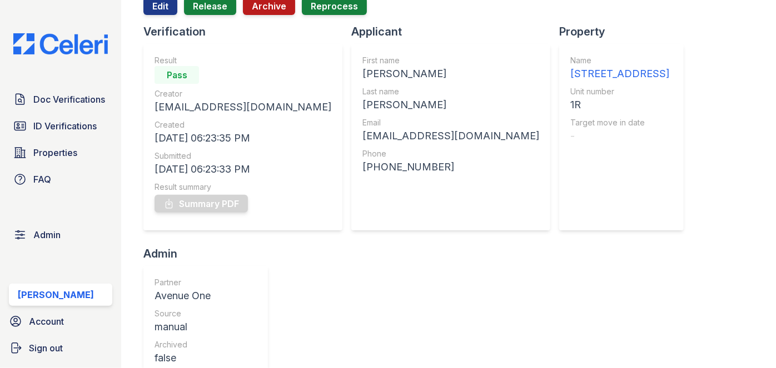
scroll to position [50, 0]
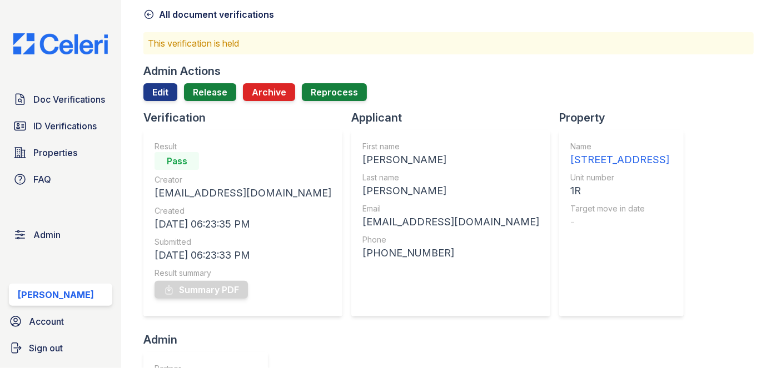
click at [362, 198] on div "First name Jose Last name Vazquez Email josev@gmail.com Phone +13054444444" at bounding box center [450, 223] width 177 height 164
click at [362, 191] on div "Vazquez" at bounding box center [450, 191] width 177 height 16
copy div "Vazquez"
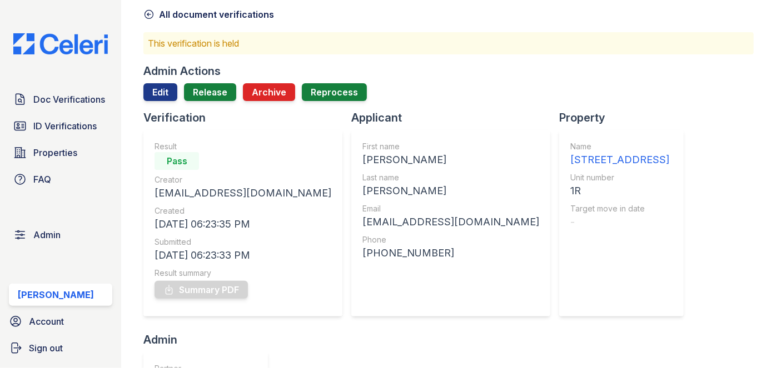
click at [536, 41] on p "This verification is held" at bounding box center [448, 43] width 601 height 13
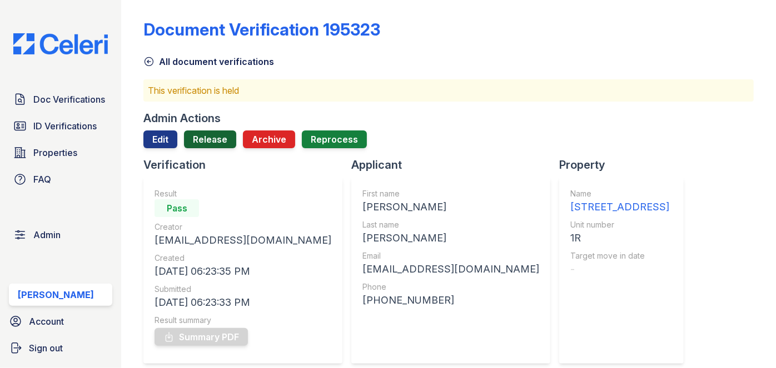
scroll to position [0, 0]
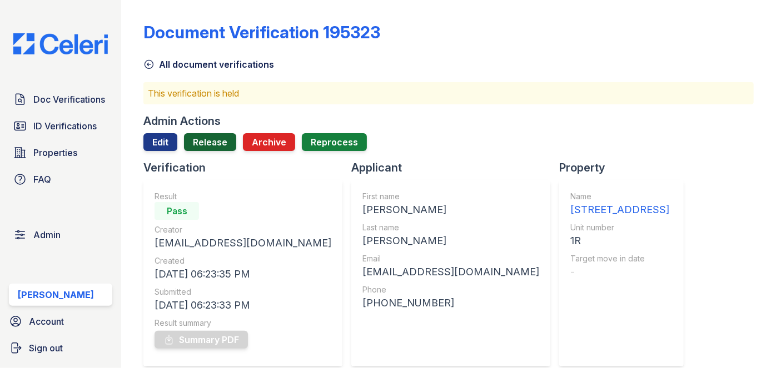
click at [212, 138] on link "Release" at bounding box center [210, 142] width 52 height 18
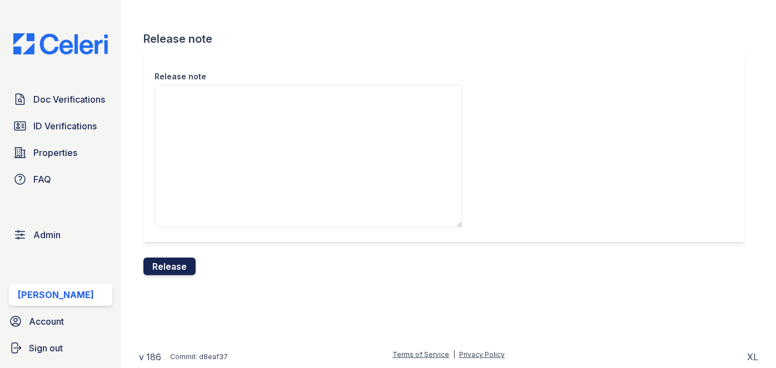
click at [187, 263] on button "Release" at bounding box center [169, 267] width 52 height 18
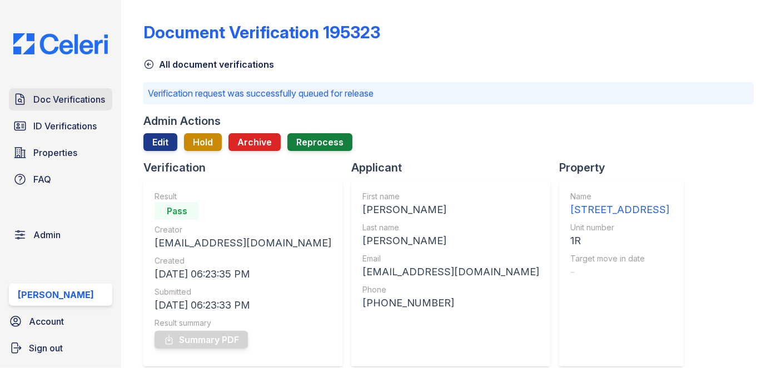
click at [72, 101] on span "Doc Verifications" at bounding box center [69, 99] width 72 height 13
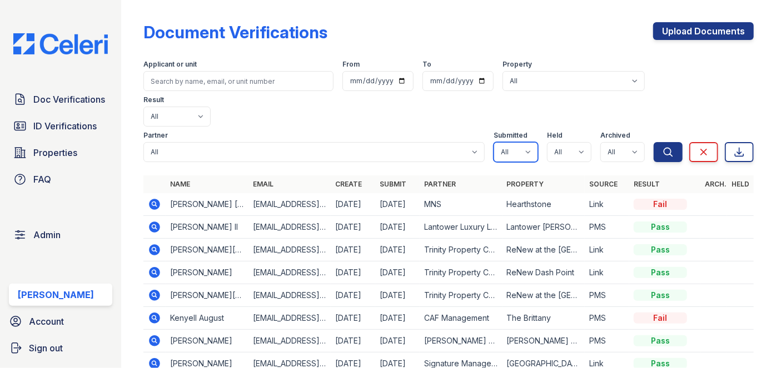
click at [518, 142] on select "All true false" at bounding box center [515, 152] width 44 height 20
select select "true"
click at [493, 142] on select "All true false" at bounding box center [515, 152] width 44 height 20
click at [567, 142] on select "All true false" at bounding box center [569, 152] width 44 height 20
select select "true"
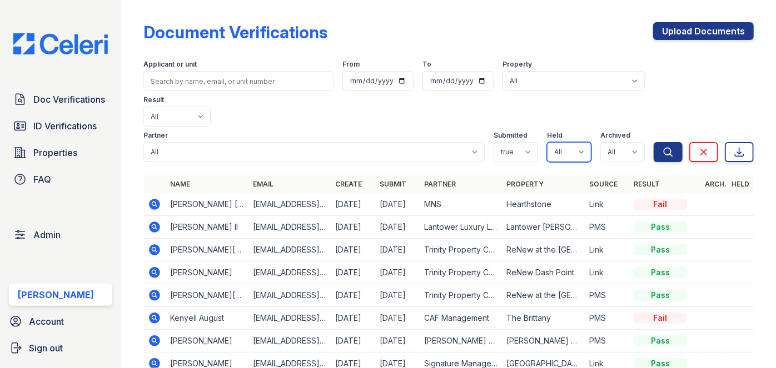
click at [547, 142] on select "All true false" at bounding box center [569, 152] width 44 height 20
click at [610, 142] on select "All true false" at bounding box center [622, 152] width 44 height 20
click at [616, 193] on td "Link" at bounding box center [607, 204] width 44 height 23
click at [664, 148] on icon "submit" at bounding box center [668, 152] width 8 height 8
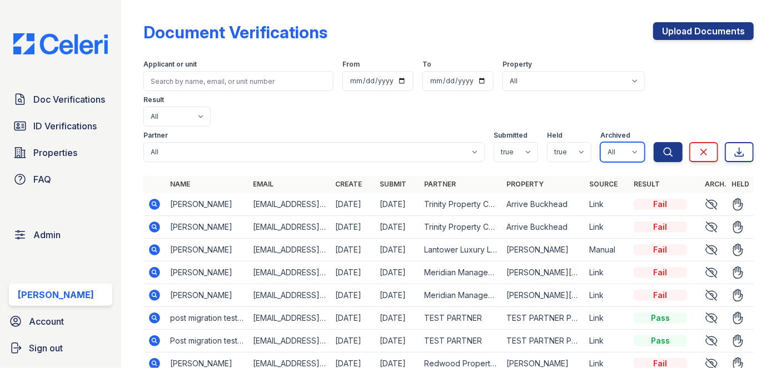
click at [624, 142] on select "All true false" at bounding box center [622, 152] width 44 height 20
select select "false"
click at [600, 142] on select "All true false" at bounding box center [622, 152] width 44 height 20
click at [653, 142] on button "Search" at bounding box center [667, 152] width 29 height 20
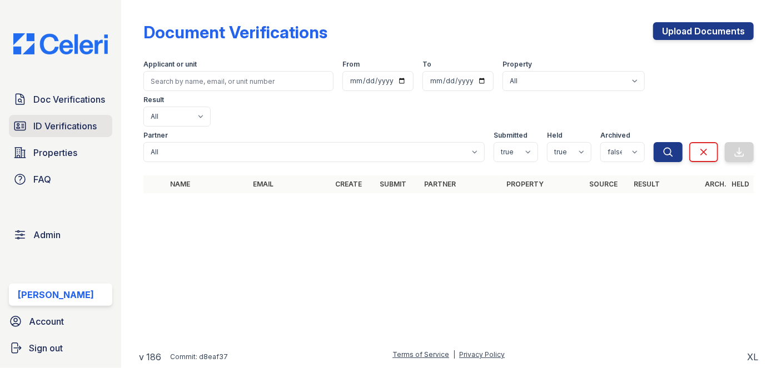
click at [84, 126] on span "ID Verifications" at bounding box center [64, 125] width 63 height 13
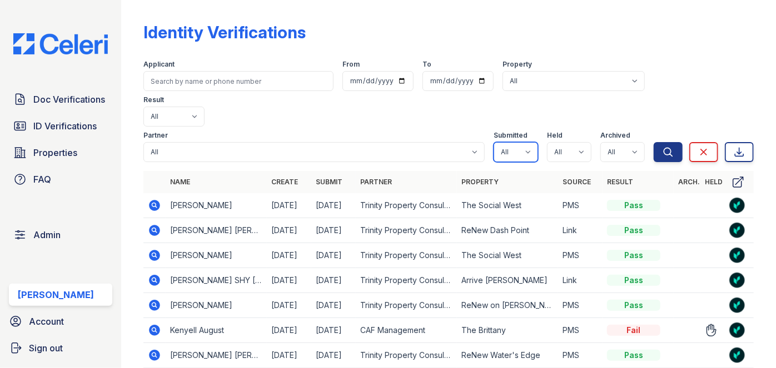
click at [521, 142] on select "All true false" at bounding box center [515, 152] width 44 height 20
select select "true"
click at [493, 142] on select "All true false" at bounding box center [515, 152] width 44 height 20
drag, startPoint x: 573, startPoint y: 116, endPoint x: 572, endPoint y: 122, distance: 6.2
click at [573, 142] on select "All true false" at bounding box center [569, 152] width 44 height 20
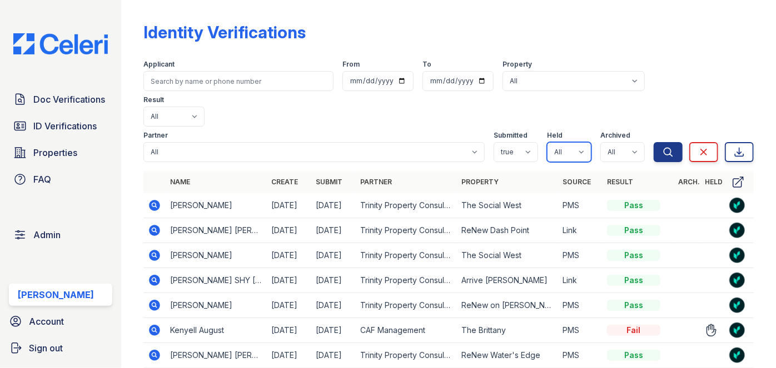
select select "true"
click at [547, 142] on select "All true false" at bounding box center [569, 152] width 44 height 20
click at [628, 142] on select "All true false" at bounding box center [622, 152] width 44 height 20
select select "false"
click at [600, 142] on select "All true false" at bounding box center [622, 152] width 44 height 20
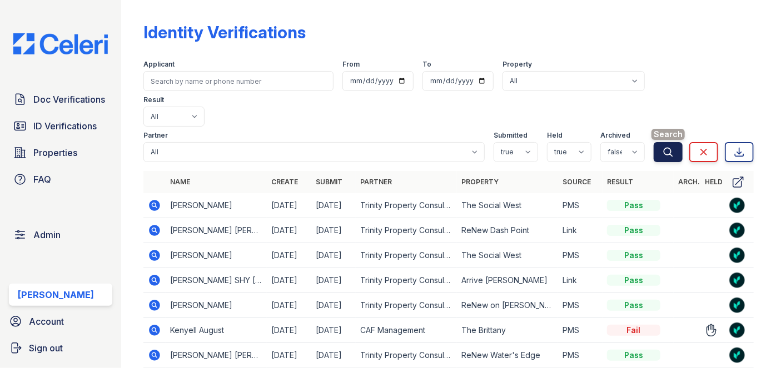
click at [662, 147] on icon "submit" at bounding box center [667, 152] width 11 height 11
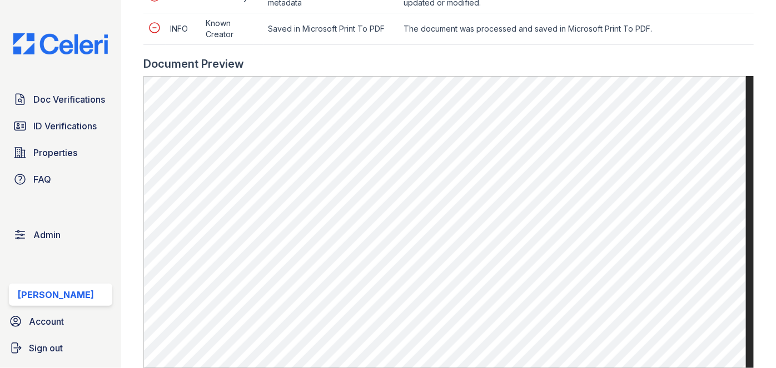
scroll to position [556, 0]
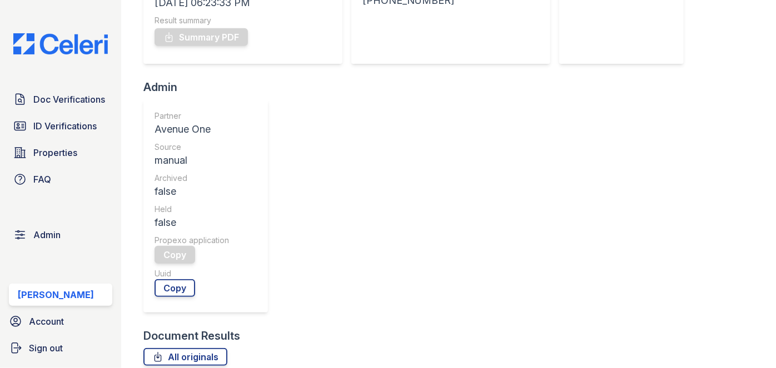
scroll to position [404, 0]
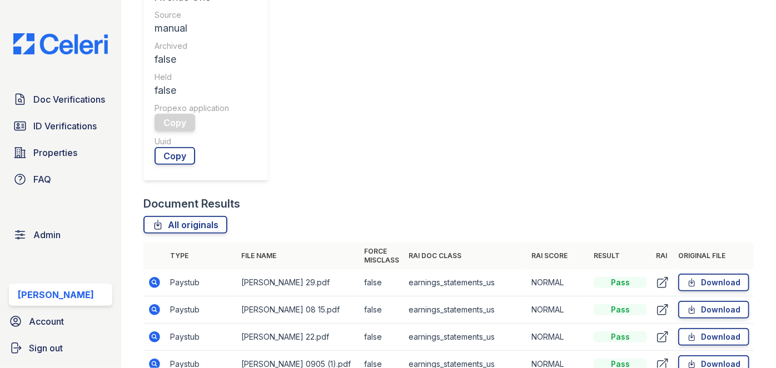
click at [156, 304] on icon at bounding box center [154, 309] width 11 height 11
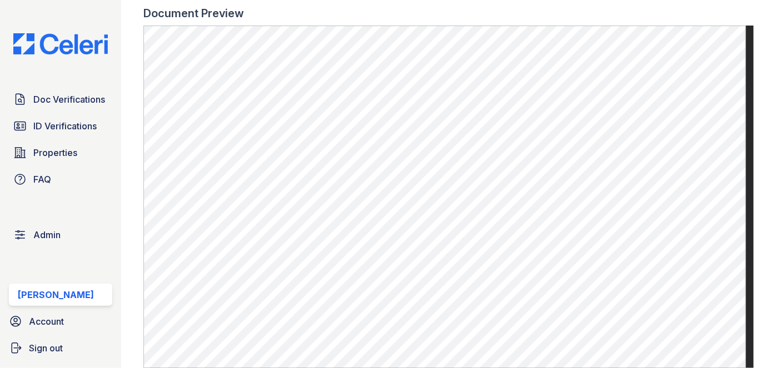
scroll to position [707, 0]
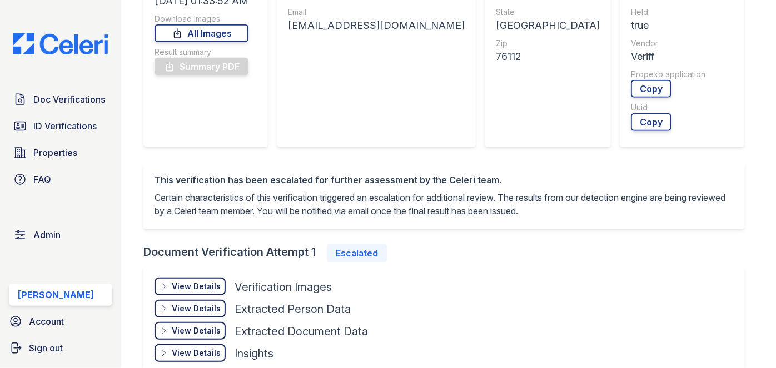
scroll to position [303, 0]
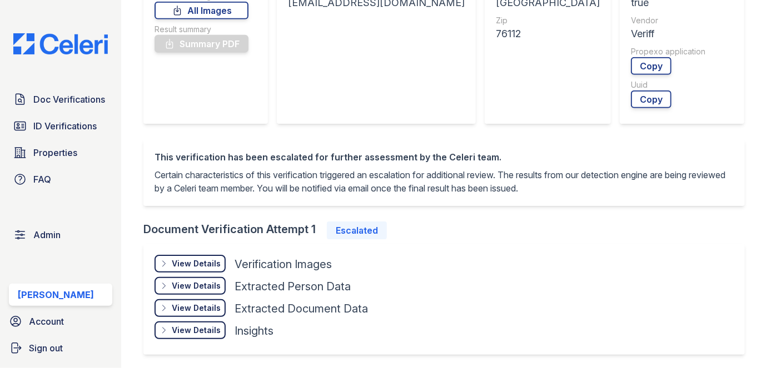
click at [199, 326] on div "View Details" at bounding box center [196, 330] width 49 height 11
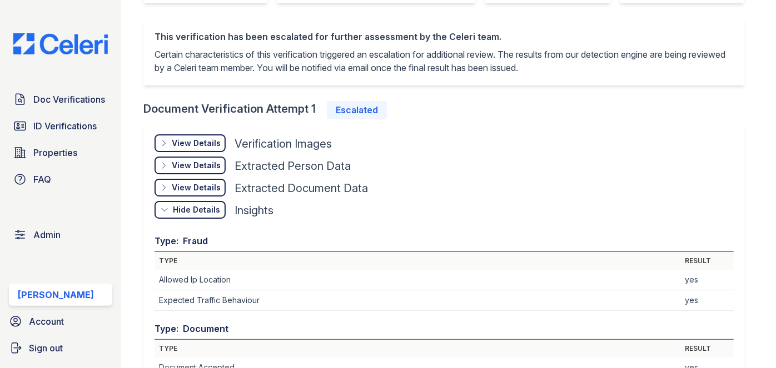
scroll to position [404, 0]
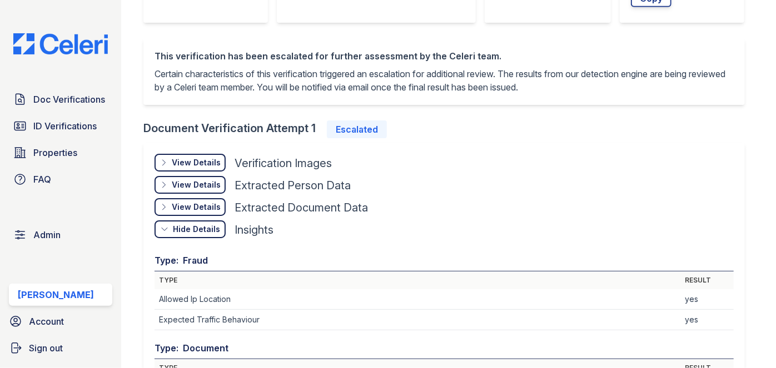
click at [194, 157] on div "View Details" at bounding box center [196, 162] width 49 height 11
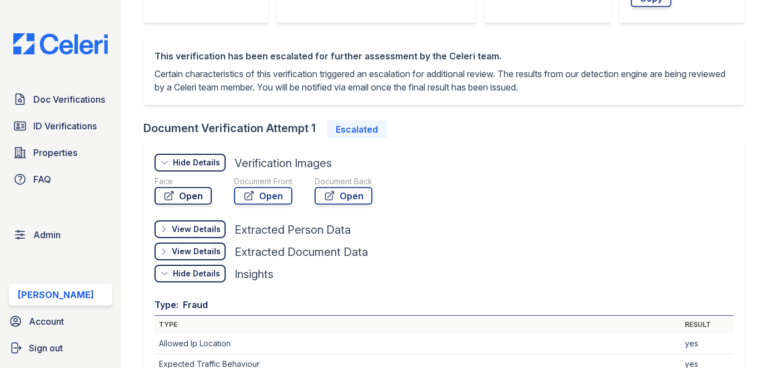
click at [187, 194] on link "Open" at bounding box center [182, 196] width 57 height 18
click at [271, 200] on link "Open" at bounding box center [263, 196] width 58 height 18
click at [338, 198] on link "Open" at bounding box center [343, 196] width 58 height 18
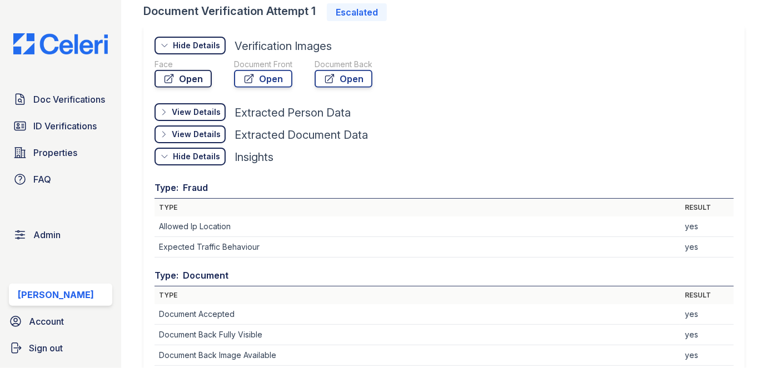
scroll to position [505, 0]
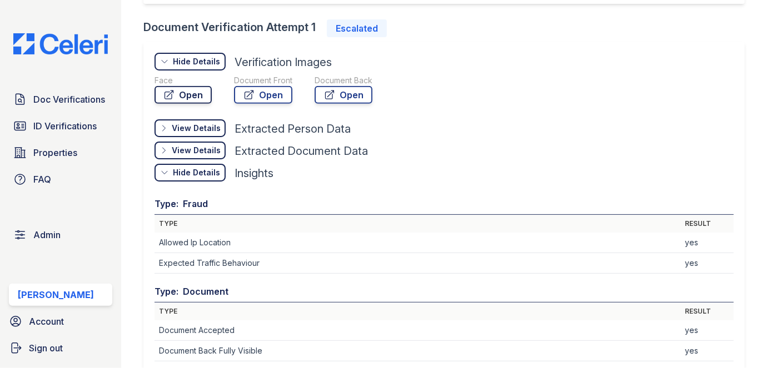
click at [194, 95] on link "Open" at bounding box center [182, 95] width 57 height 18
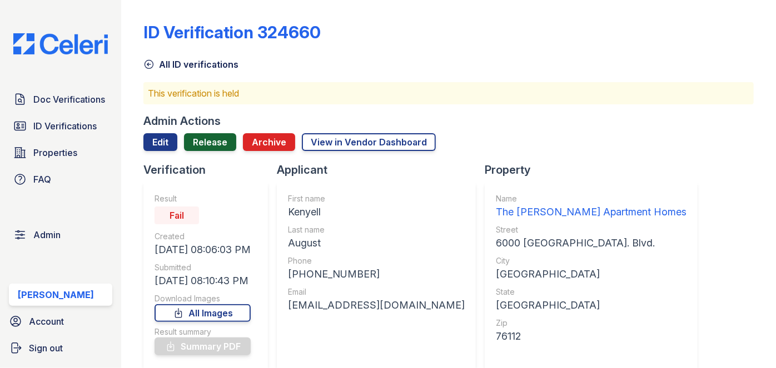
click at [209, 141] on link "Release" at bounding box center [210, 142] width 52 height 18
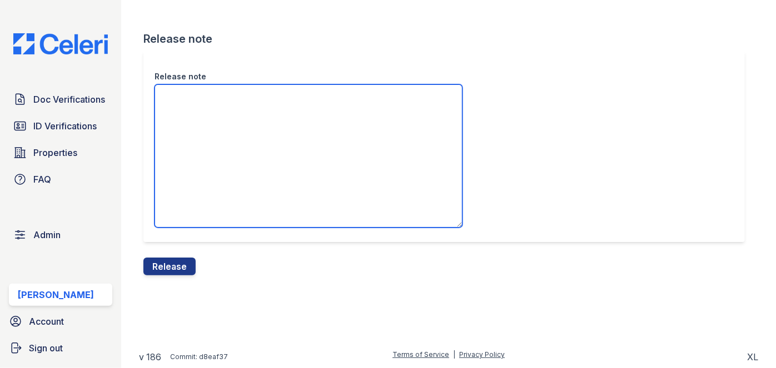
drag, startPoint x: 212, startPoint y: 120, endPoint x: 213, endPoint y: 107, distance: 13.4
click at [213, 107] on textarea "Release note" at bounding box center [308, 155] width 308 height 143
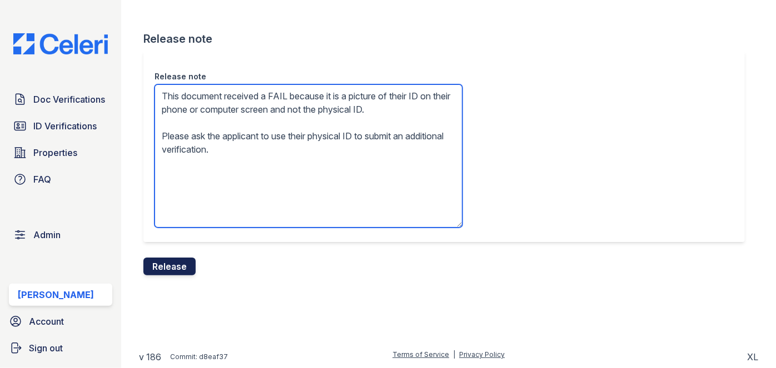
type textarea "This document received a FAIL because it is a picture of their ID on their phon…"
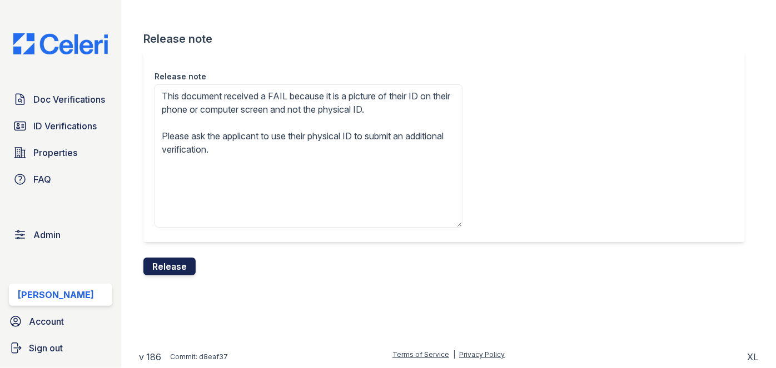
click at [182, 263] on button "Release" at bounding box center [169, 267] width 52 height 18
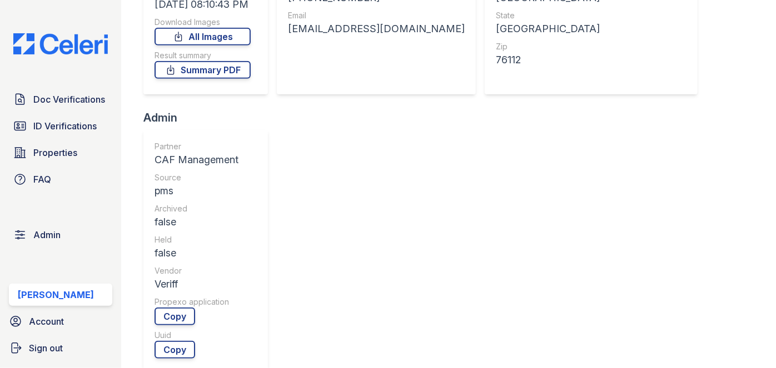
scroll to position [404, 0]
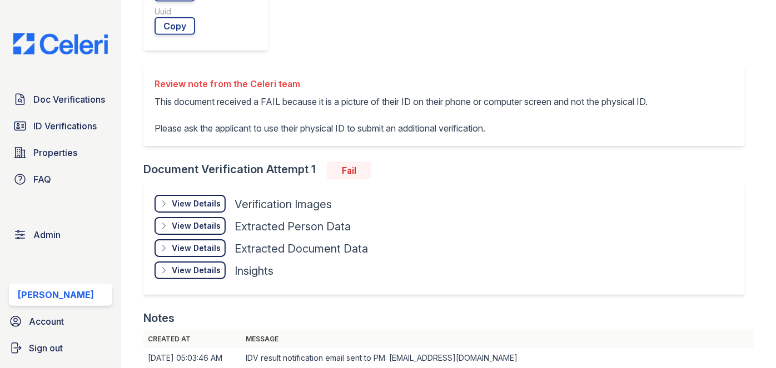
scroll to position [606, 0]
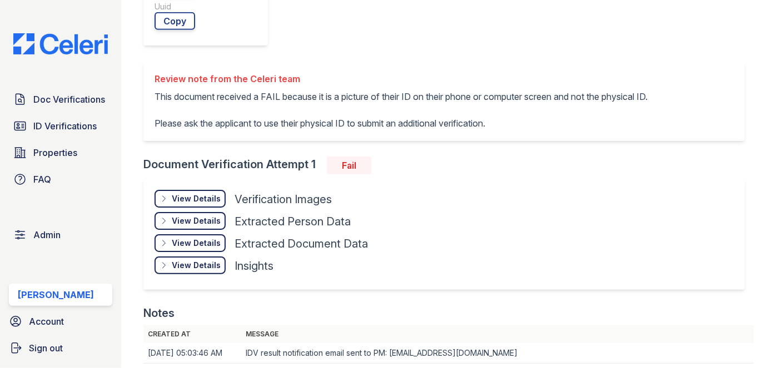
click at [212, 260] on div "View Details" at bounding box center [196, 265] width 49 height 11
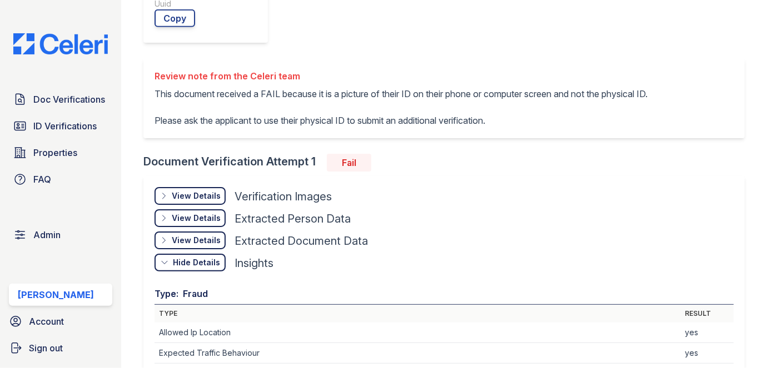
scroll to position [556, 0]
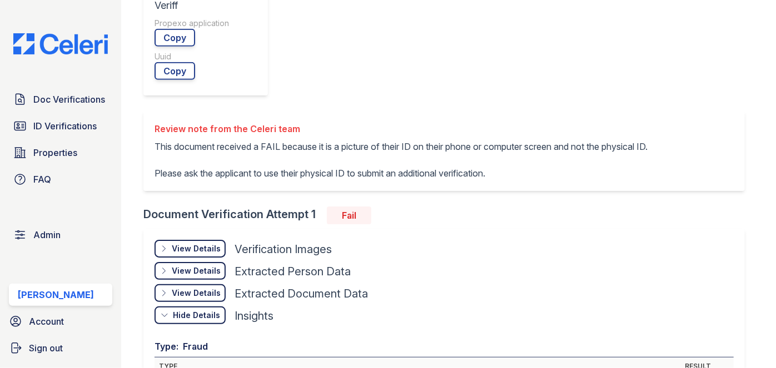
drag, startPoint x: 204, startPoint y: 9, endPoint x: 203, endPoint y: 17, distance: 7.9
click at [203, 243] on div "View Details" at bounding box center [196, 248] width 49 height 11
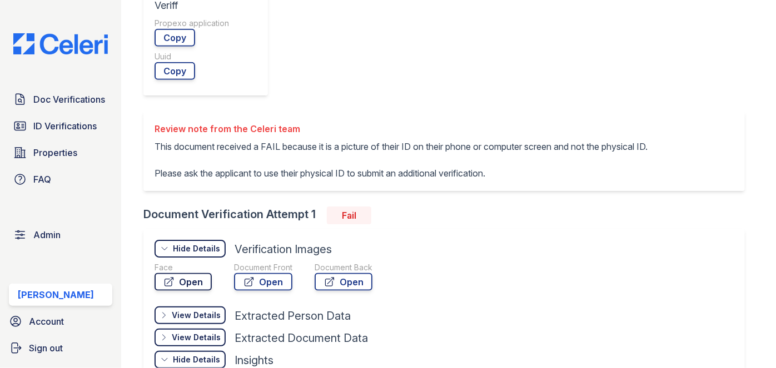
click at [202, 273] on link "Open" at bounding box center [182, 282] width 57 height 18
click at [262, 273] on link "Open" at bounding box center [263, 282] width 58 height 18
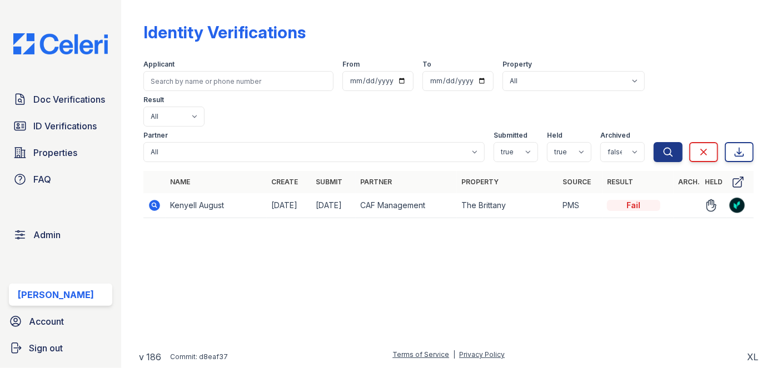
click at [152, 199] on icon at bounding box center [154, 205] width 13 height 13
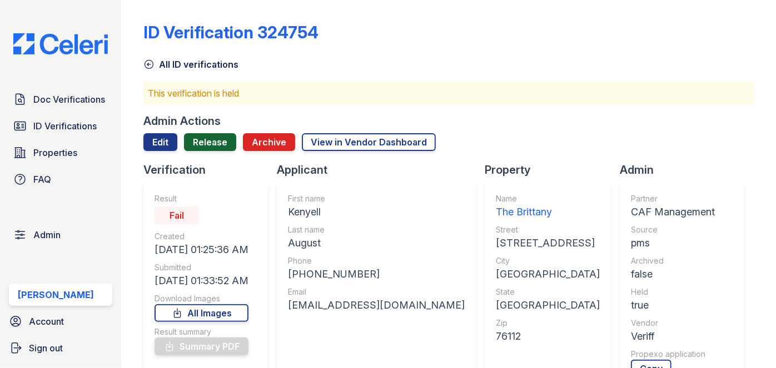
click at [203, 135] on link "Release" at bounding box center [210, 142] width 52 height 18
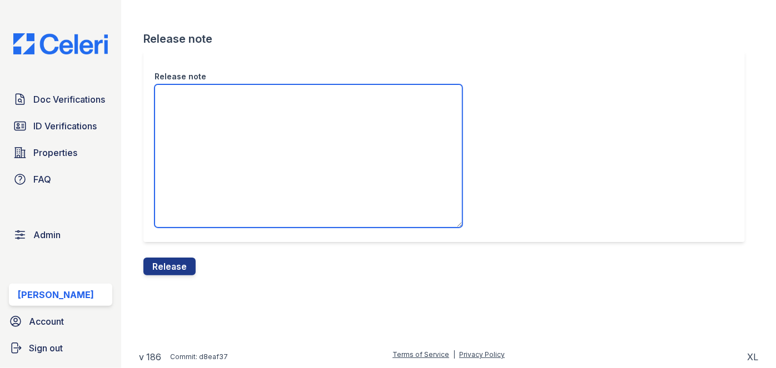
click at [207, 136] on textarea "Release note" at bounding box center [308, 155] width 308 height 143
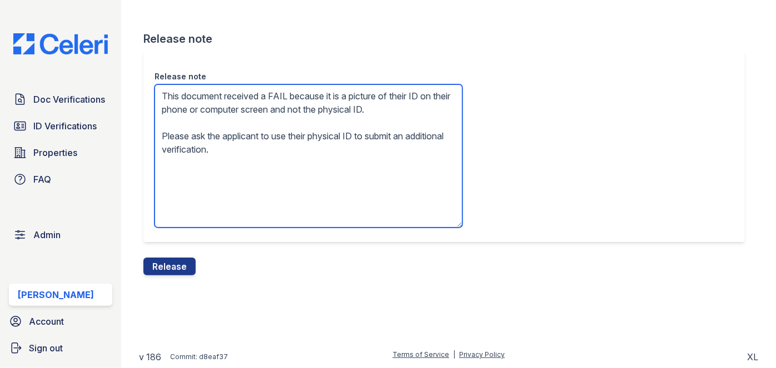
type textarea "This document received a FAIL because it is a picture of their ID on their phon…"
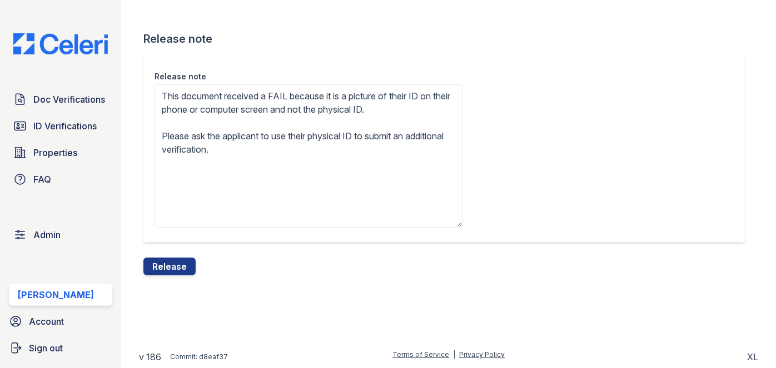
click at [207, 265] on form "Release note Release note This document received a FAIL because it is a picture…" at bounding box center [448, 153] width 610 height 244
click at [183, 263] on button "Release" at bounding box center [169, 267] width 52 height 18
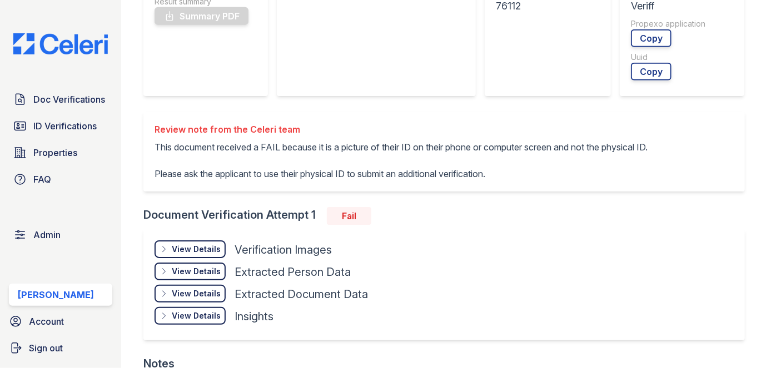
scroll to position [404, 0]
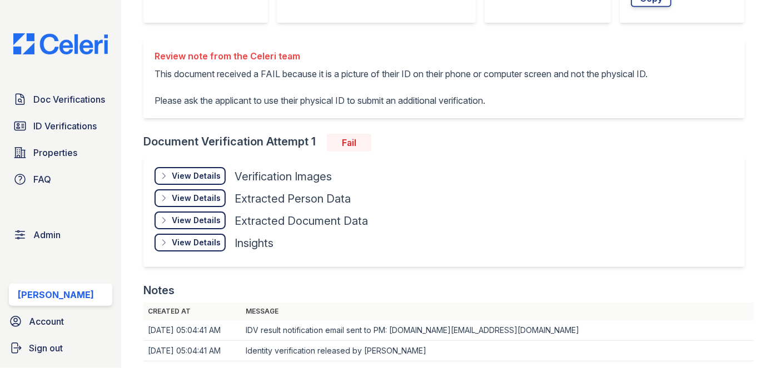
click at [219, 243] on div "View Details" at bounding box center [196, 242] width 49 height 11
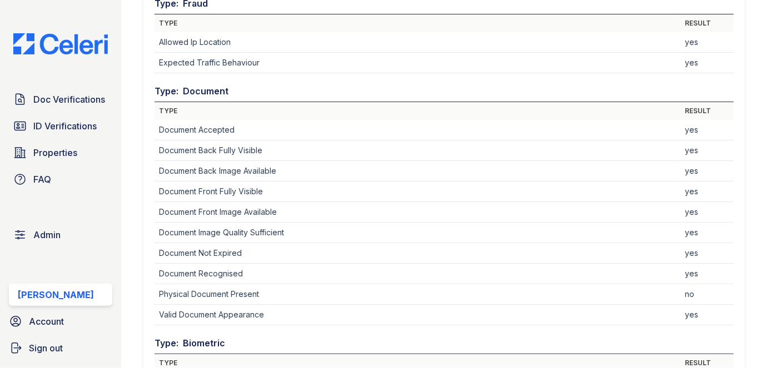
scroll to position [606, 0]
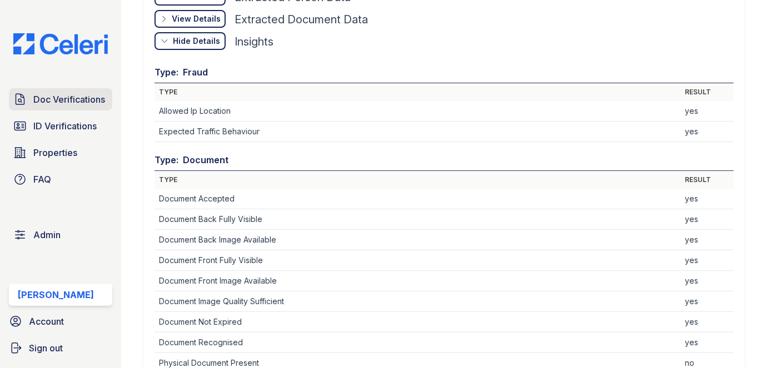
click at [96, 89] on link "Doc Verifications" at bounding box center [60, 99] width 103 height 22
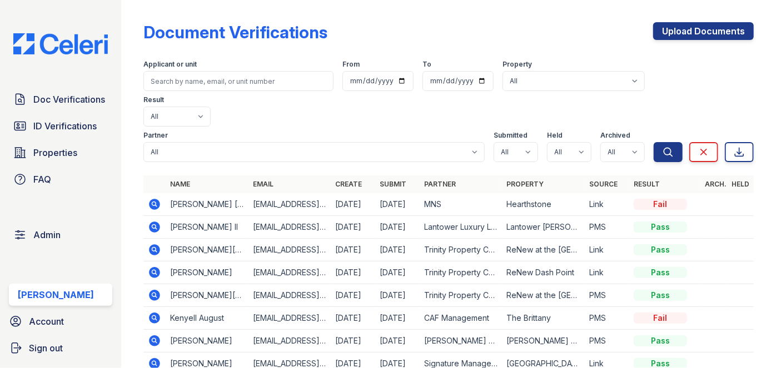
click at [275, 11] on div "Document Verifications Upload Documents Filter Applicant or unit From To Proper…" at bounding box center [448, 247] width 610 height 487
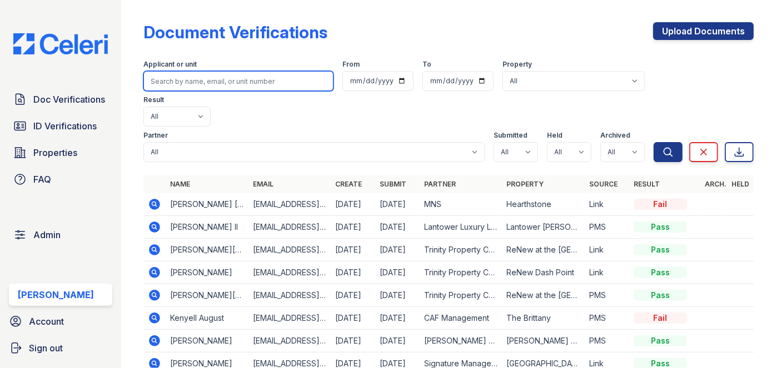
click at [183, 84] on input "search" at bounding box center [238, 81] width 190 height 20
type input "Silvia Feicht"
click at [205, 84] on input "Silvia Feicht" at bounding box center [238, 81] width 190 height 20
click at [653, 142] on button "Search" at bounding box center [667, 152] width 29 height 20
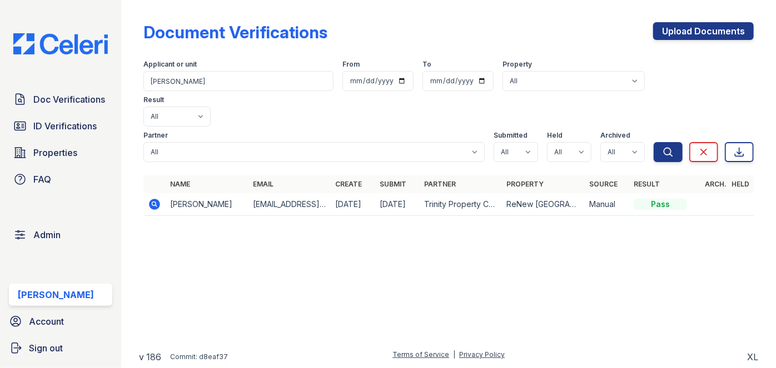
click at [157, 199] on icon at bounding box center [154, 204] width 11 height 11
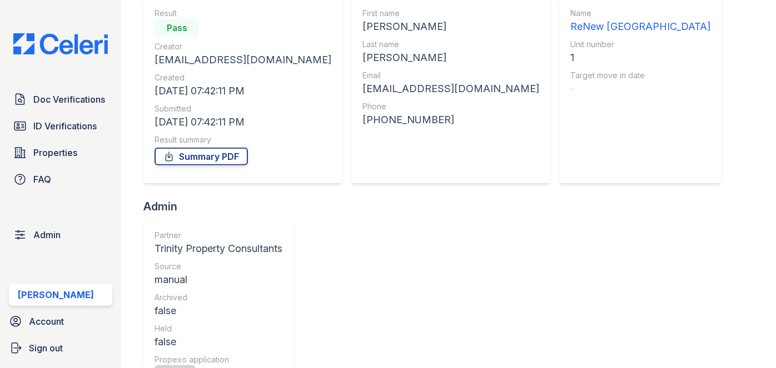
scroll to position [91, 0]
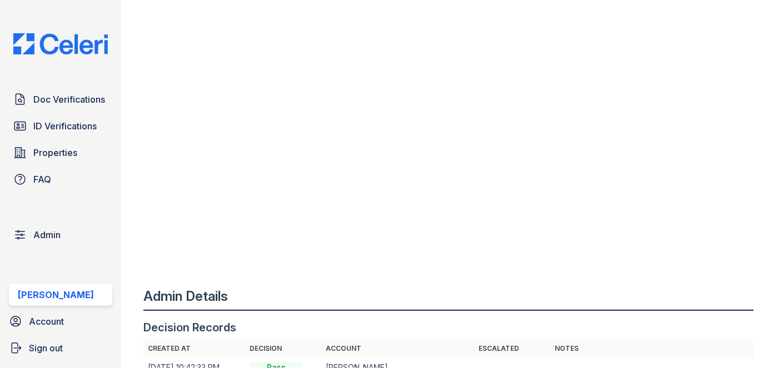
scroll to position [505, 0]
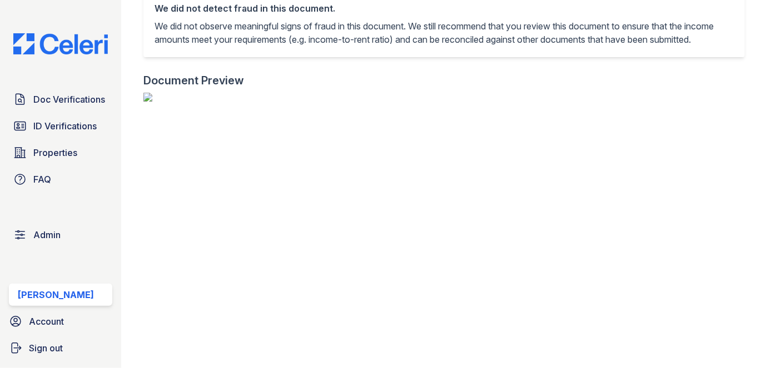
scroll to position [252, 0]
